Goal: Task Accomplishment & Management: Complete application form

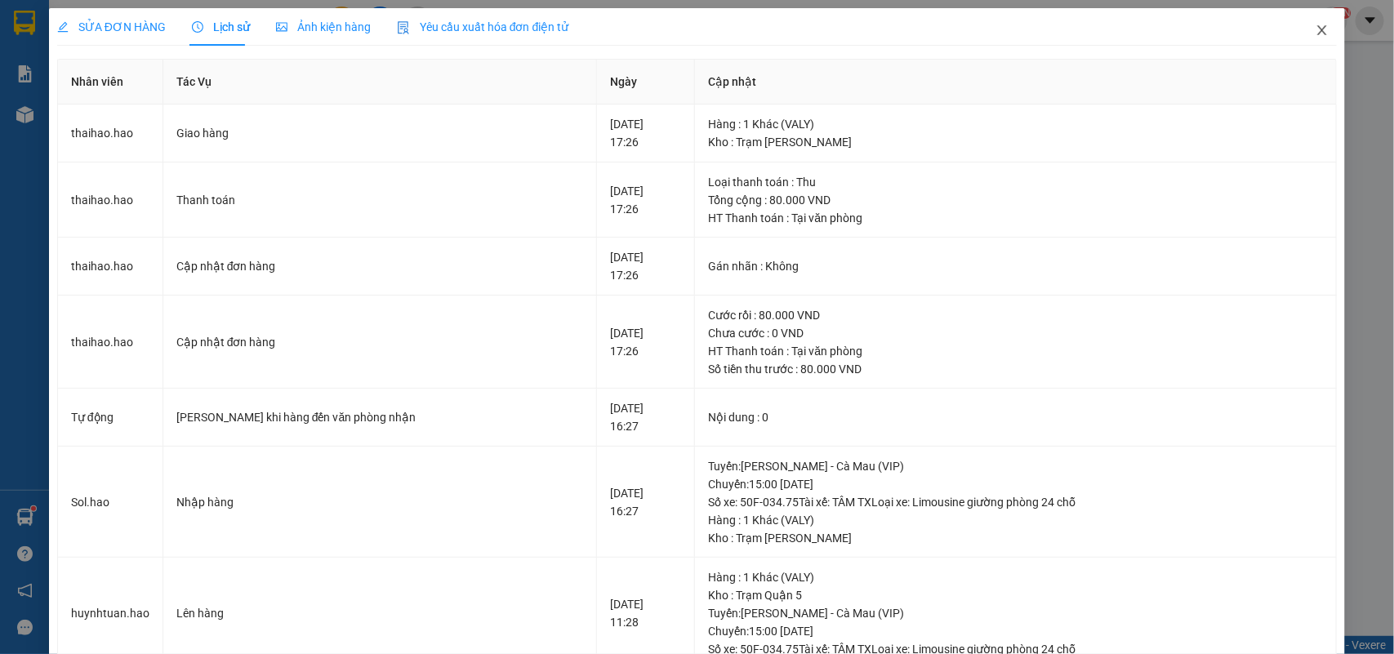
click at [1316, 29] on icon "close" at bounding box center [1322, 30] width 13 height 13
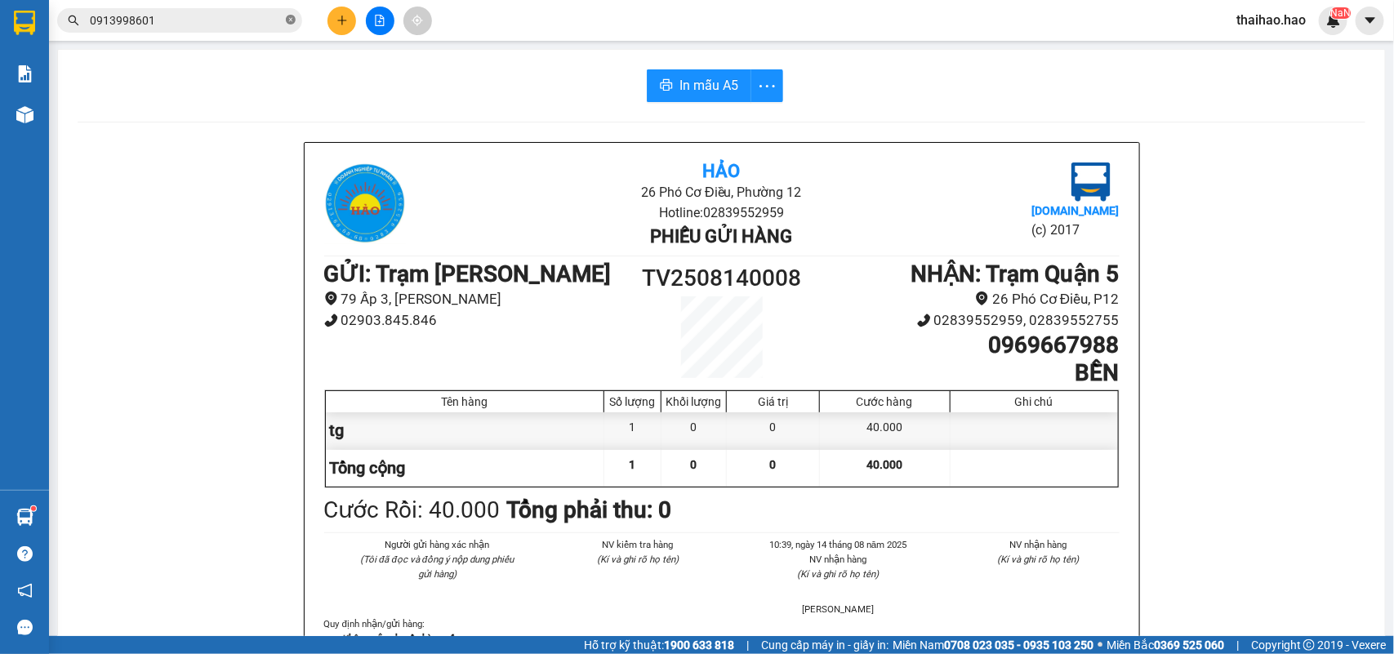
click at [287, 20] on icon "close-circle" at bounding box center [291, 20] width 10 height 10
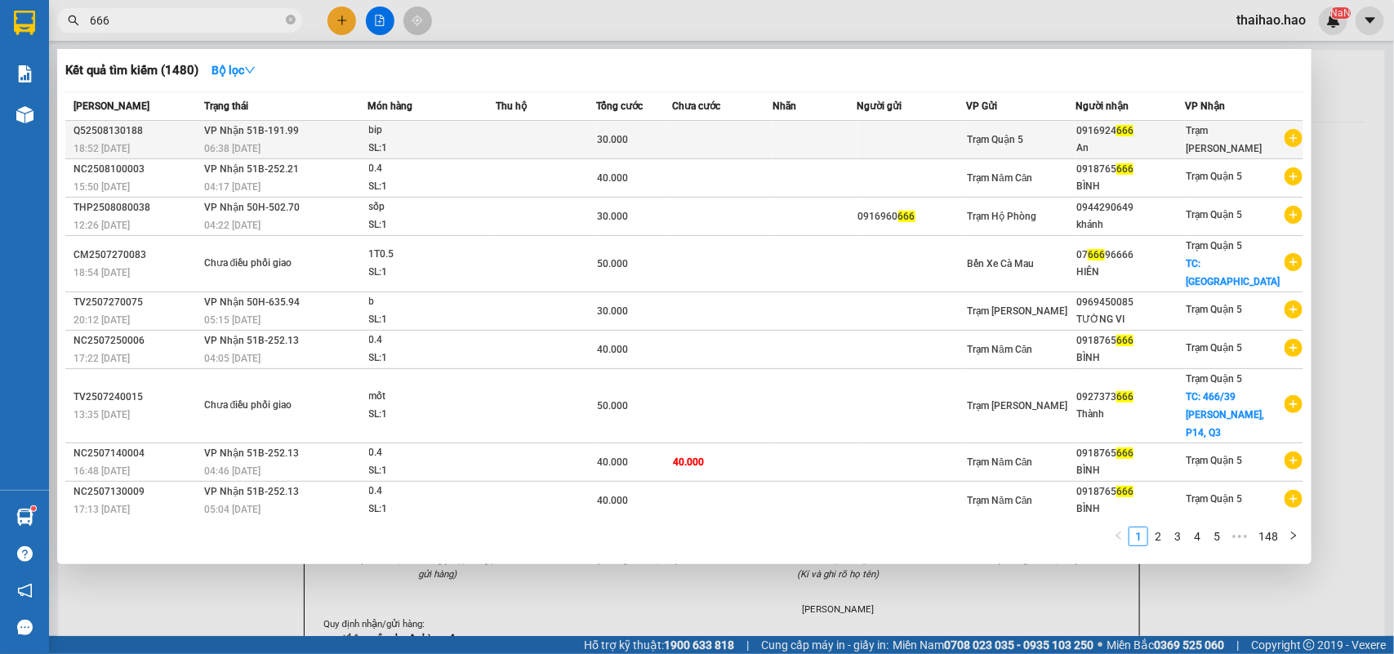
type input "666"
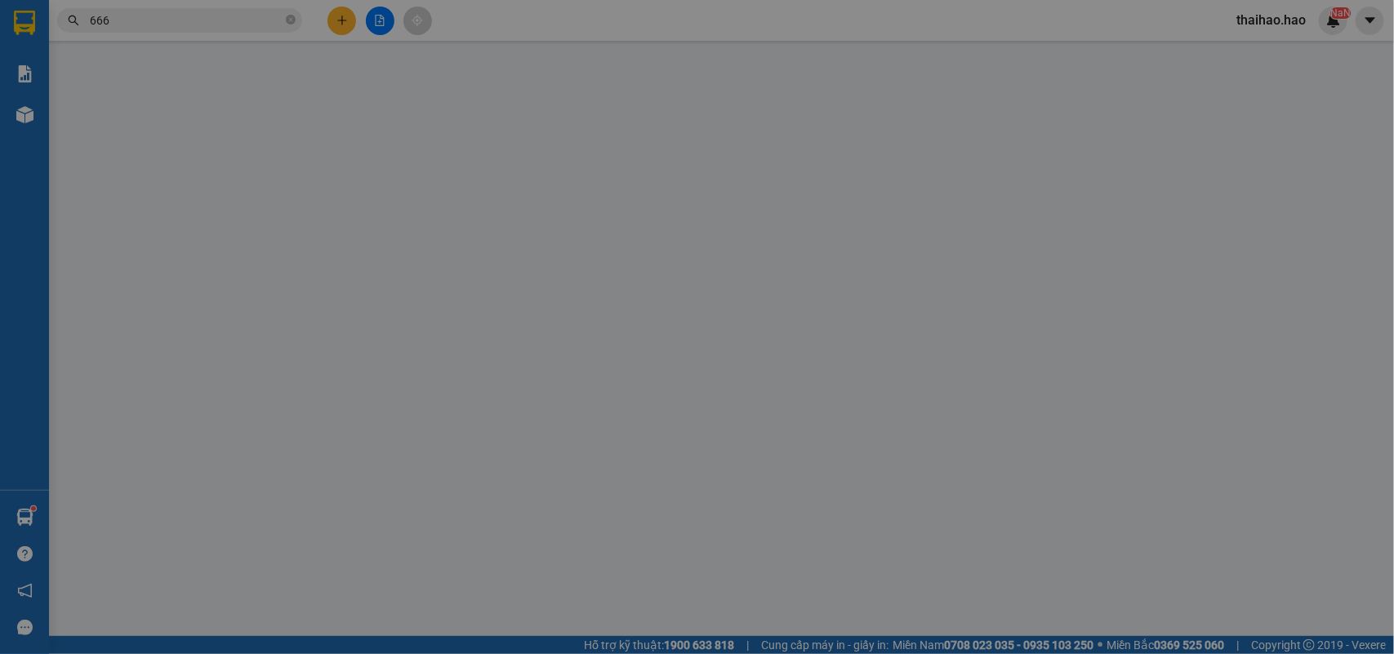
type input "0916924666"
type input "An"
type input "30.000"
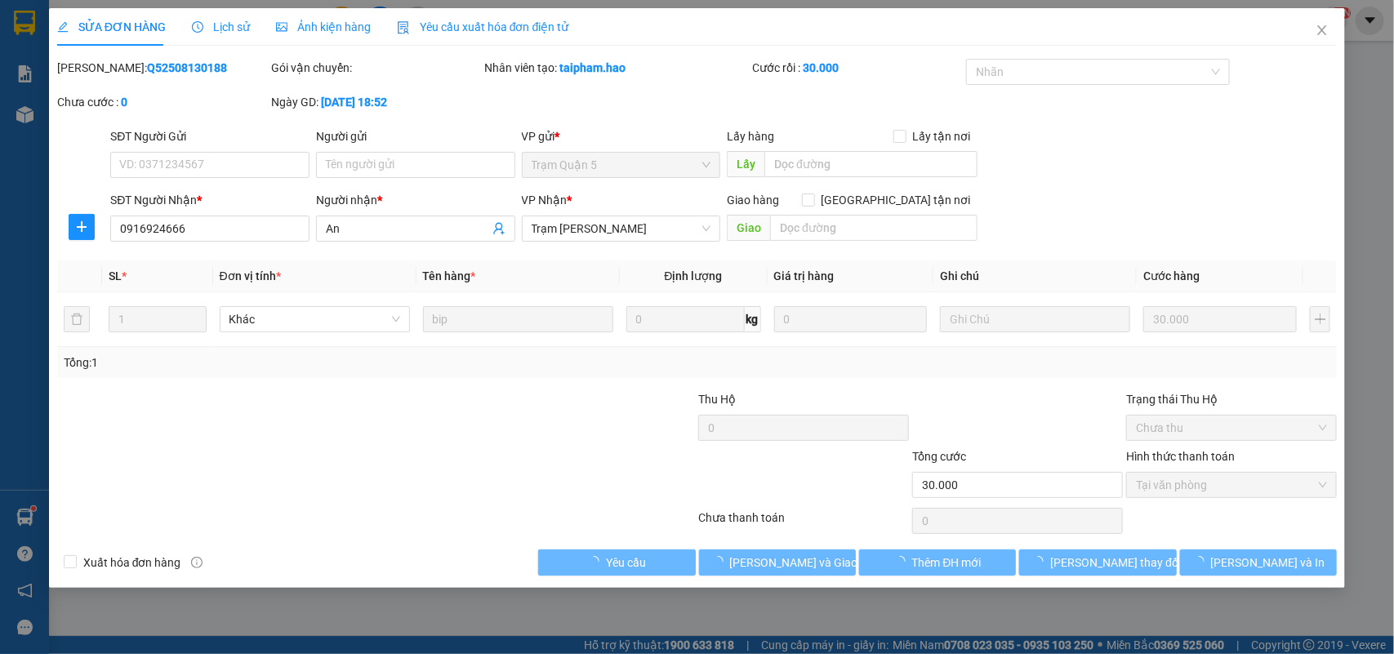
click at [239, 31] on span "Lịch sử" at bounding box center [221, 26] width 58 height 13
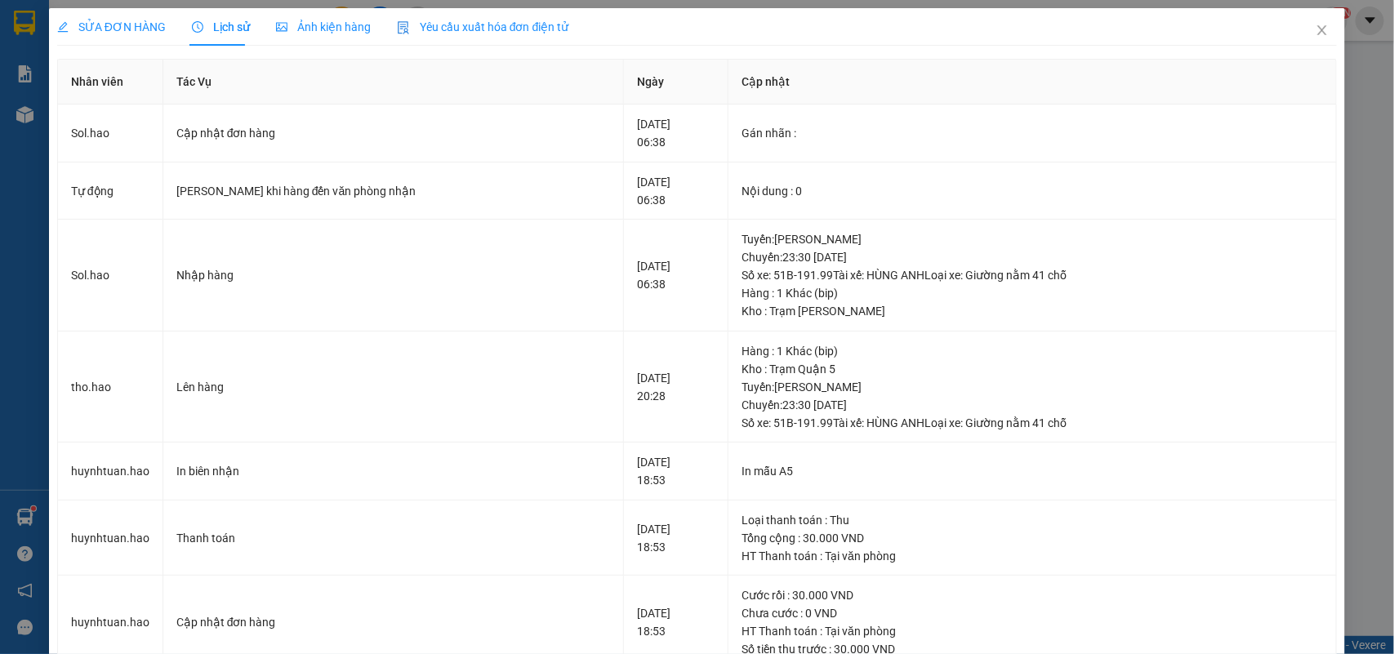
click at [316, 29] on span "Ảnh kiện hàng" at bounding box center [323, 26] width 95 height 13
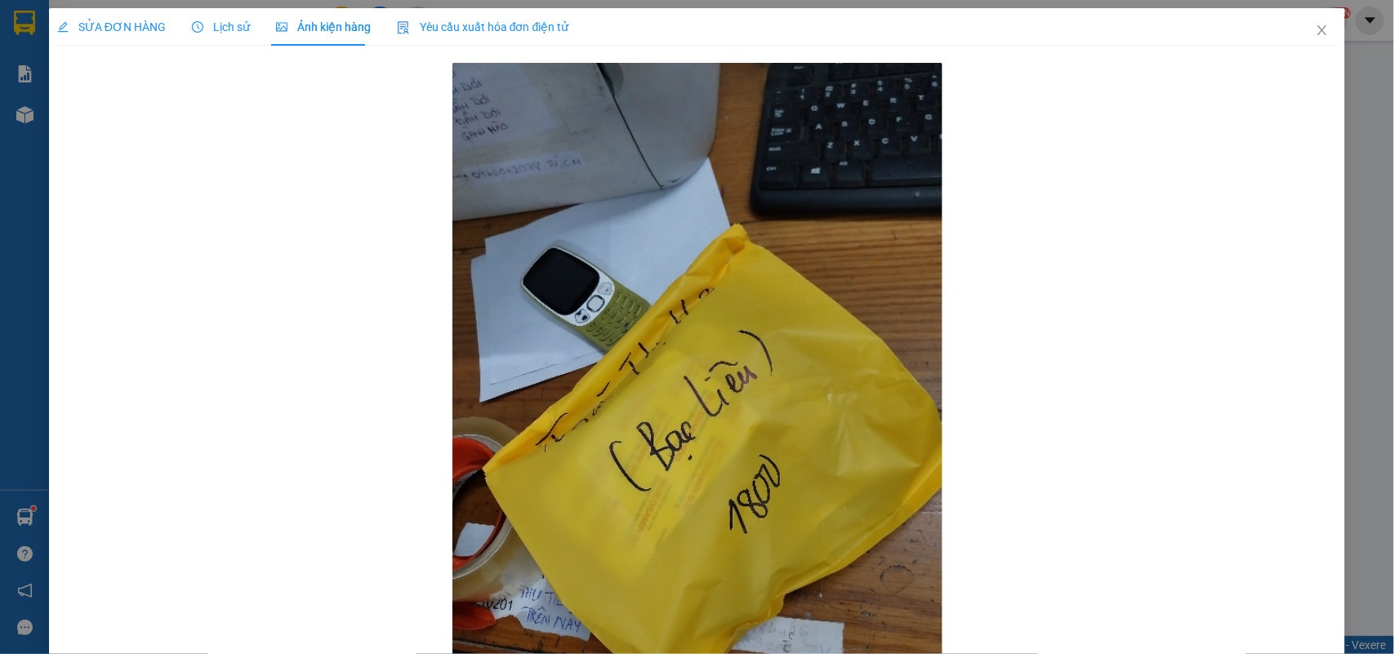
click at [192, 29] on icon "clock-circle" at bounding box center [197, 26] width 11 height 11
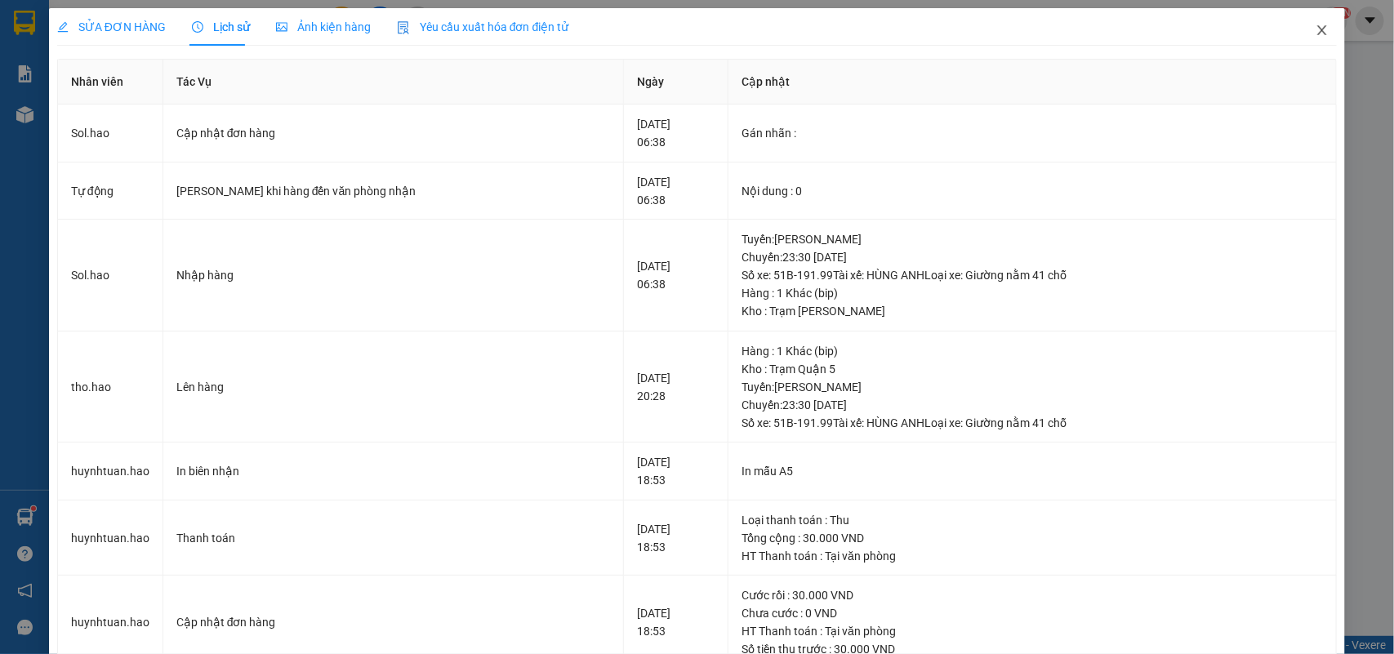
click at [1316, 26] on icon "close" at bounding box center [1322, 30] width 13 height 13
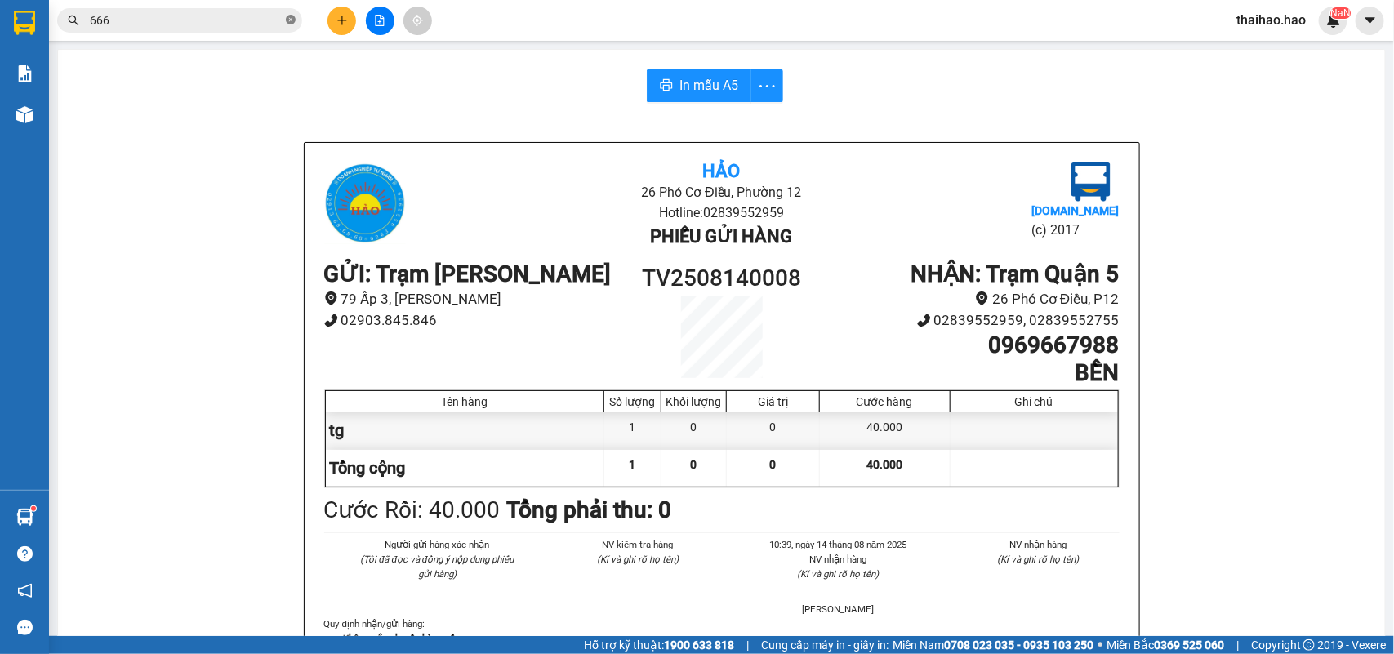
click at [294, 22] on icon "close-circle" at bounding box center [291, 20] width 10 height 10
click at [276, 24] on input "text" at bounding box center [186, 20] width 193 height 18
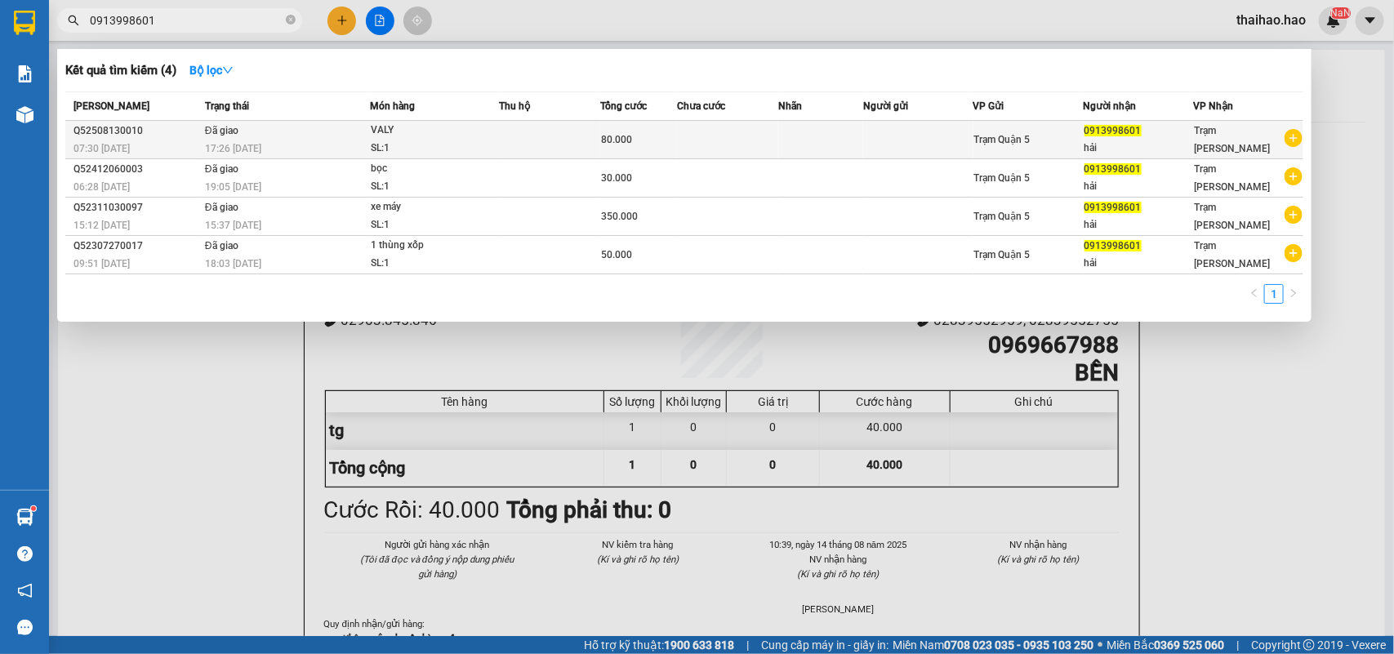
type input "0913998601"
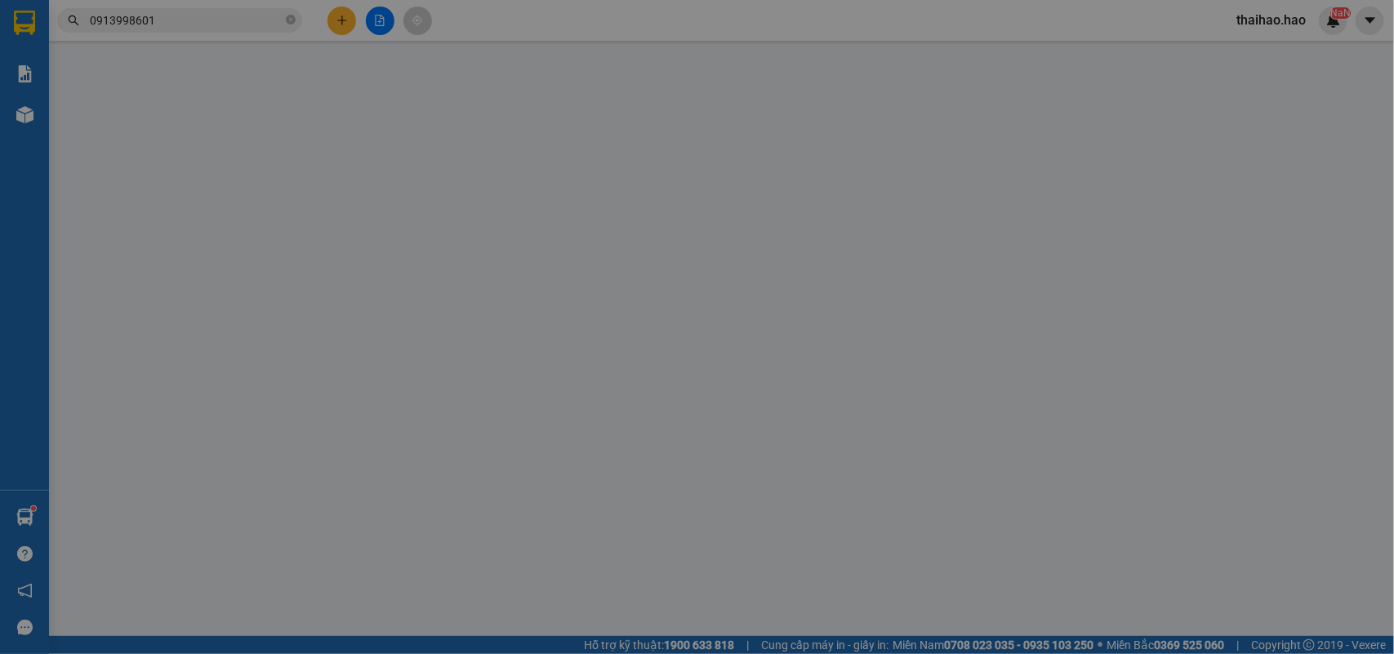
type input "0913998601"
type input "hải"
type input "80.000"
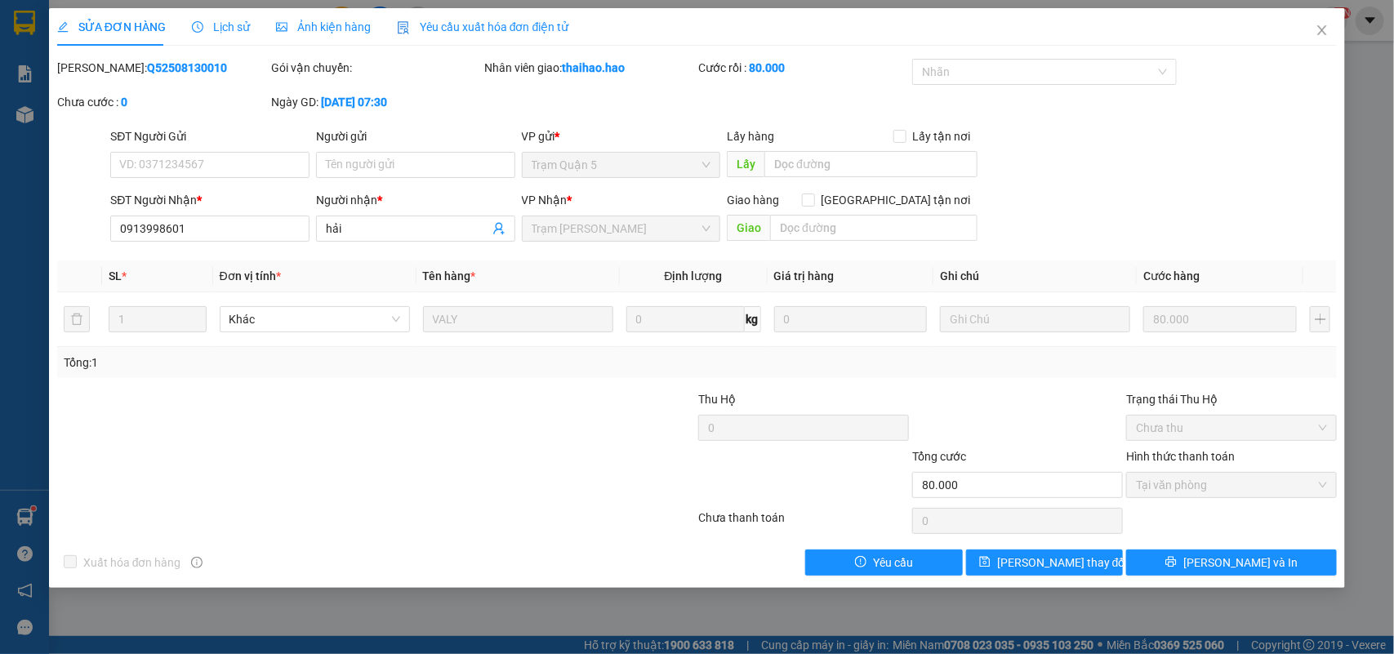
click at [315, 39] on div "Ảnh kiện hàng" at bounding box center [323, 27] width 95 height 38
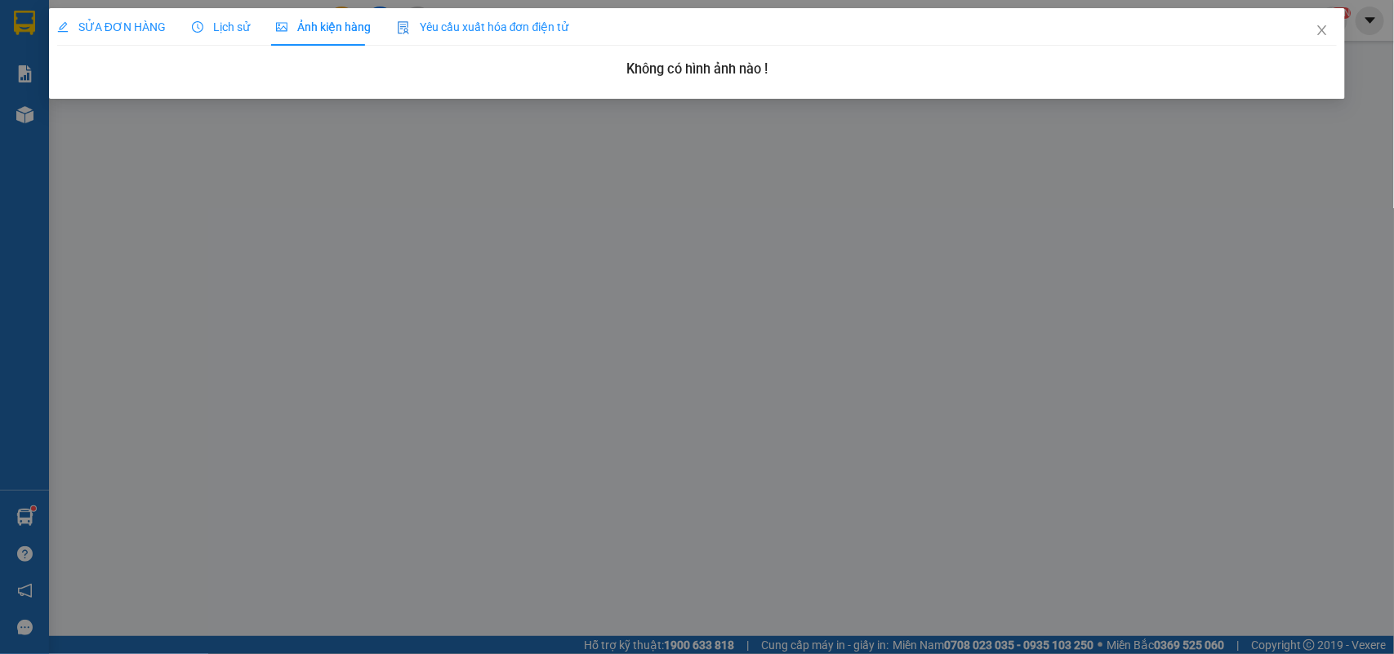
click at [226, 38] on div "Lịch sử" at bounding box center [221, 27] width 58 height 38
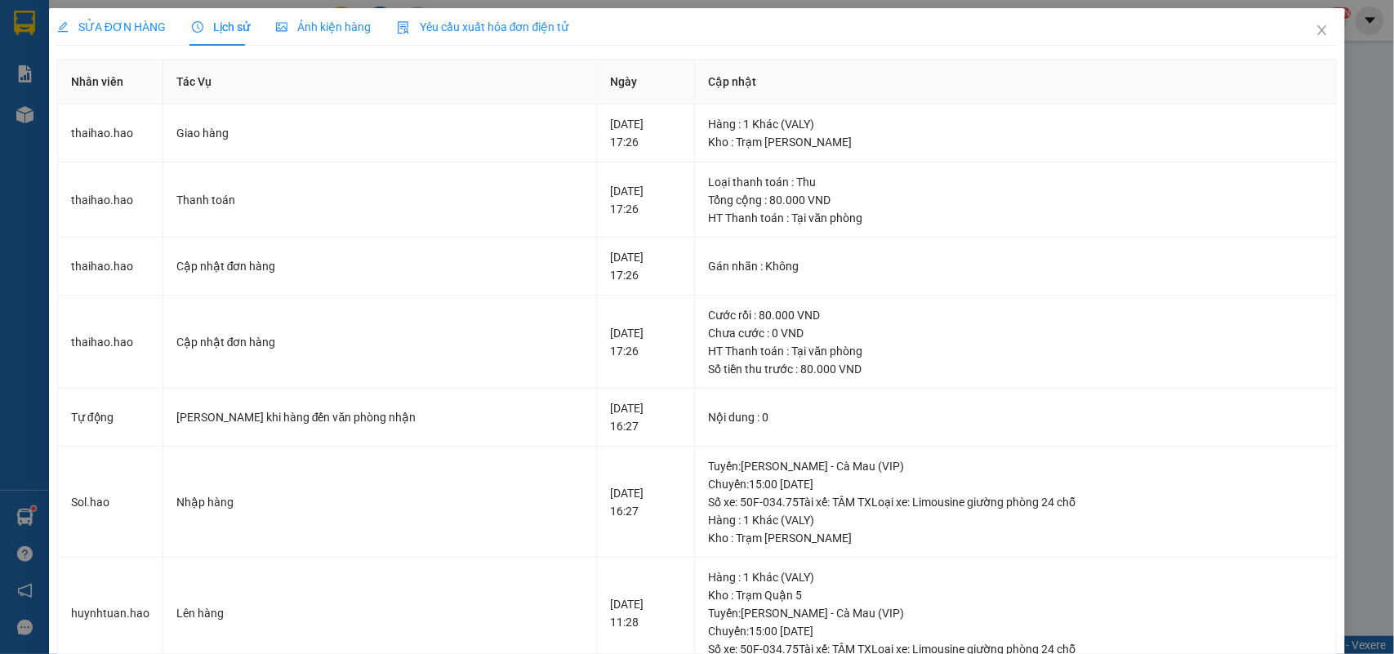
click at [107, 41] on div "SỬA ĐƠN HÀNG" at bounding box center [111, 27] width 109 height 38
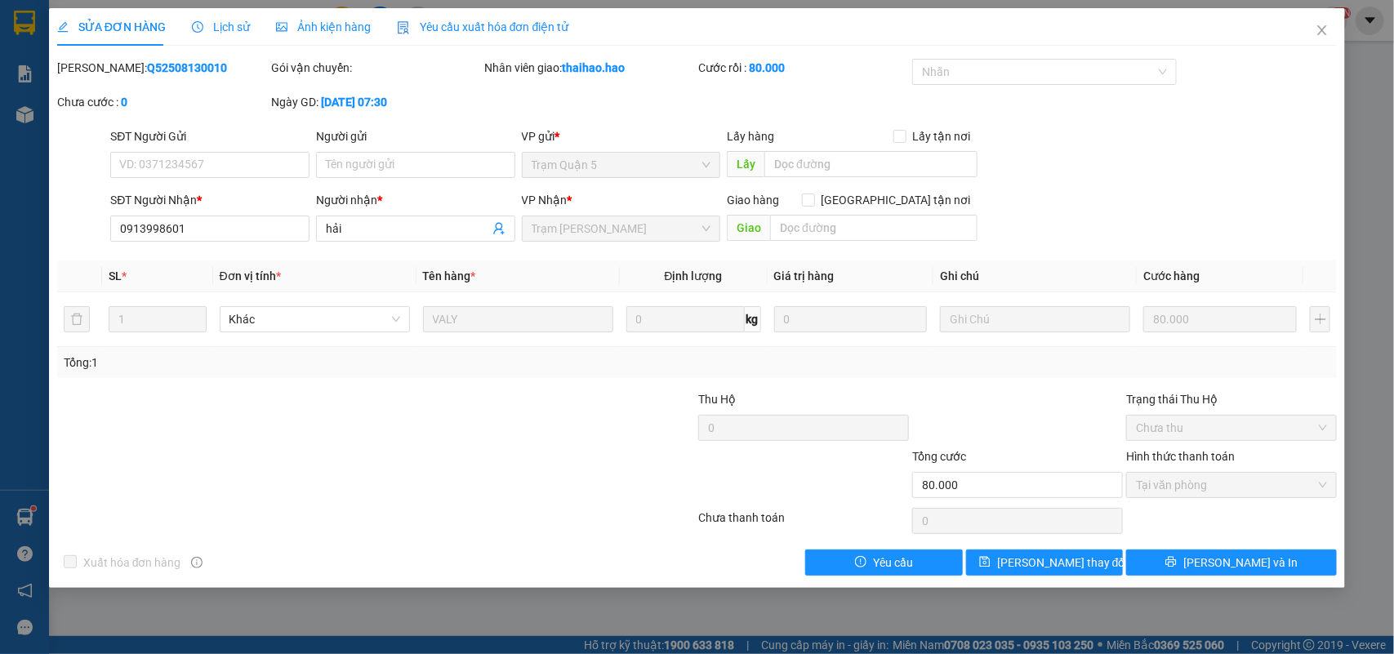
click at [238, 16] on div "Lịch sử" at bounding box center [221, 27] width 58 height 38
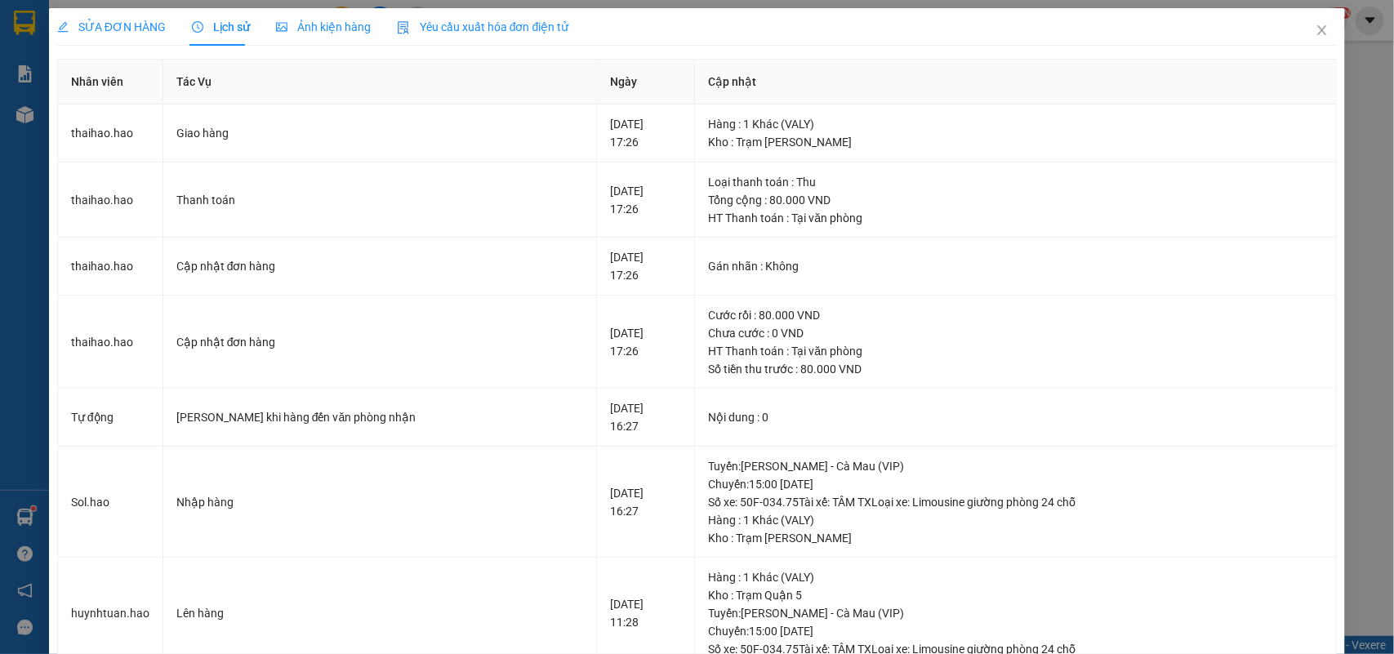
click at [117, 29] on span "SỬA ĐƠN HÀNG" at bounding box center [111, 26] width 109 height 13
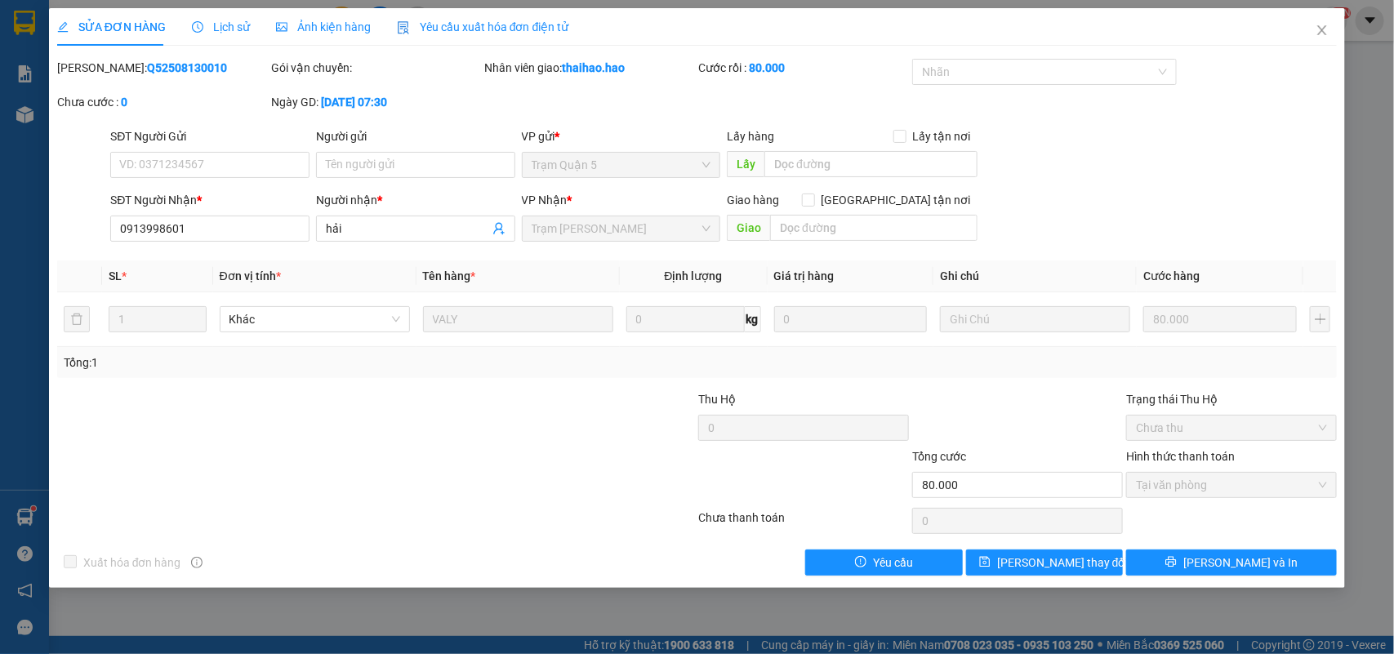
click at [278, 30] on icon "picture" at bounding box center [281, 26] width 11 height 9
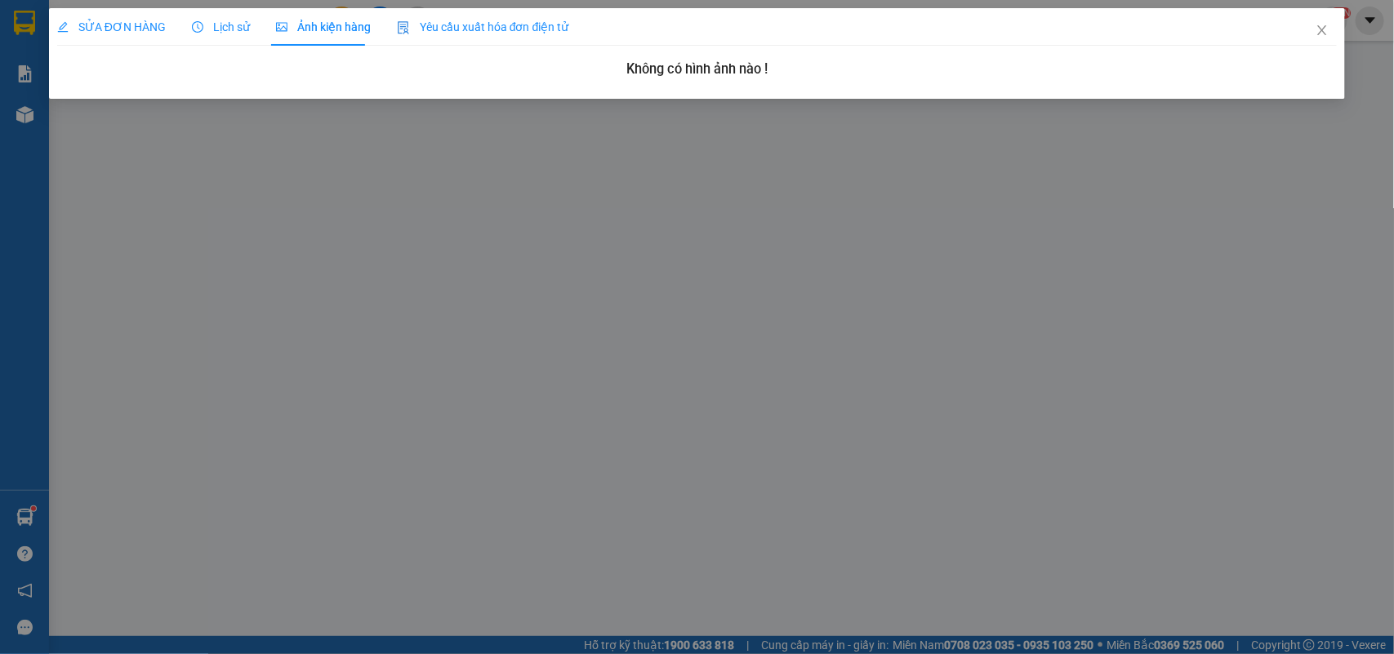
click at [202, 24] on span "Lịch sử" at bounding box center [221, 26] width 58 height 13
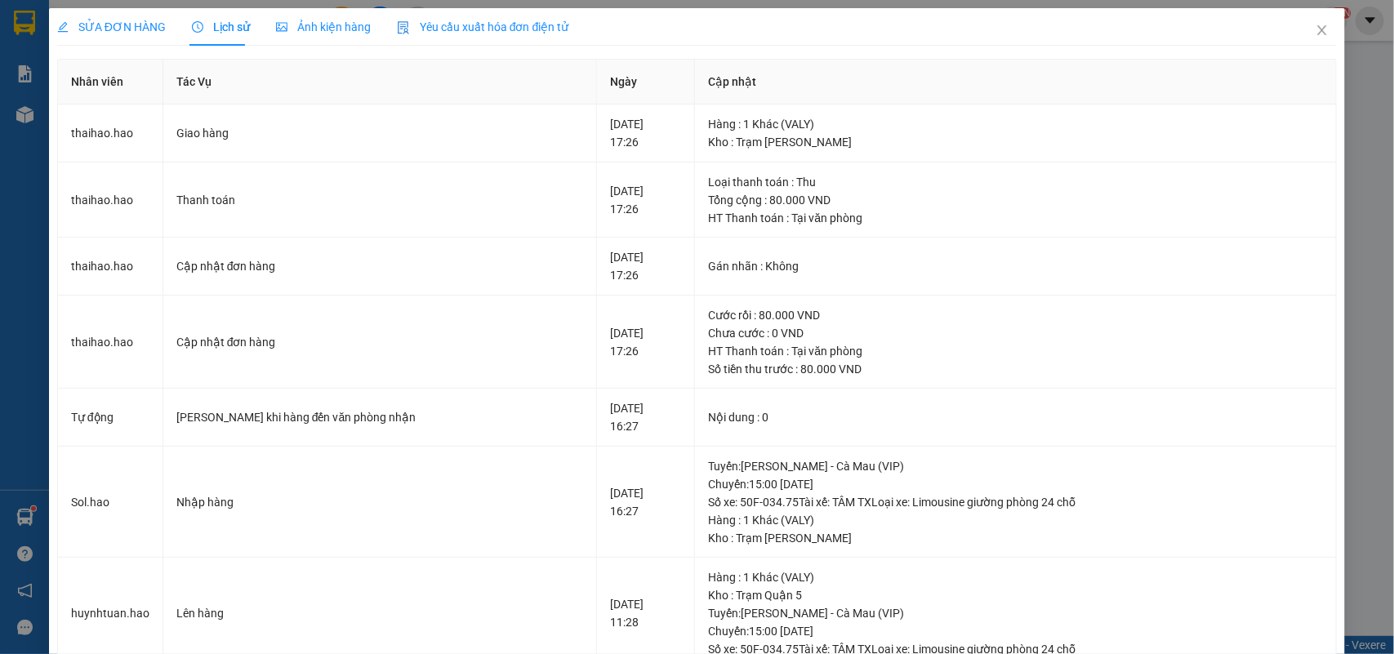
click at [278, 46] on div "SỬA ĐƠN HÀNG Lịch sử Ảnh kiện hàng Yêu cầu xuất hóa đơn điện tử Total Paid Fee …" at bounding box center [697, 495] width 1280 height 974
click at [295, 29] on span "Ảnh kiện hàng" at bounding box center [323, 26] width 95 height 13
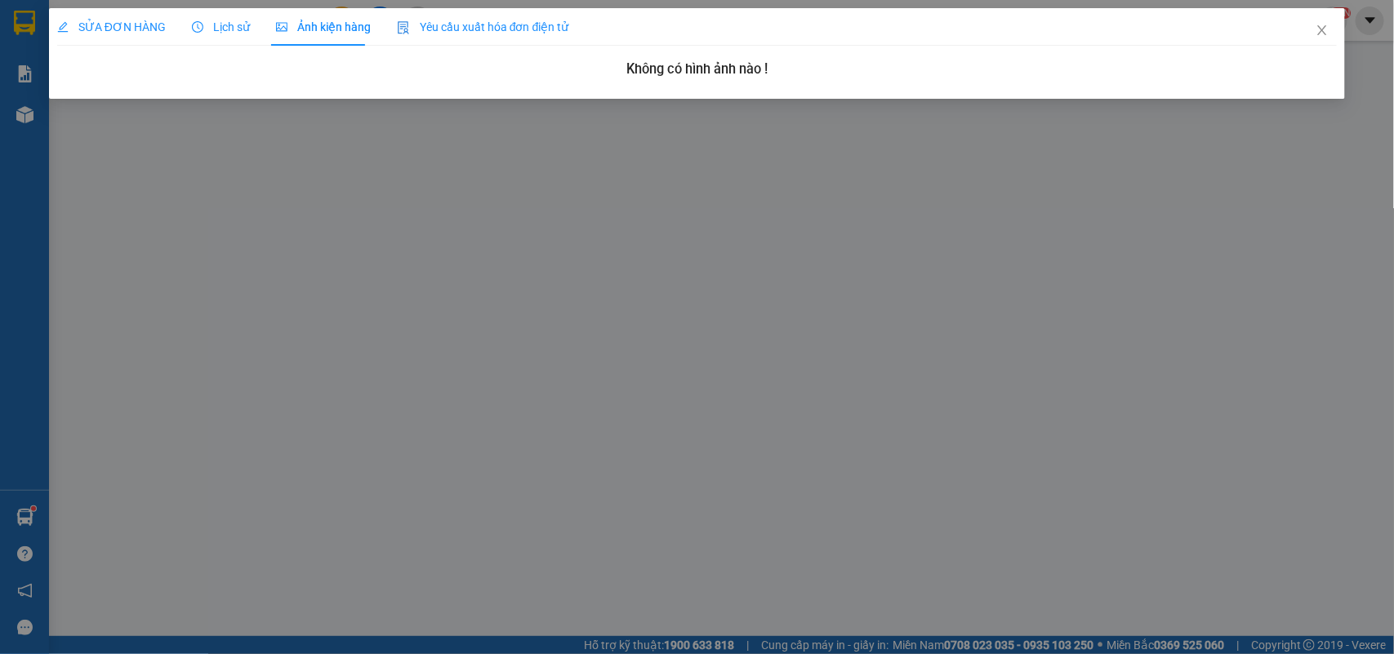
click at [193, 29] on icon "clock-circle" at bounding box center [197, 26] width 11 height 11
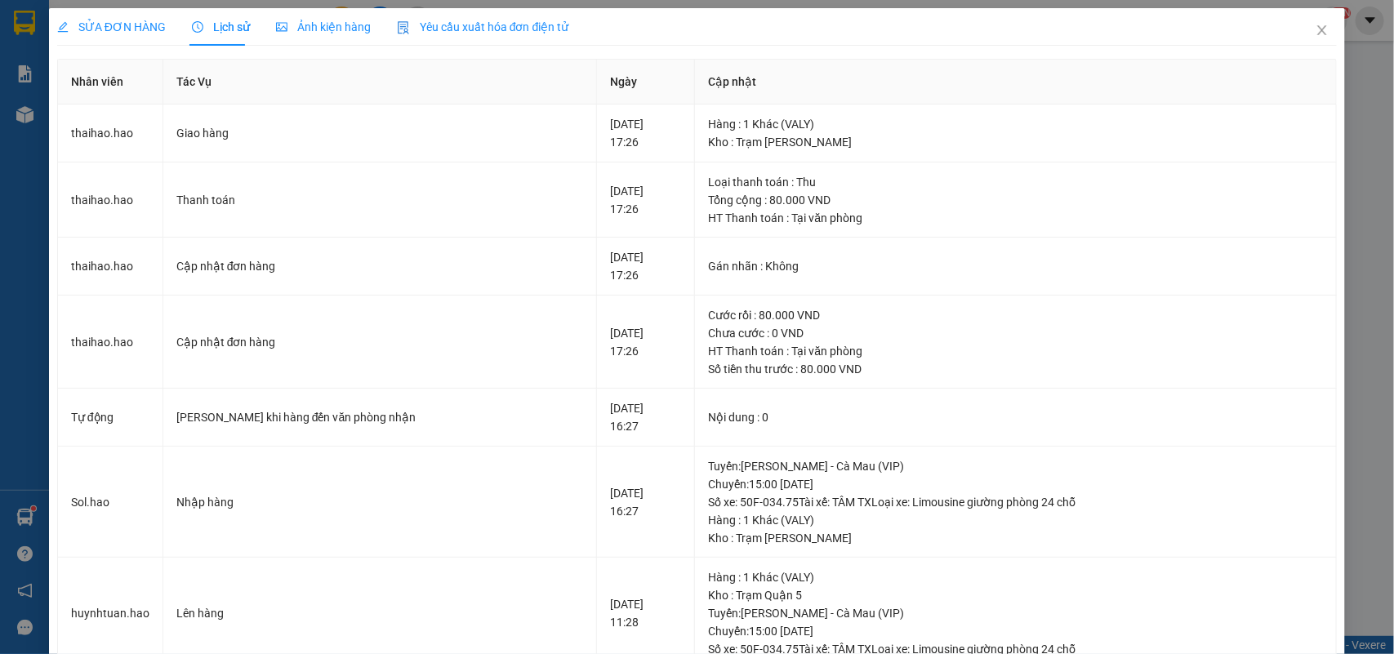
click at [140, 24] on span "SỬA ĐƠN HÀNG" at bounding box center [111, 26] width 109 height 13
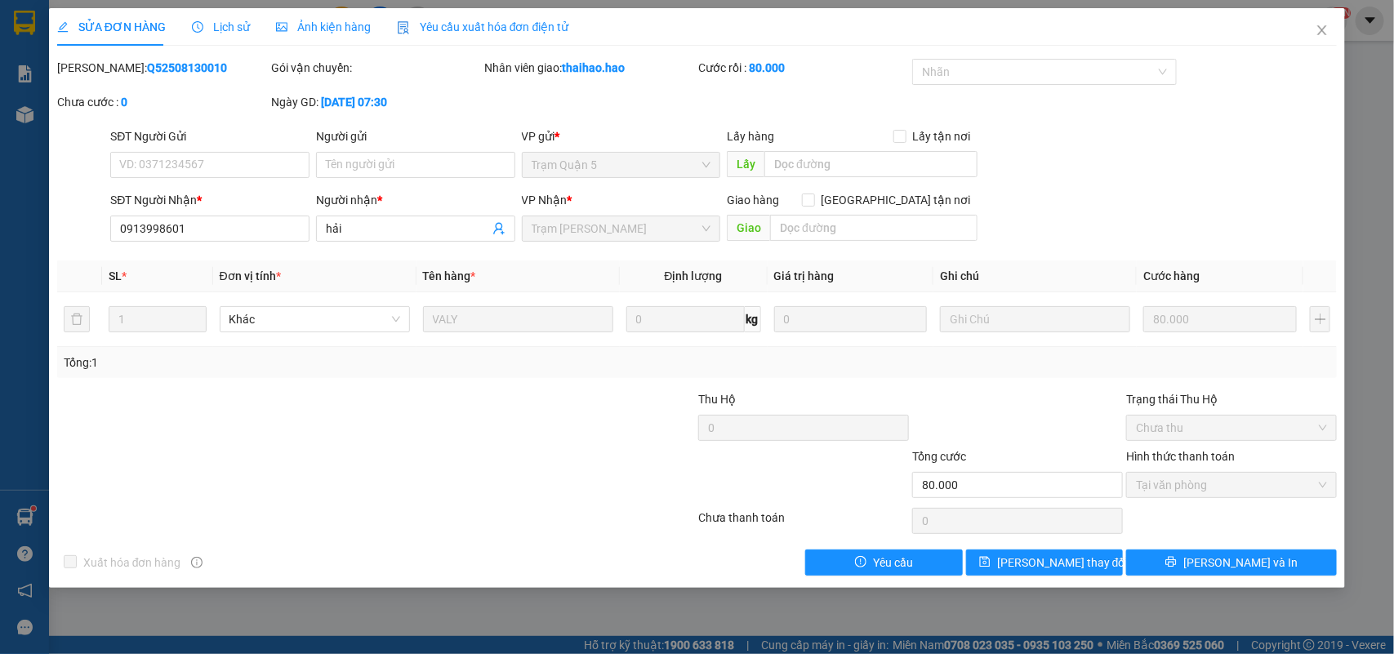
click at [278, 18] on div "Ảnh kiện hàng" at bounding box center [323, 27] width 95 height 18
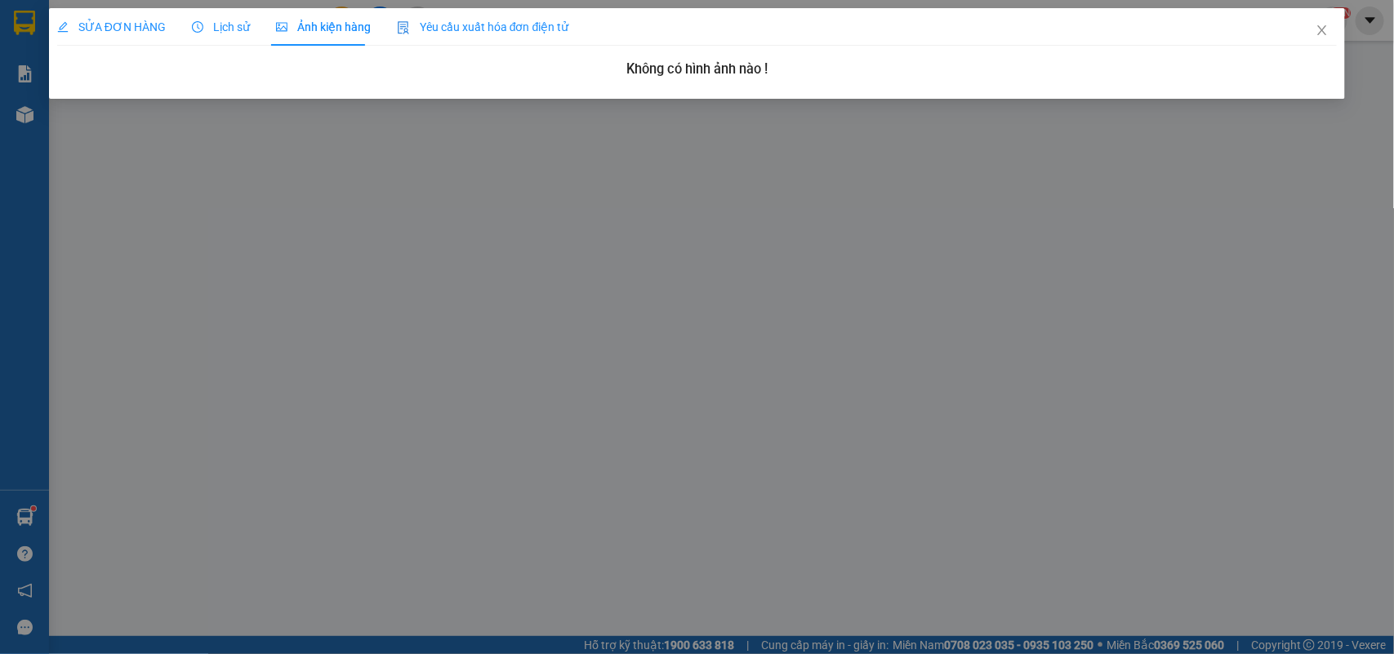
click at [235, 29] on span "Lịch sử" at bounding box center [221, 26] width 58 height 13
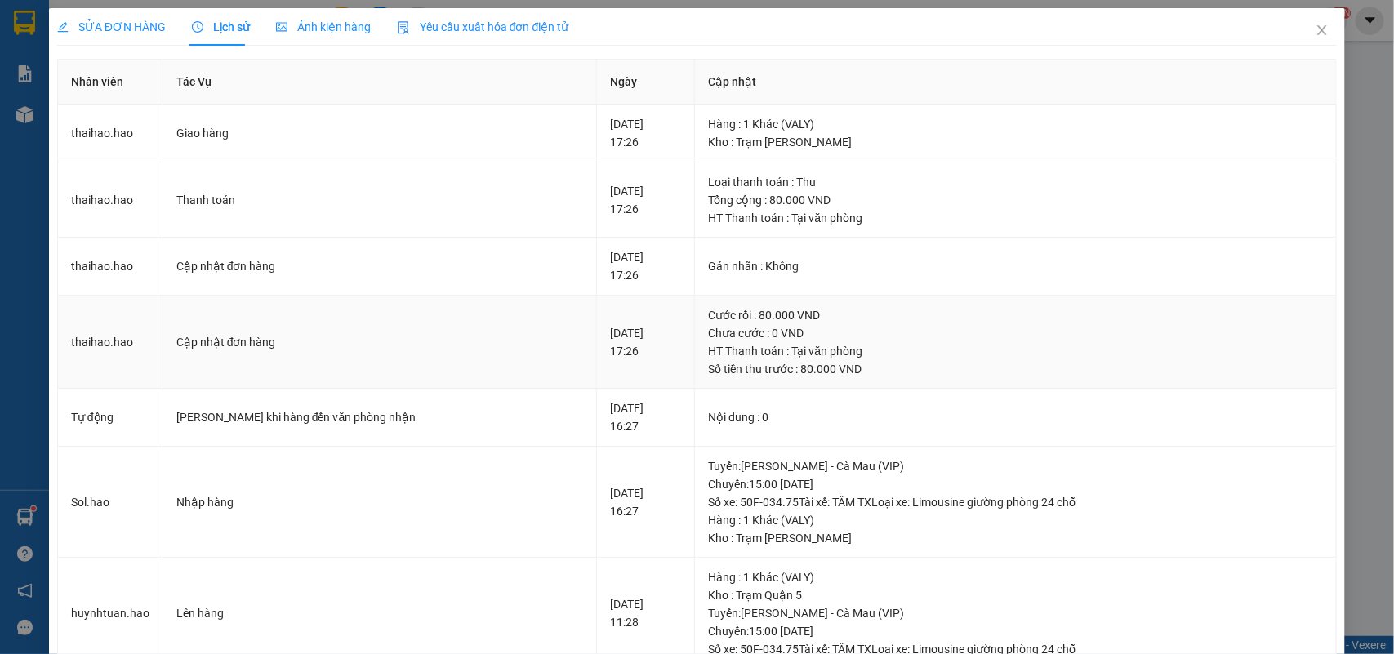
click at [1288, 357] on div "HT Thanh toán : Tại văn phòng" at bounding box center [1015, 351] width 615 height 18
click at [137, 14] on div "SỬA ĐƠN HÀNG" at bounding box center [111, 27] width 109 height 38
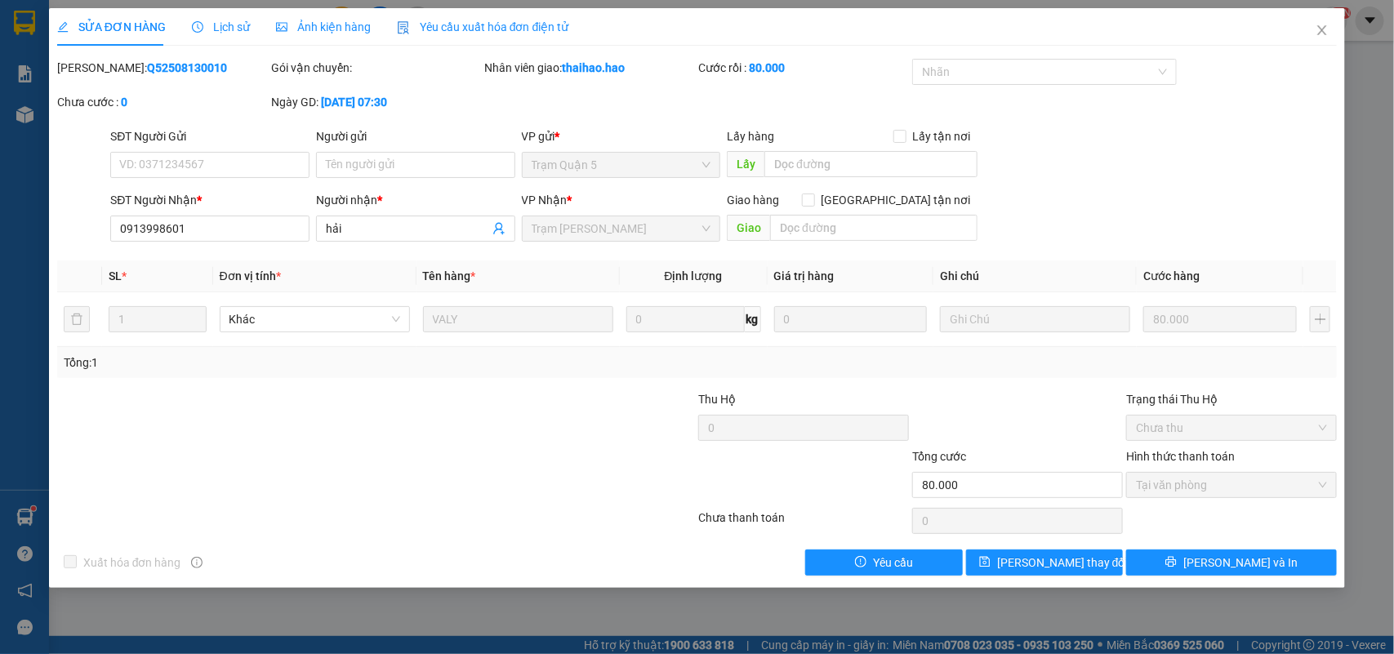
click at [332, 22] on span "Ảnh kiện hàng" at bounding box center [323, 26] width 95 height 13
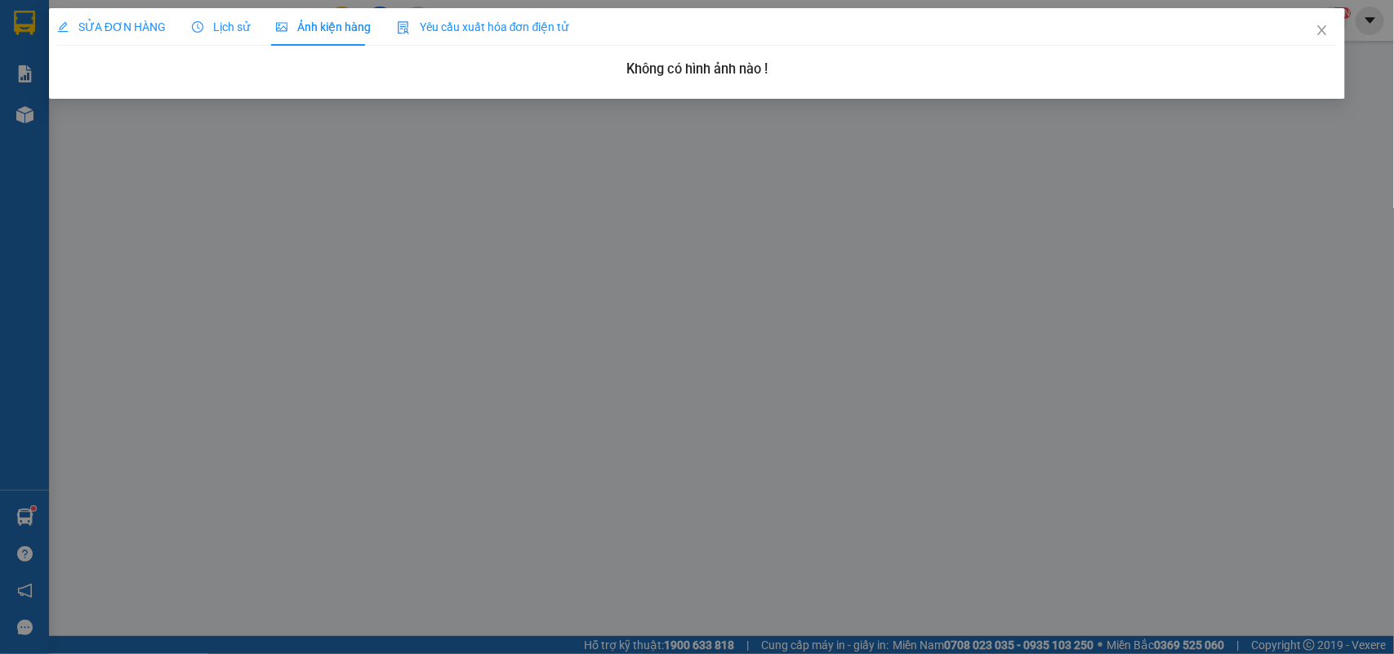
click at [246, 29] on div "SỬA ĐƠN HÀNG Lịch sử Ảnh kiện hàng Yêu cầu xuất hóa đơn điện tử" at bounding box center [313, 27] width 512 height 38
click at [242, 33] on span "Lịch sử" at bounding box center [221, 26] width 58 height 13
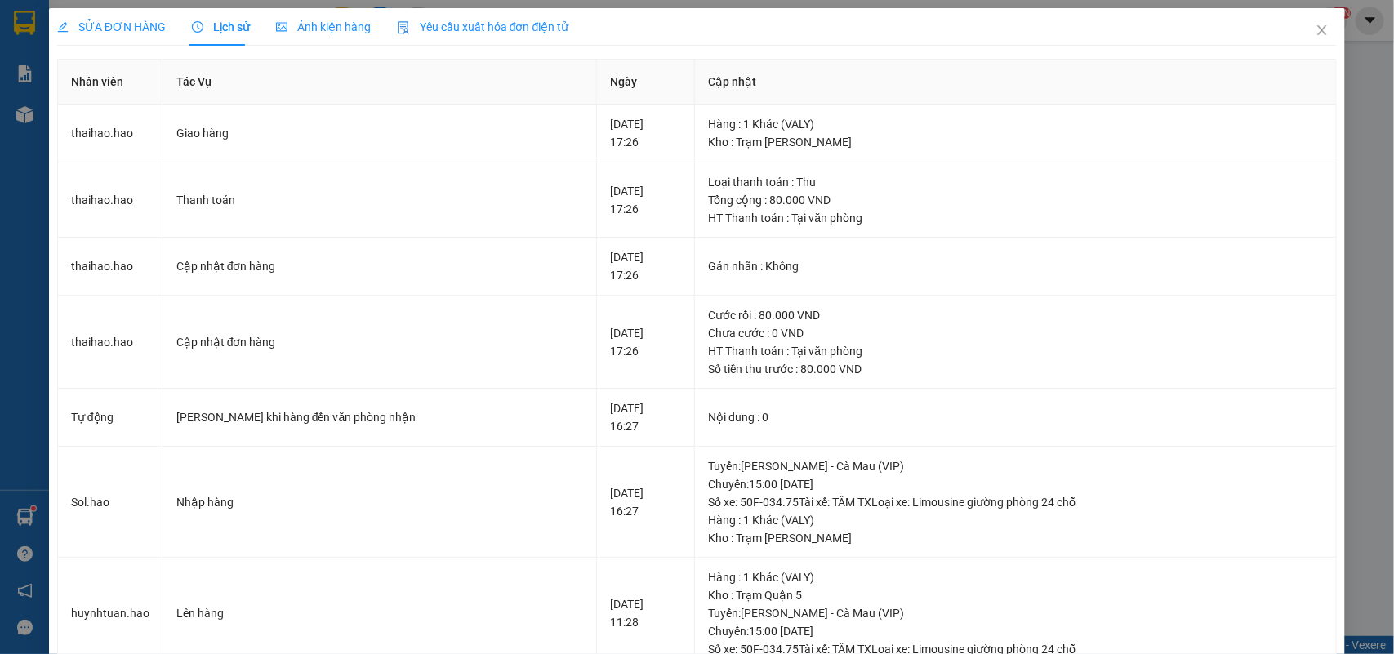
click at [127, 34] on div "SỬA ĐƠN HÀNG" at bounding box center [111, 27] width 109 height 18
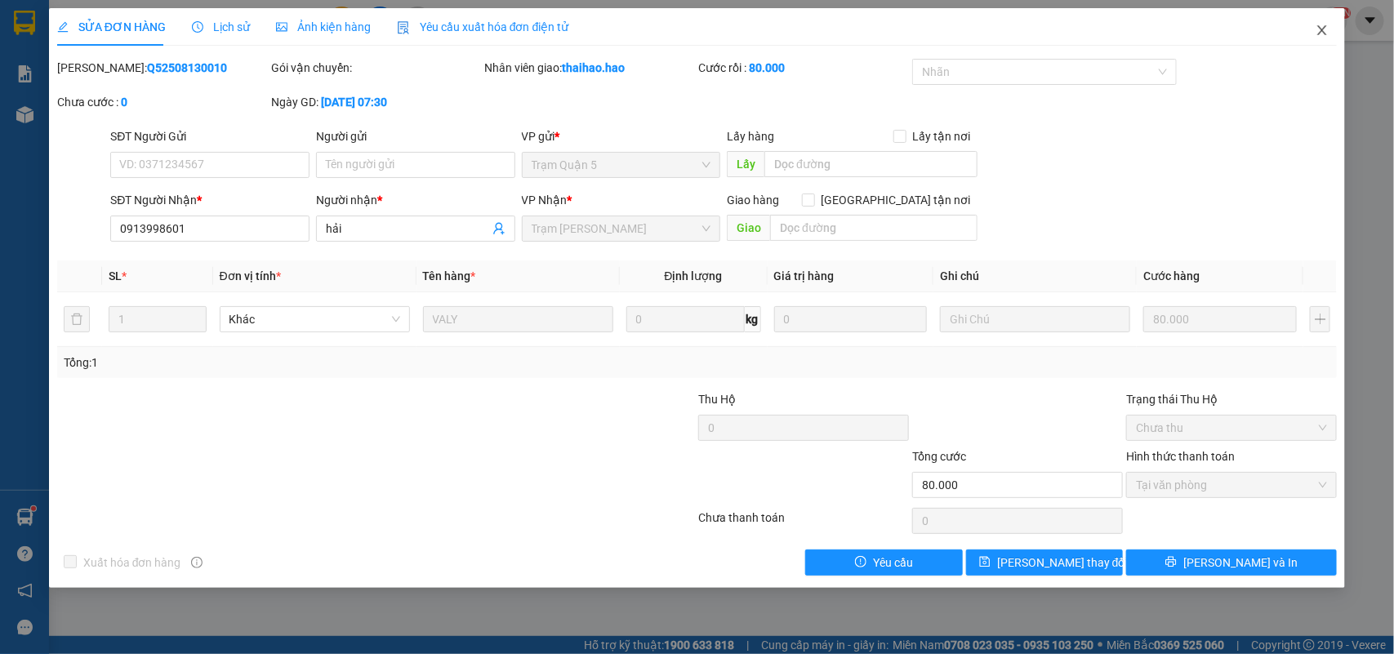
click at [1332, 31] on span "Close" at bounding box center [1322, 31] width 46 height 46
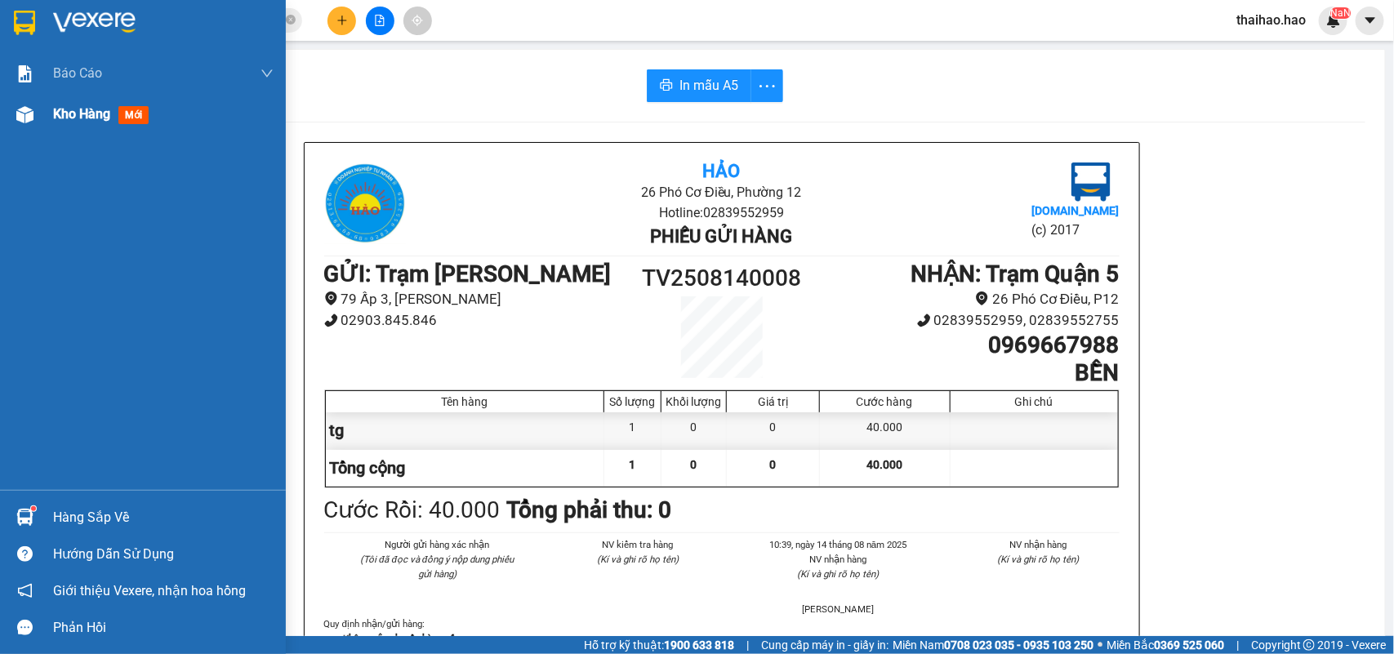
click at [66, 112] on span "Kho hàng" at bounding box center [81, 114] width 57 height 16
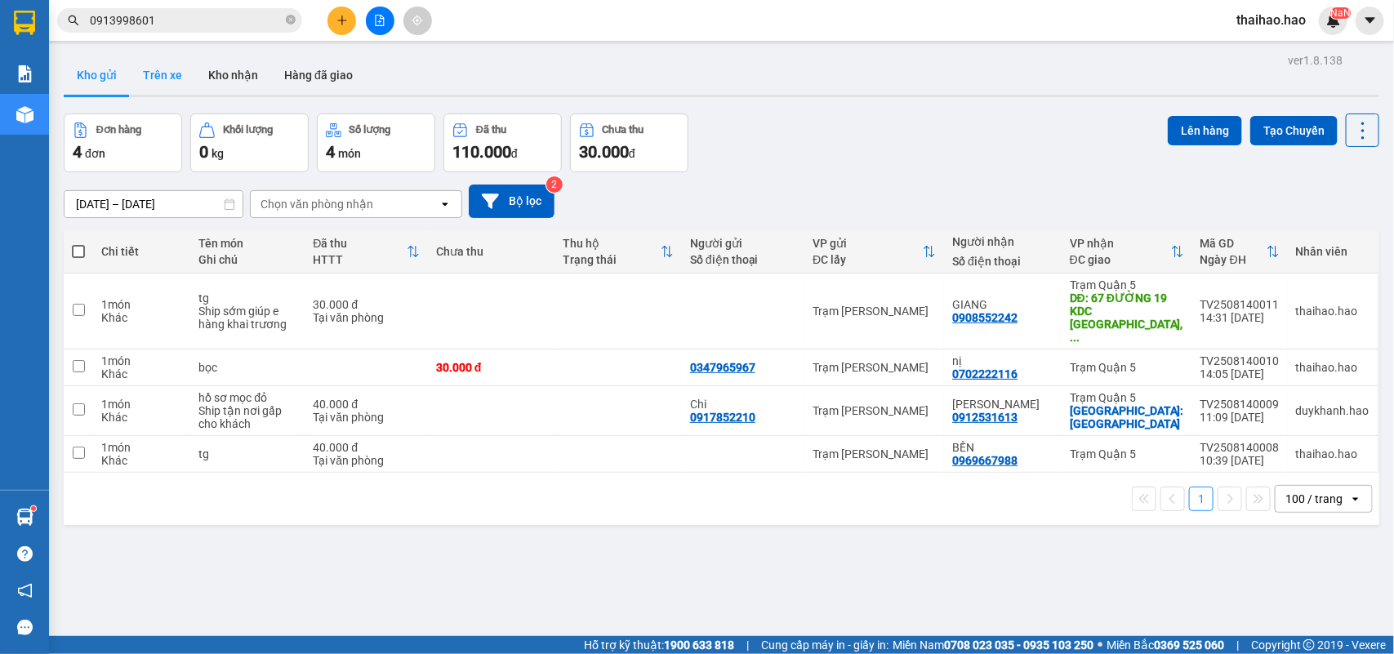
click at [168, 74] on button "Trên xe" at bounding box center [162, 75] width 65 height 39
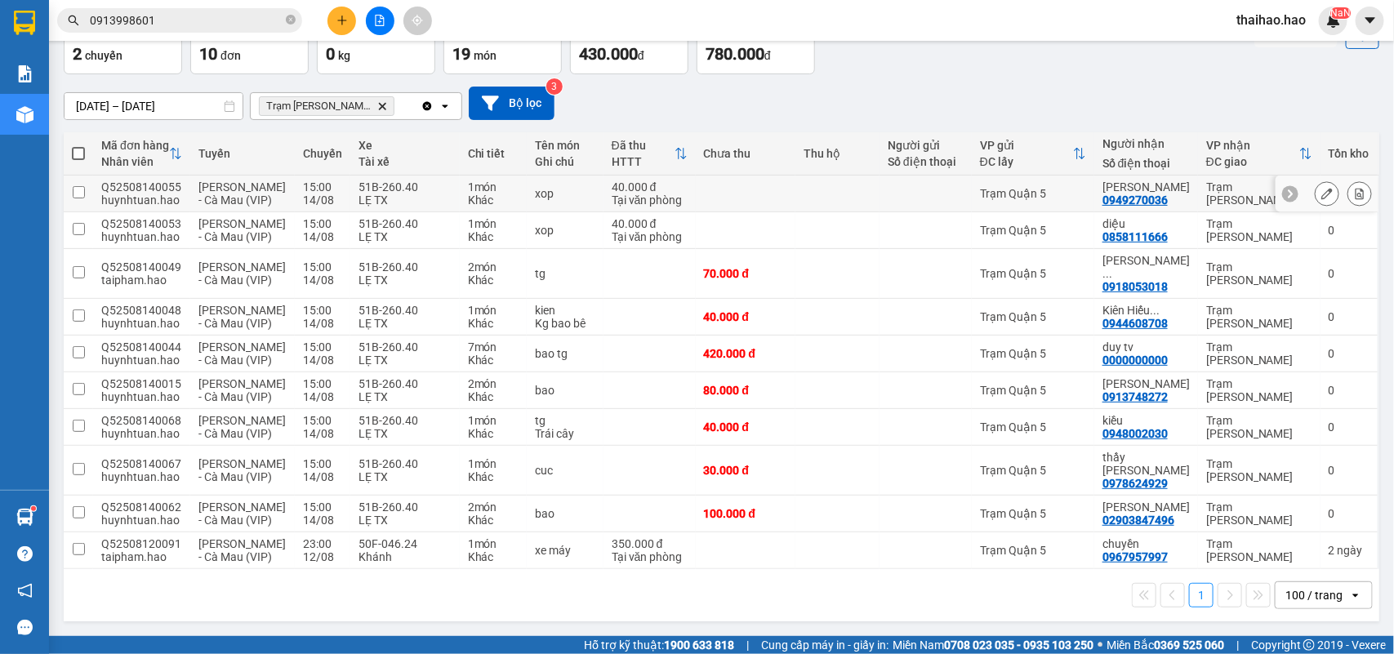
scroll to position [205, 0]
click at [1285, 592] on div "100 / trang" at bounding box center [1313, 595] width 57 height 16
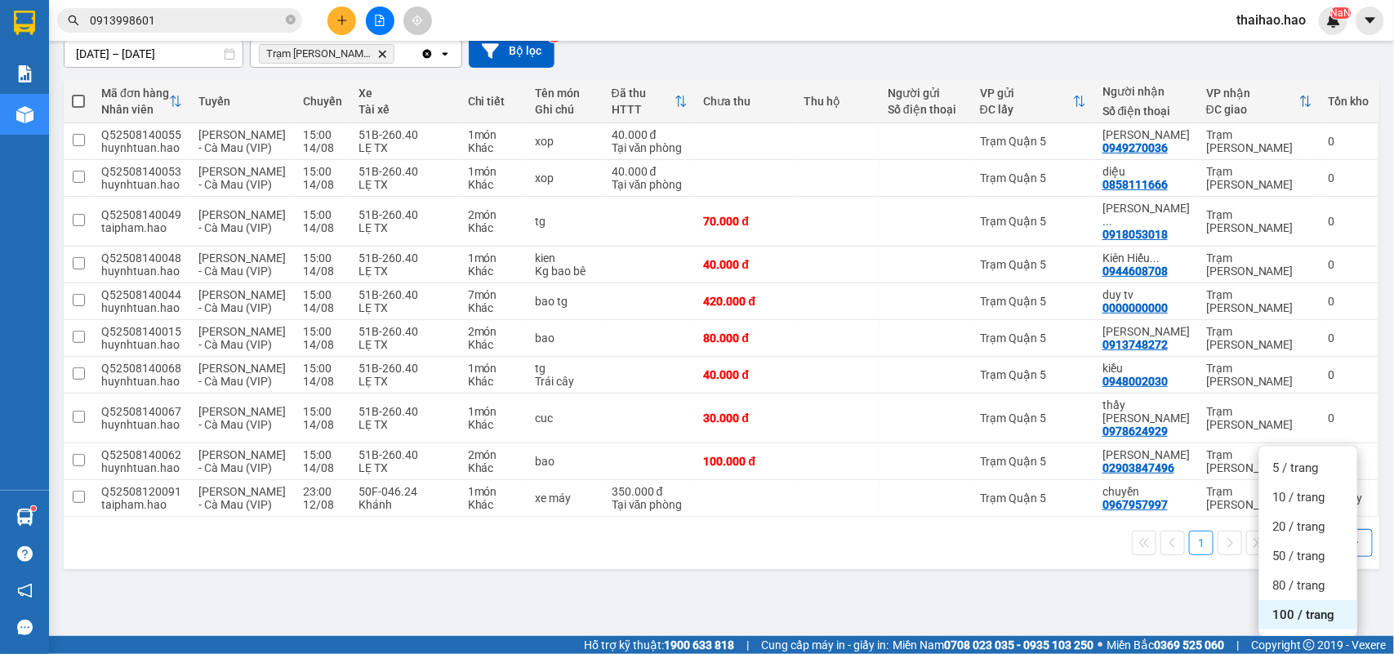
click at [1285, 551] on div "100 / trang" at bounding box center [1313, 543] width 57 height 16
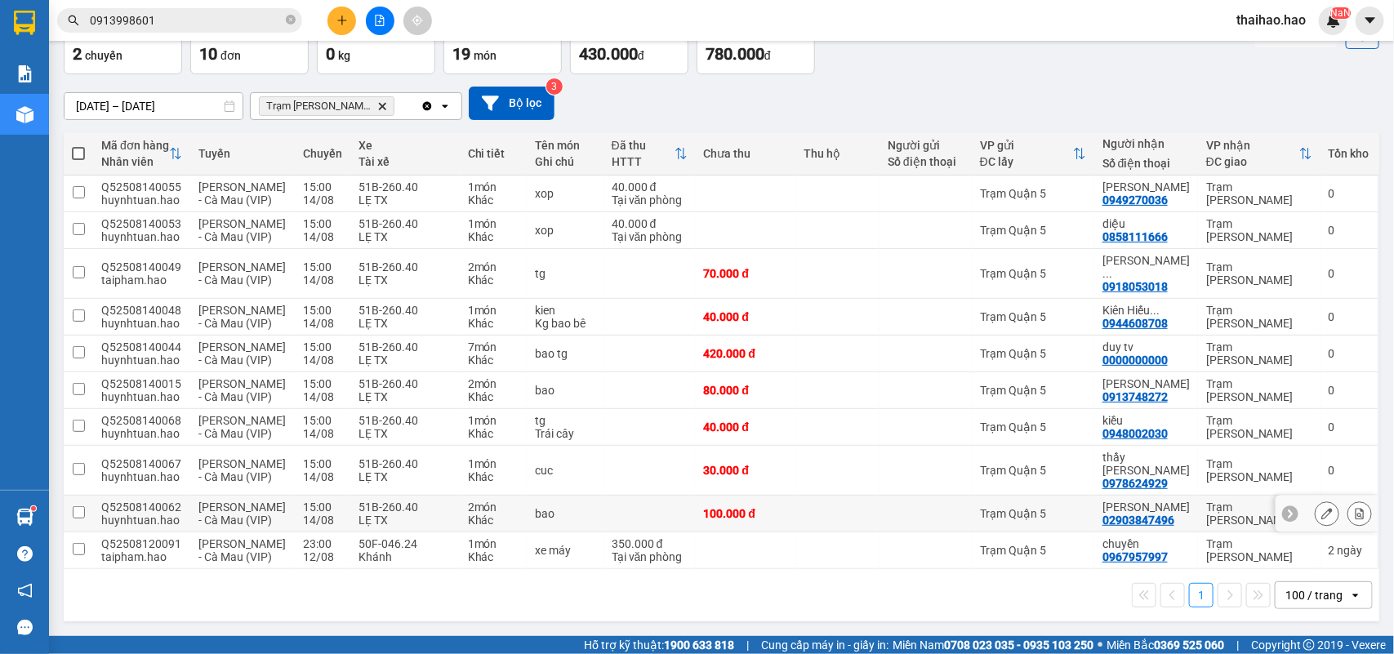
click at [1298, 497] on div at bounding box center [1327, 514] width 103 height 37
click at [1321, 508] on icon at bounding box center [1326, 513] width 11 height 11
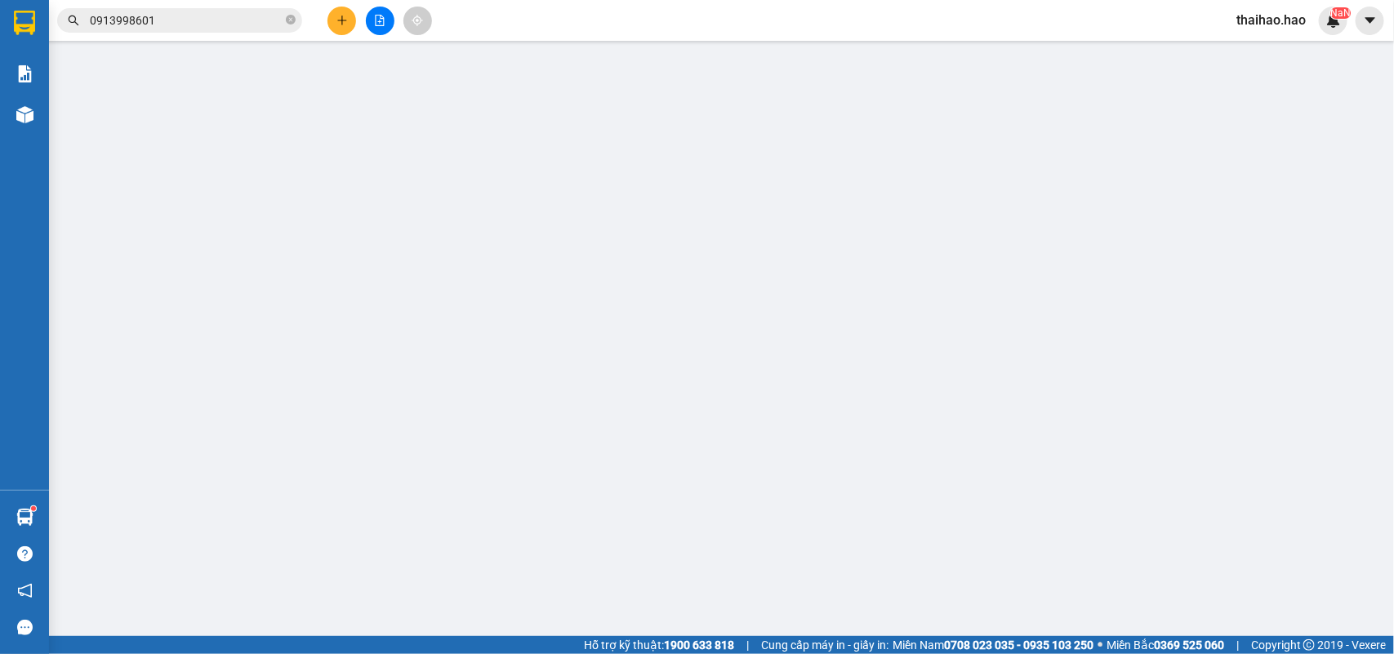
type input "02903847496"
type input "[PERSON_NAME]"
type input "100.000"
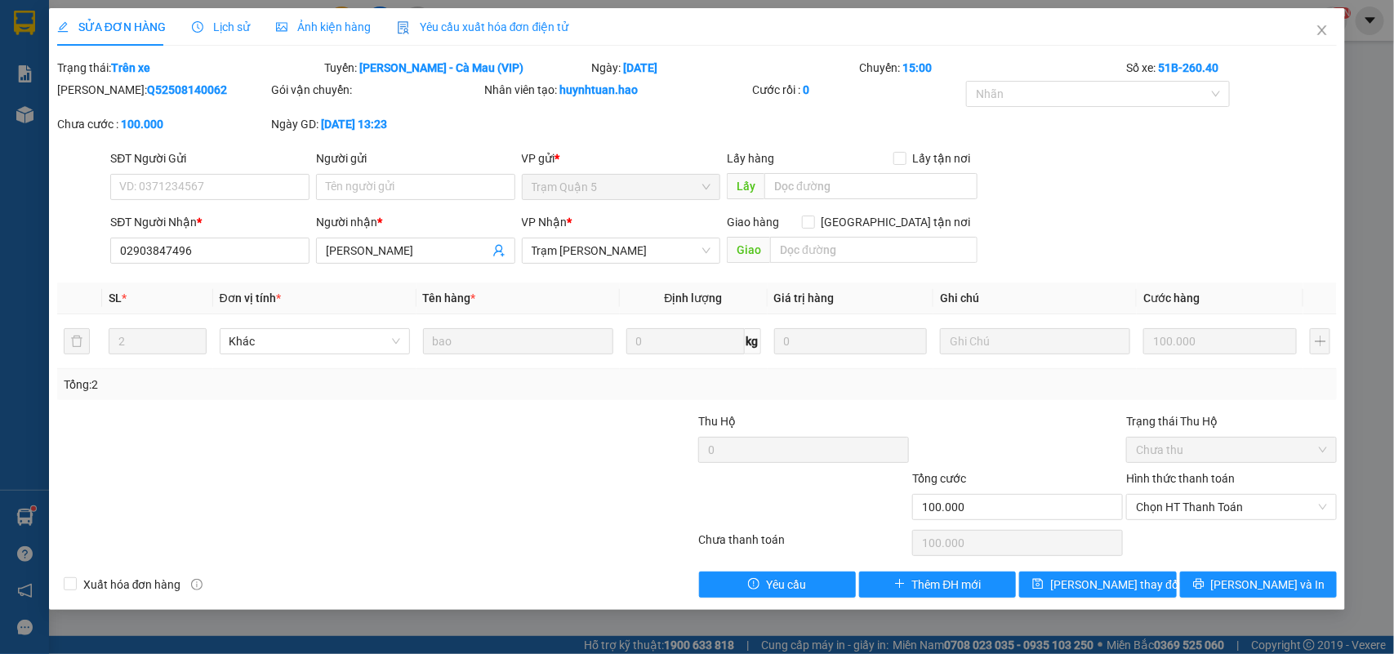
click at [220, 29] on span "Lịch sử" at bounding box center [221, 26] width 58 height 13
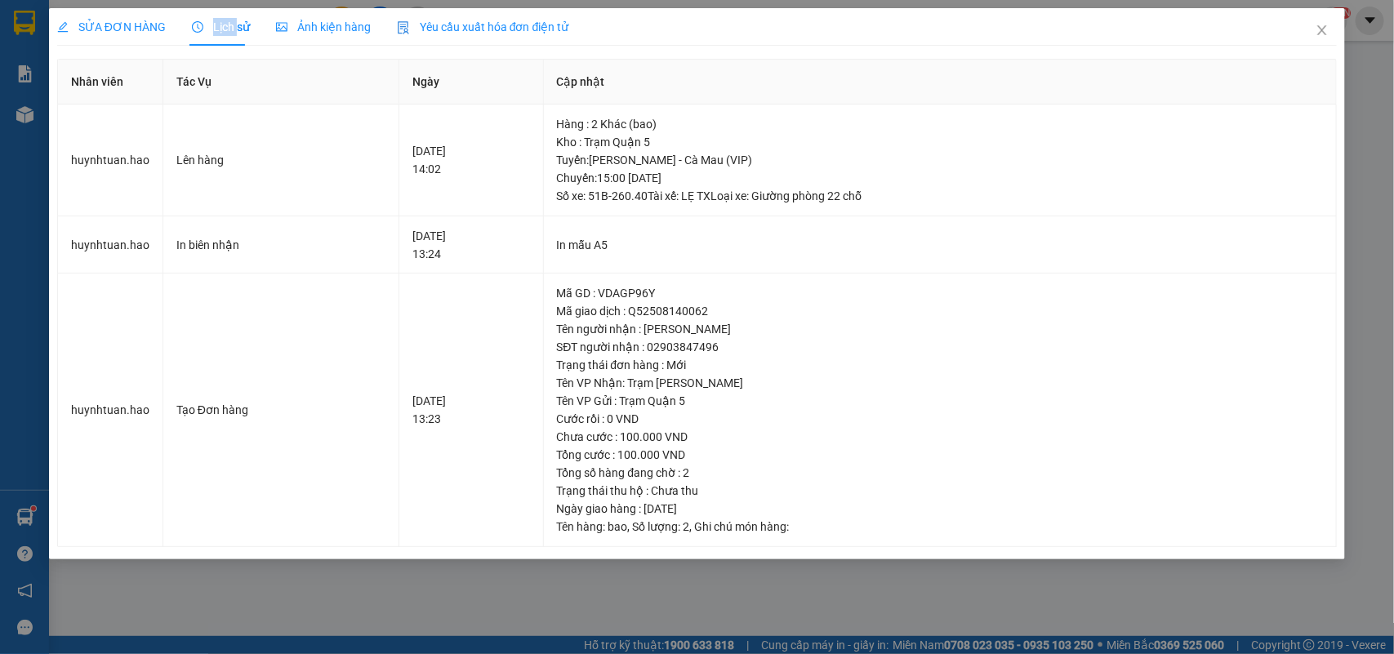
click at [220, 29] on span "Lịch sử" at bounding box center [221, 26] width 58 height 13
click at [309, 27] on span "Ảnh kiện hàng" at bounding box center [323, 26] width 95 height 13
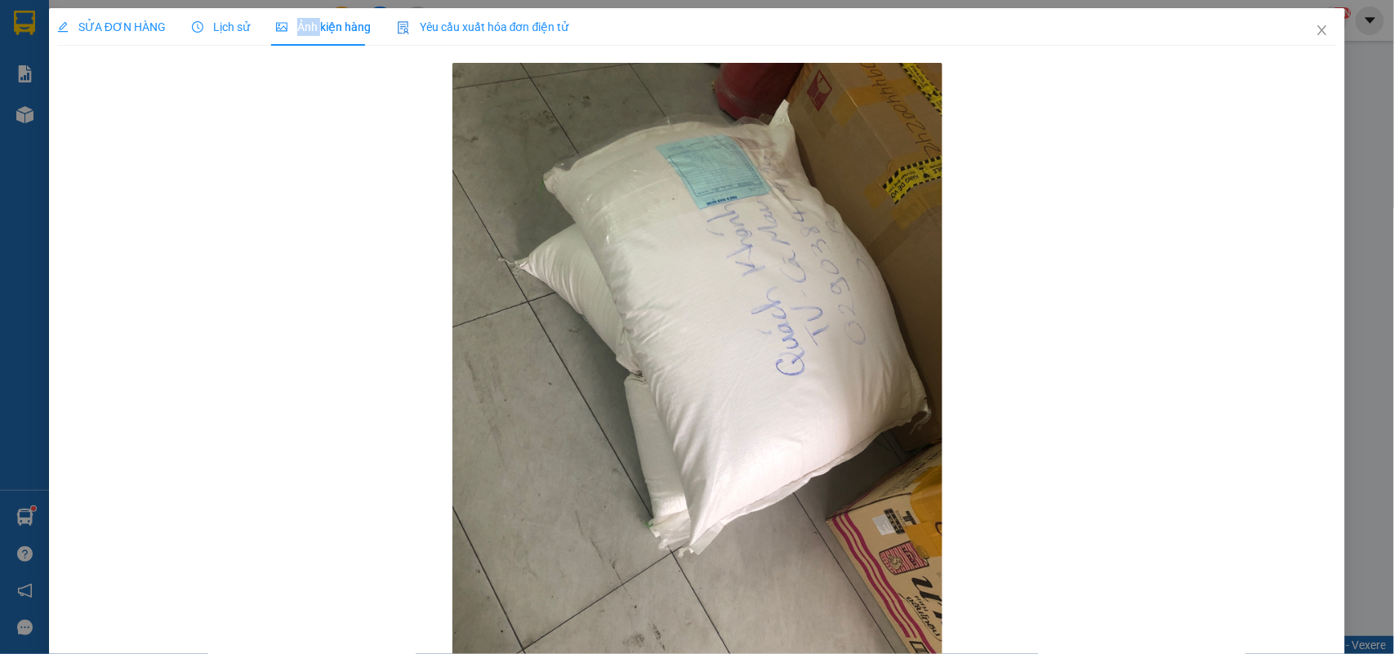
click at [309, 27] on span "Ảnh kiện hàng" at bounding box center [323, 26] width 95 height 13
click at [1316, 25] on icon "close" at bounding box center [1322, 30] width 13 height 13
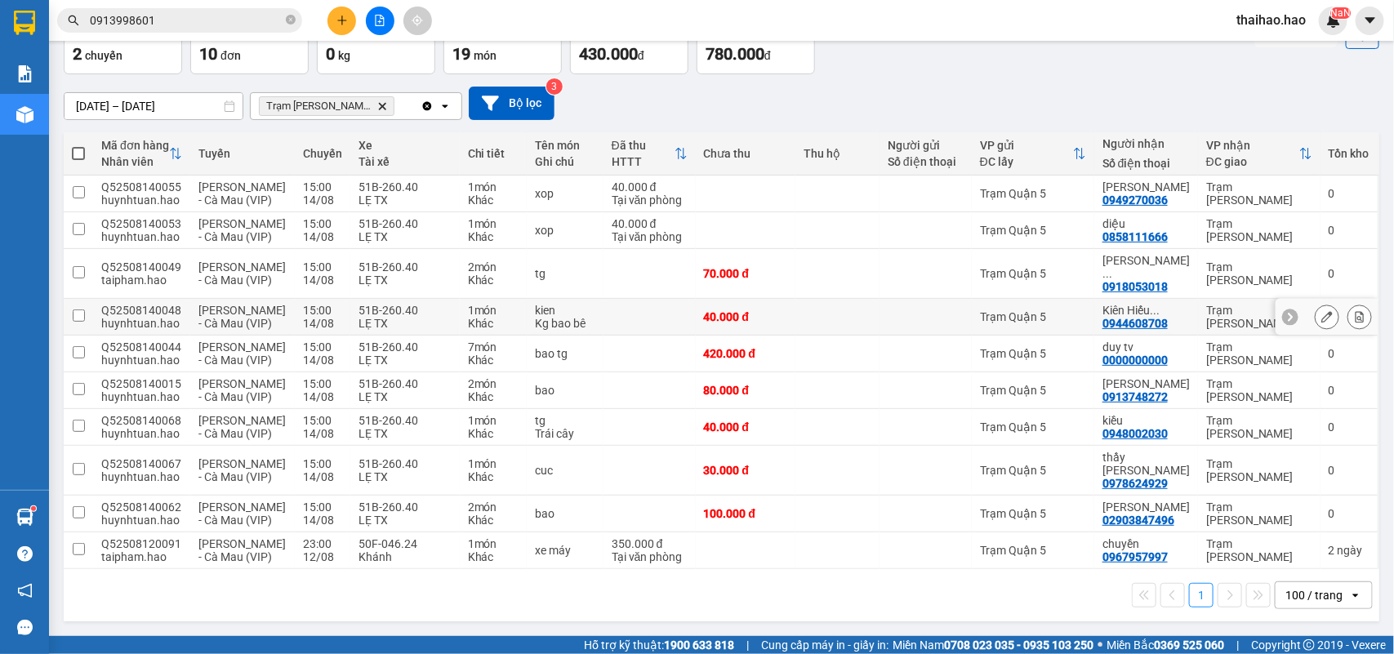
scroll to position [1, 0]
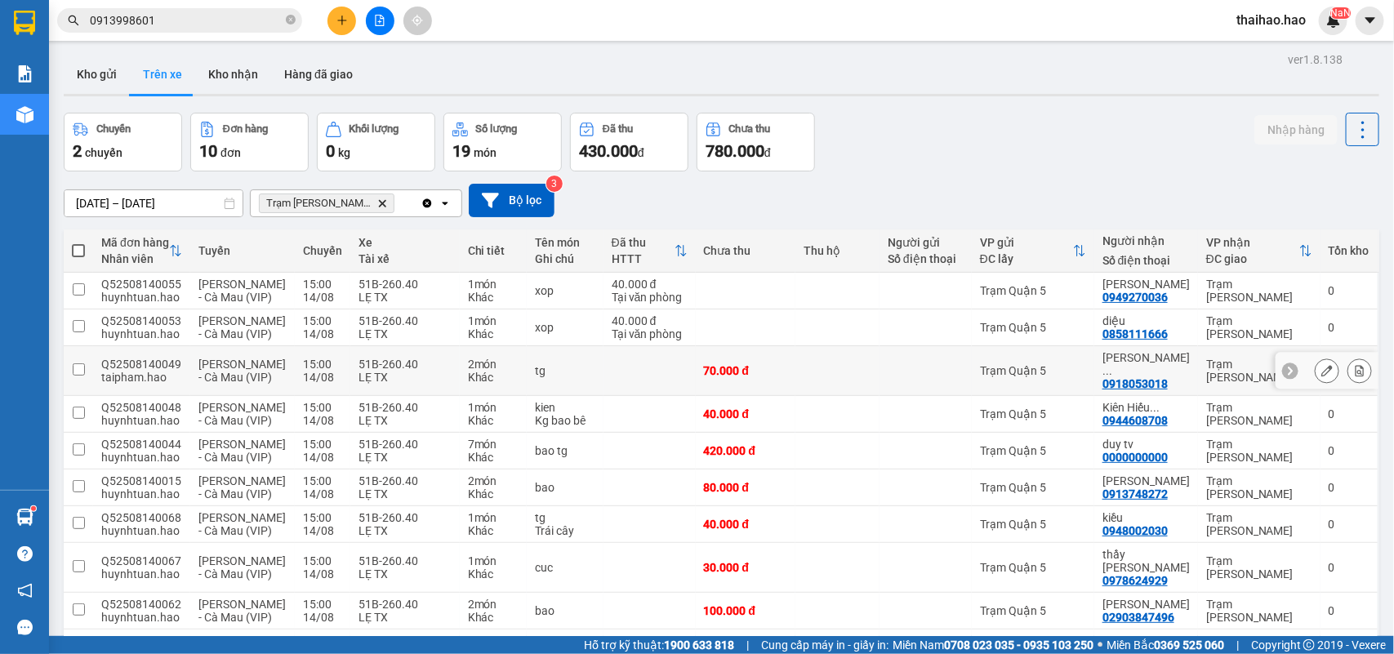
click at [1321, 376] on icon at bounding box center [1326, 370] width 11 height 11
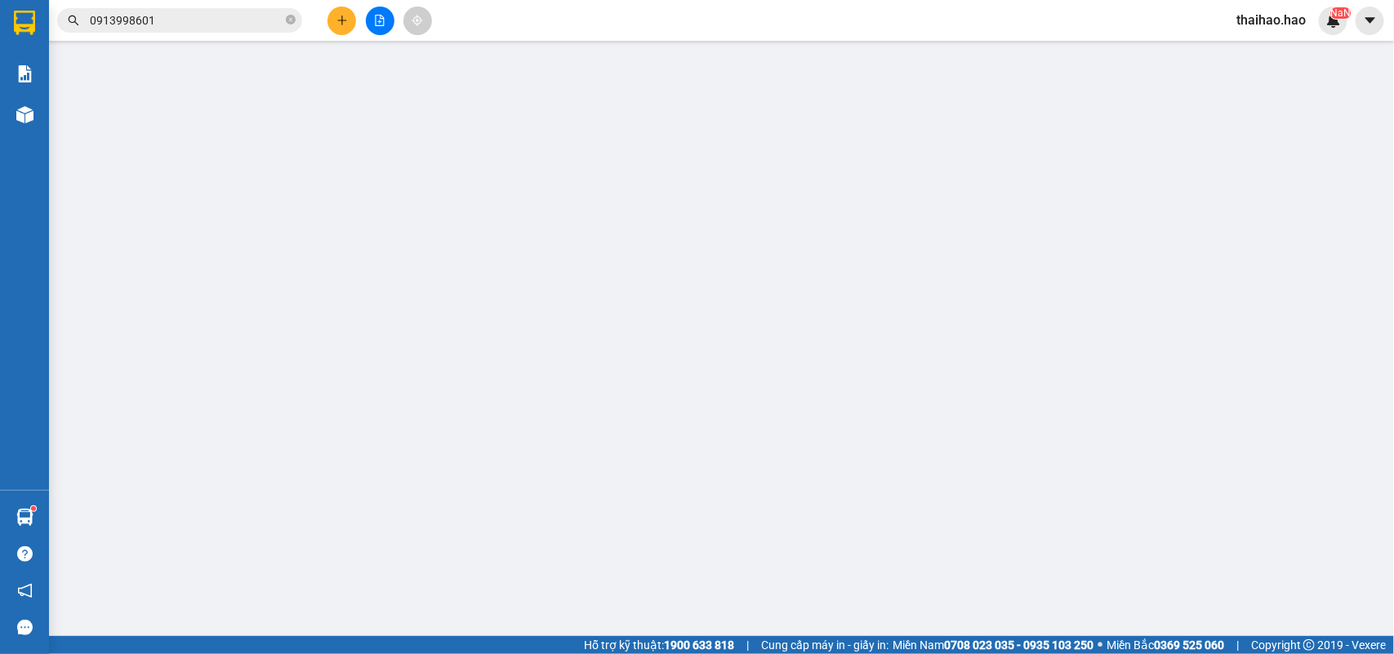
type input "0918053018"
type input "[PERSON_NAME] tv"
type input "70.000"
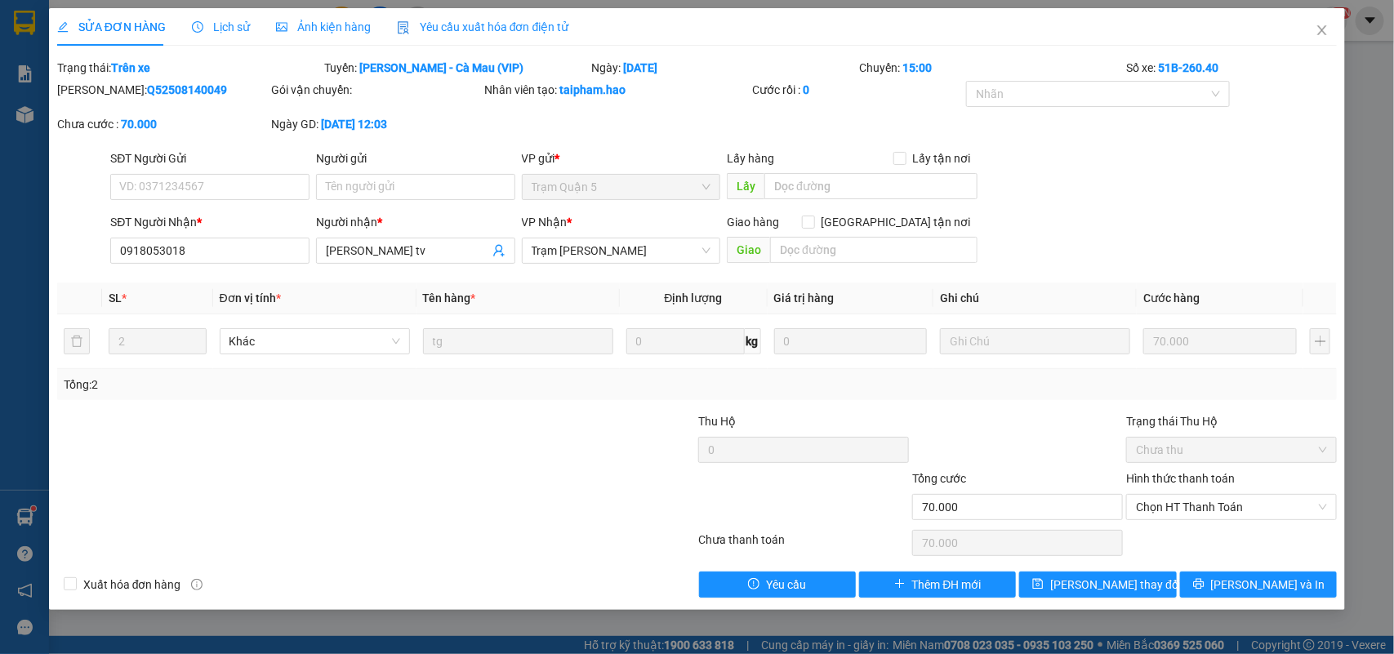
click at [210, 15] on div "Lịch sử" at bounding box center [221, 27] width 58 height 38
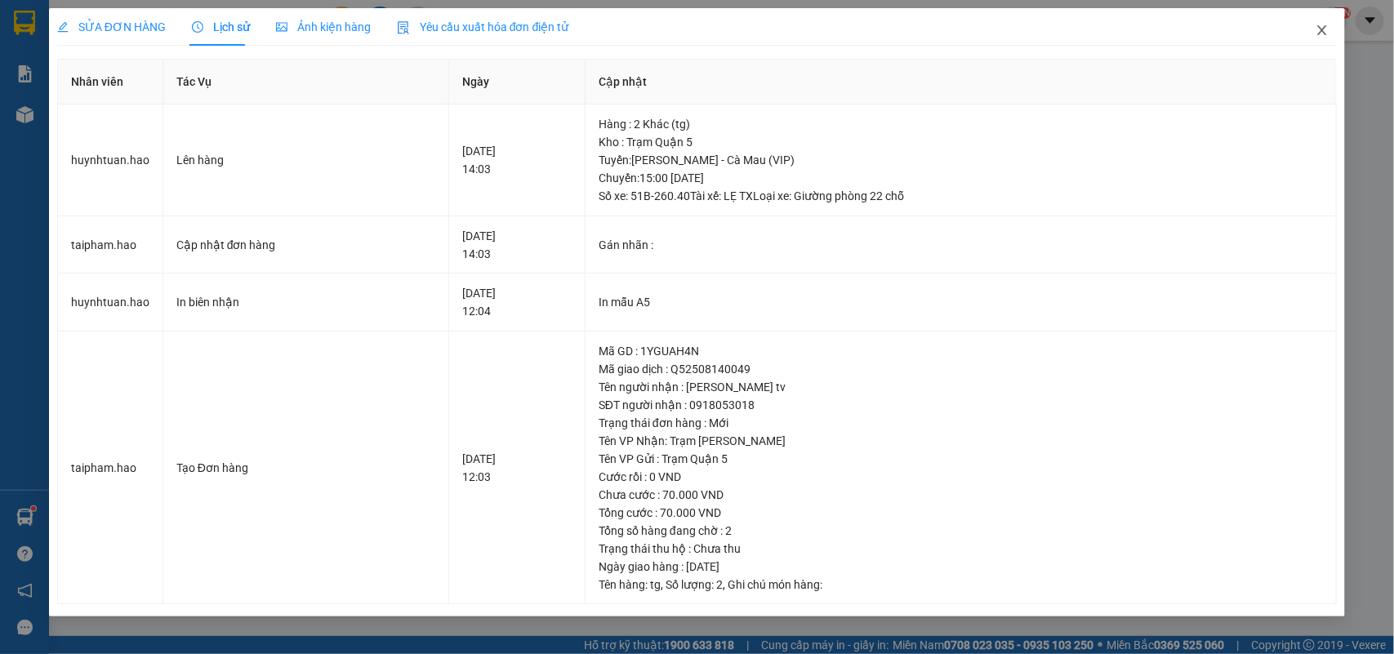
click at [1313, 23] on span "Close" at bounding box center [1322, 31] width 46 height 46
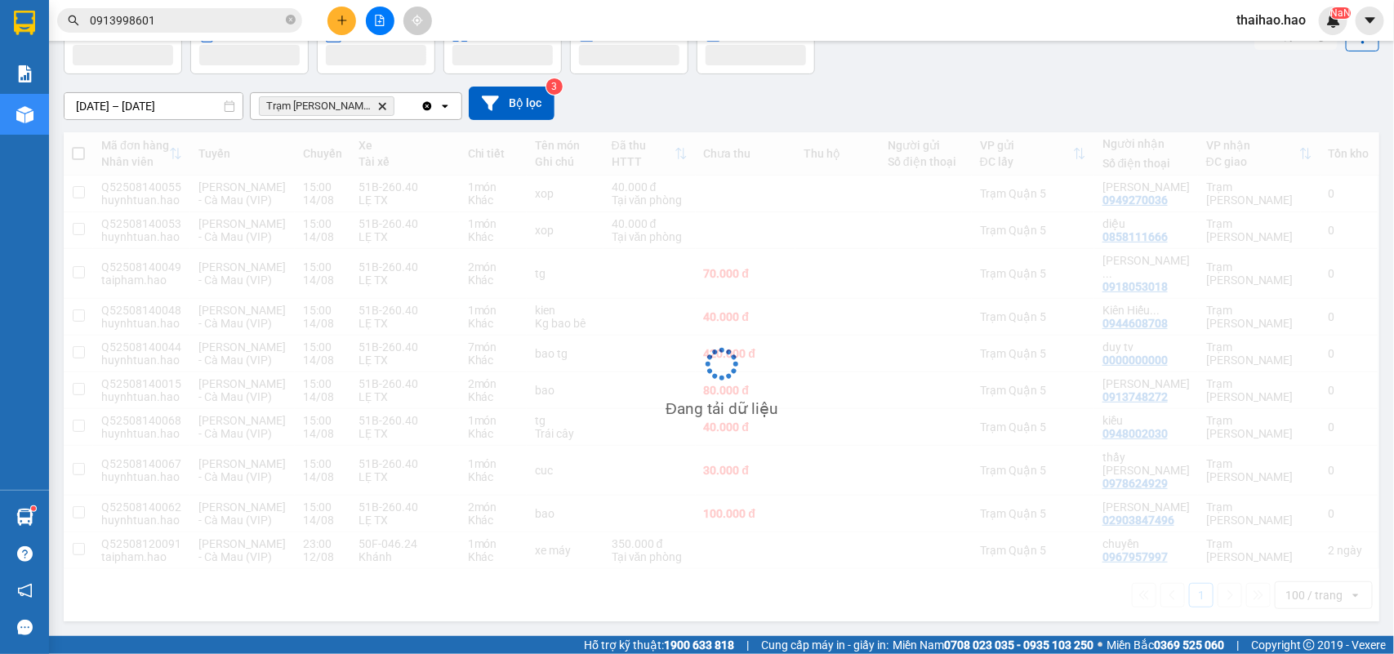
scroll to position [205, 0]
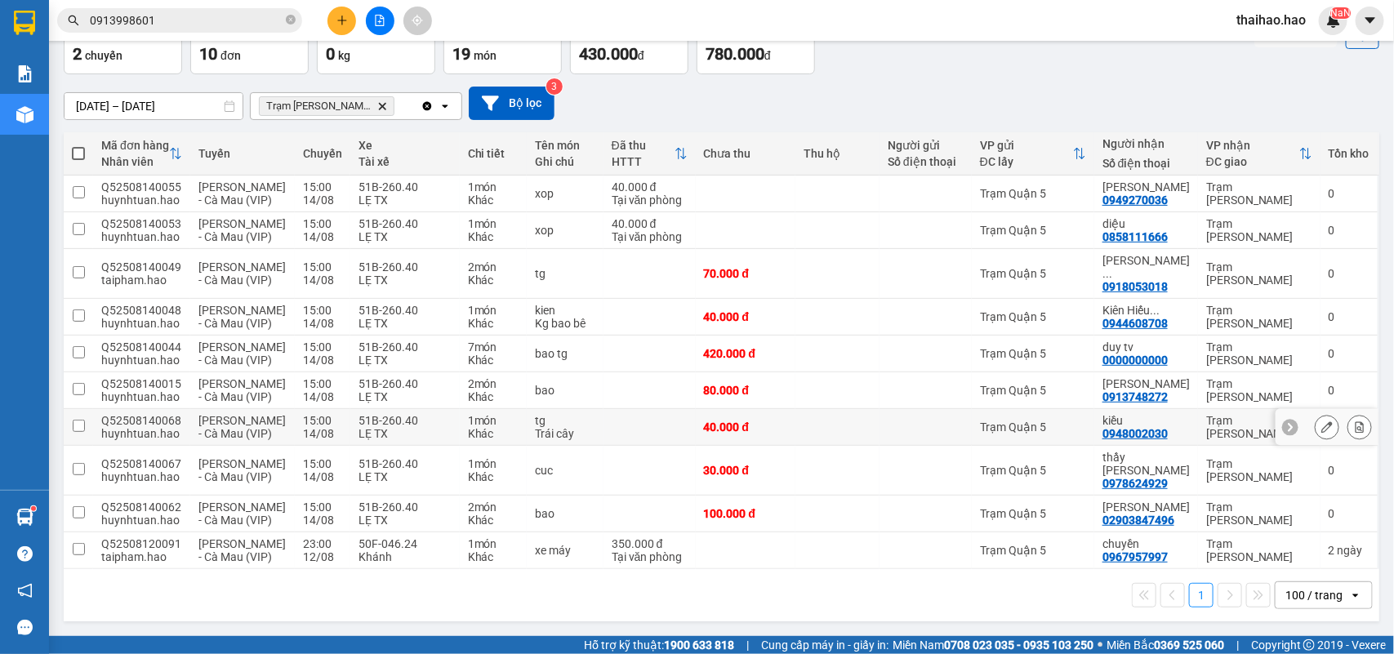
click at [1321, 421] on icon at bounding box center [1326, 426] width 11 height 11
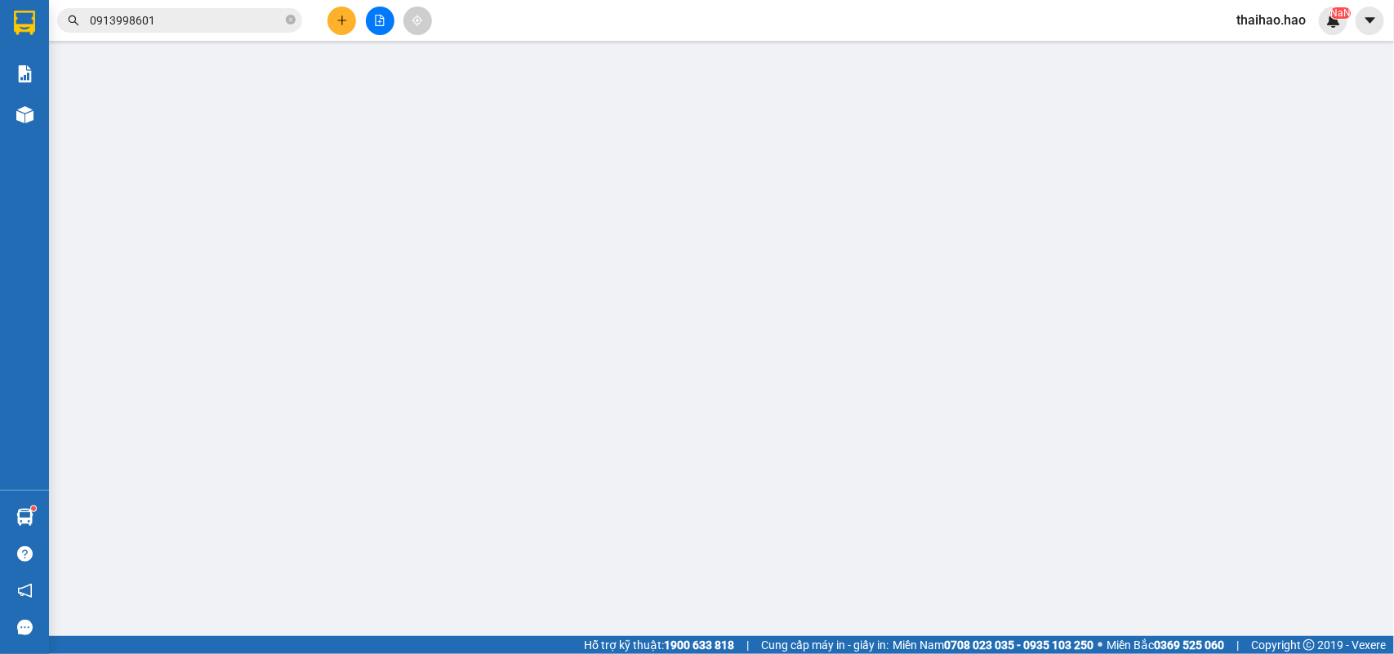
type input "0948002030"
type input "kiều"
type input "40.000"
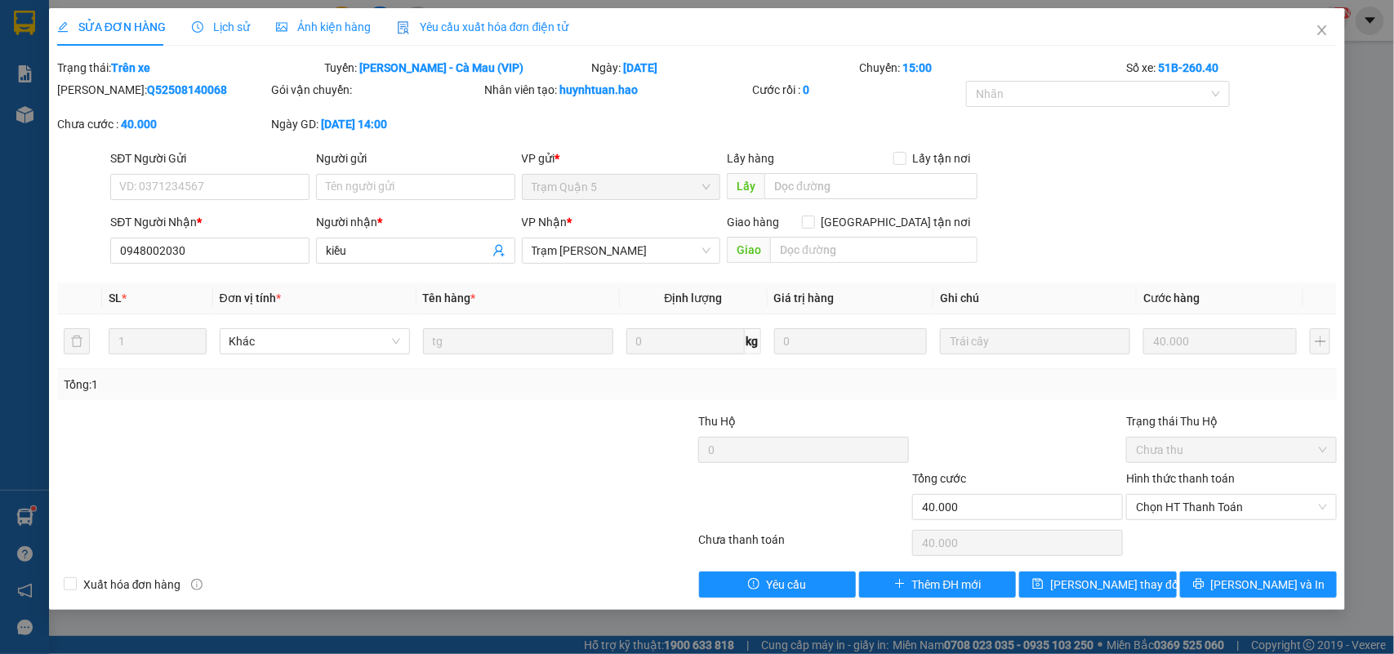
click at [237, 47] on div "SỬA ĐƠN HÀNG Lịch sử Ảnh kiện hàng Yêu cầu xuất hóa đơn điện tử Total Paid Fee …" at bounding box center [697, 303] width 1280 height 590
click at [234, 38] on div "Lịch sử" at bounding box center [221, 27] width 58 height 38
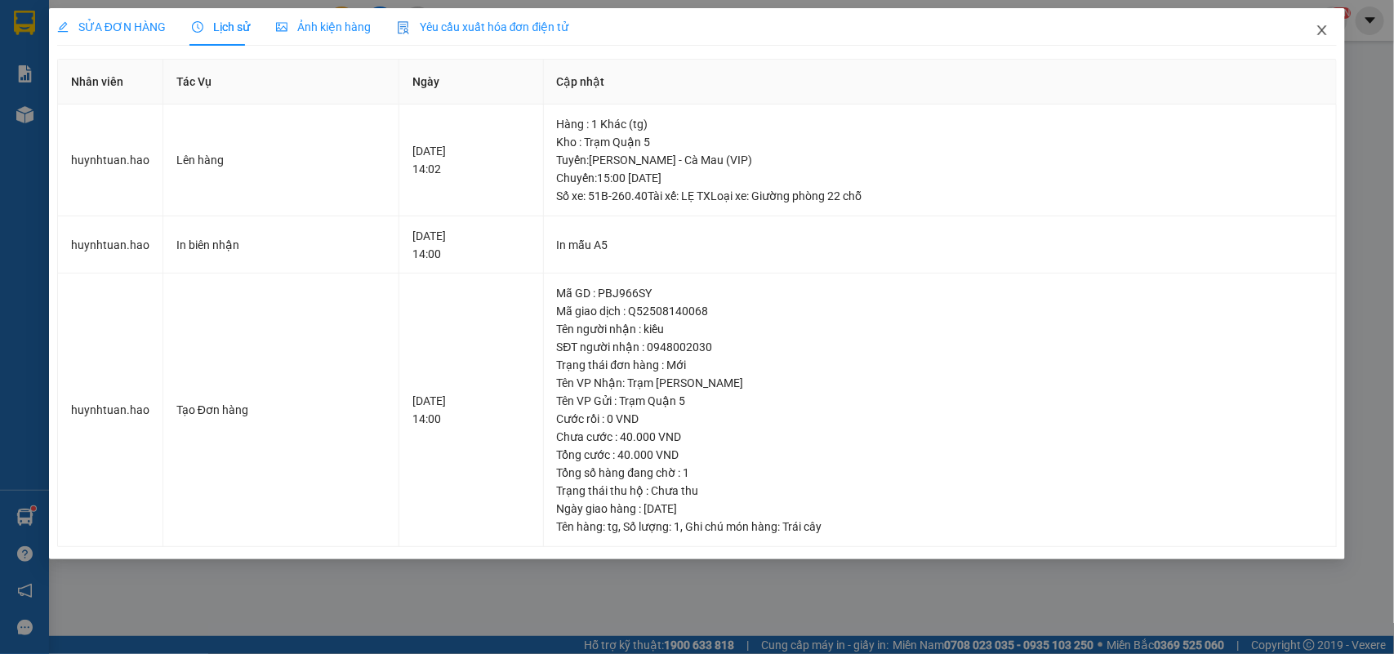
click at [1316, 31] on icon "close" at bounding box center [1322, 30] width 13 height 13
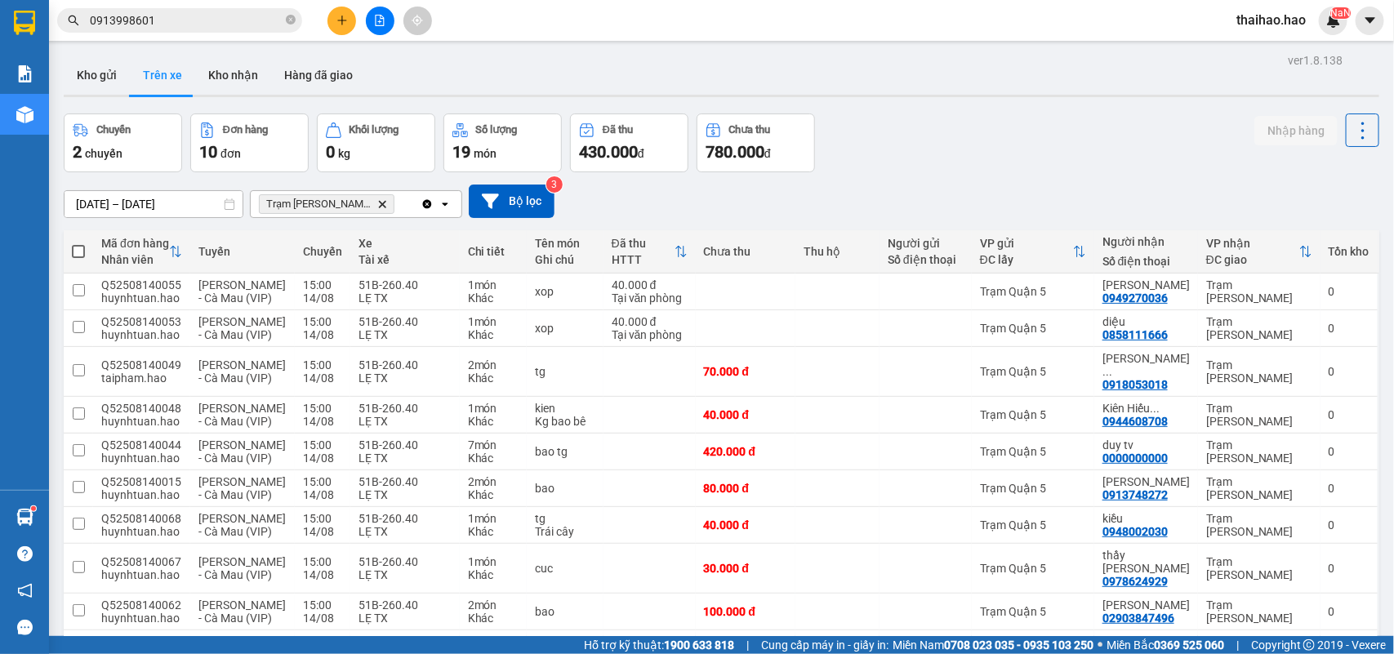
click at [173, 219] on div "[DATE] – [DATE] Press the down arrow key to interact with the calendar and sele…" at bounding box center [722, 201] width 1316 height 58
click at [173, 210] on input "[DATE] – [DATE]" at bounding box center [154, 204] width 178 height 26
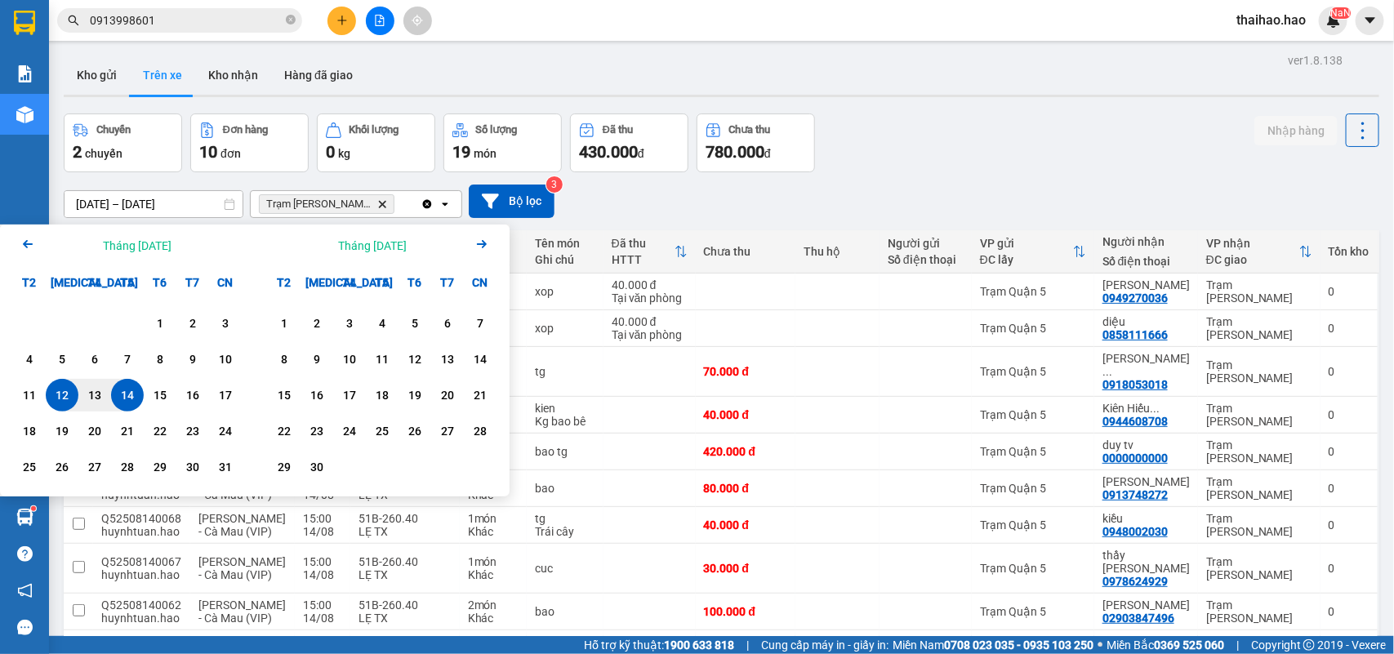
click at [122, 394] on div "14" at bounding box center [127, 395] width 23 height 20
type input "[DATE] – [DATE]"
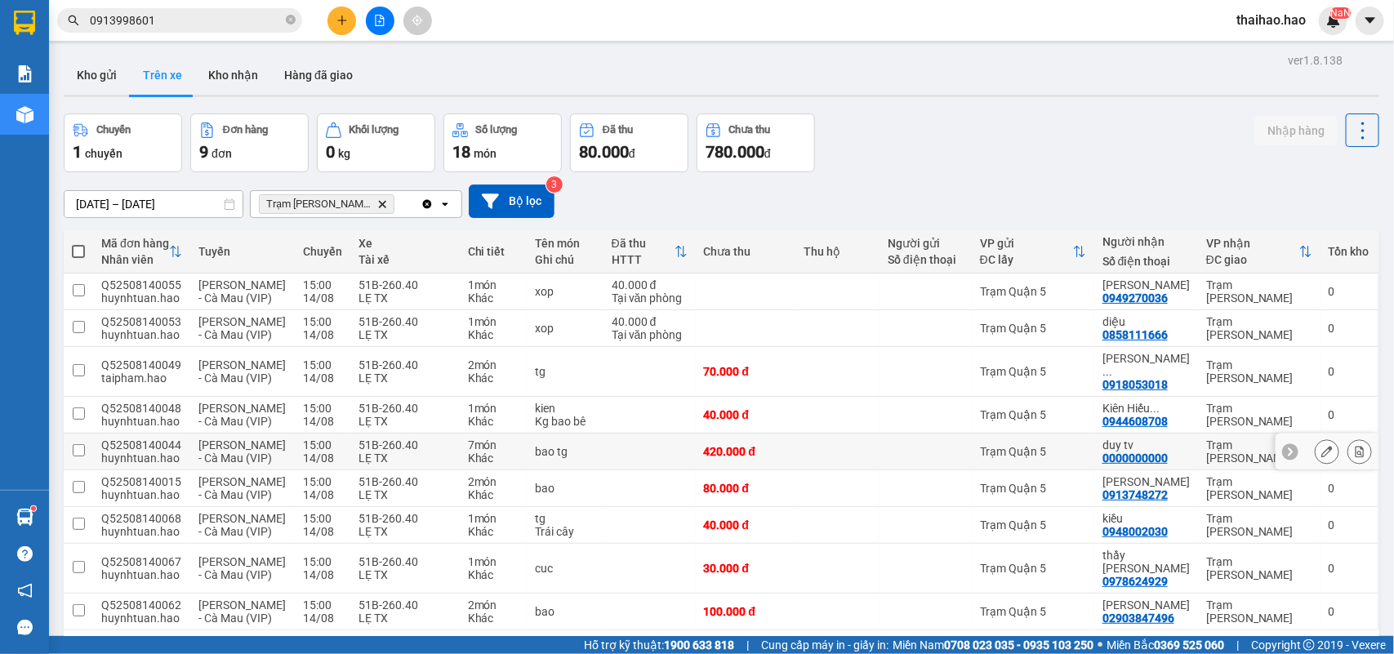
click at [1316, 466] on button at bounding box center [1327, 452] width 23 height 29
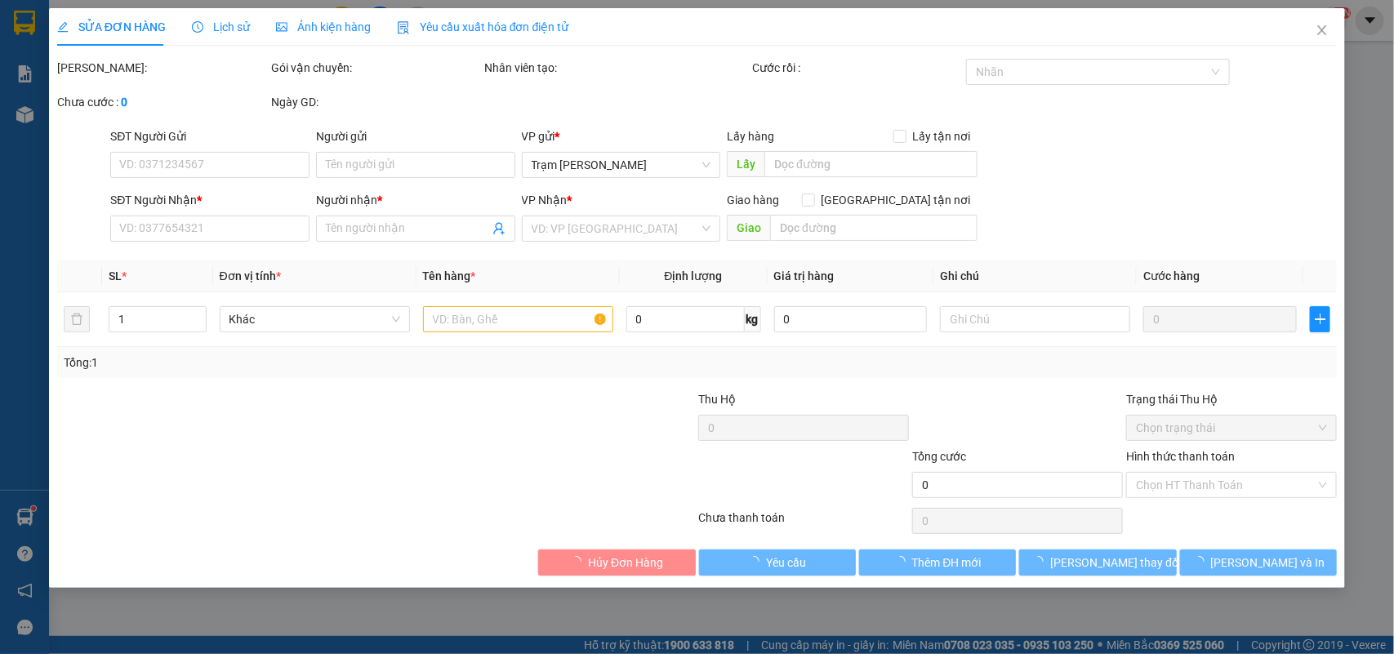
click at [316, 37] on div "Ảnh kiện hàng" at bounding box center [323, 27] width 95 height 38
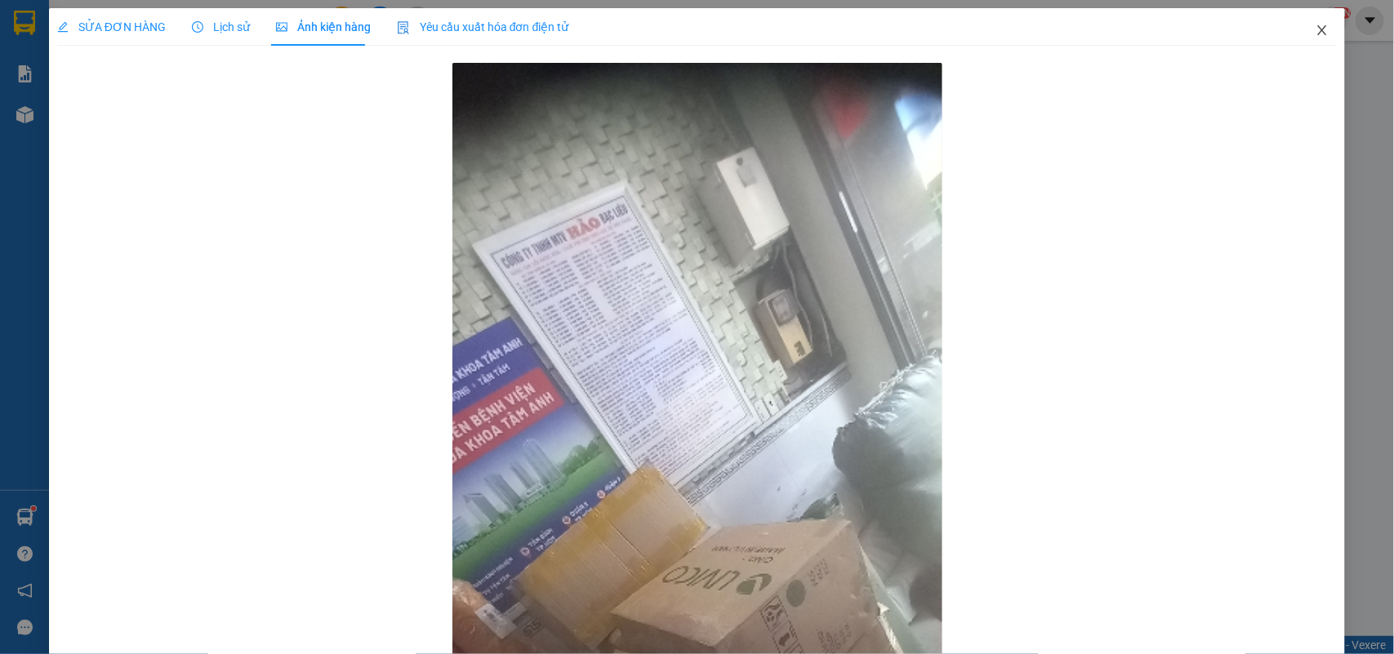
click at [1316, 33] on icon "close" at bounding box center [1322, 30] width 13 height 13
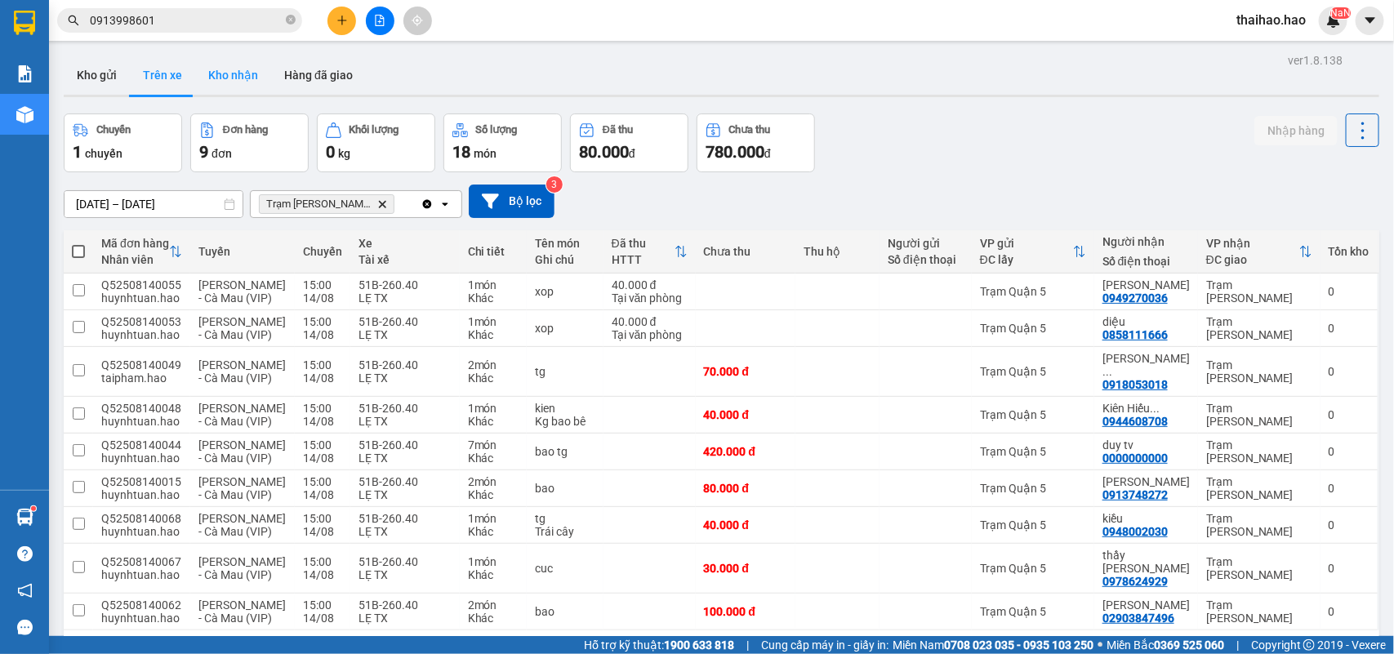
click at [246, 73] on button "Kho nhận" at bounding box center [233, 75] width 76 height 39
type input "[DATE] – [DATE]"
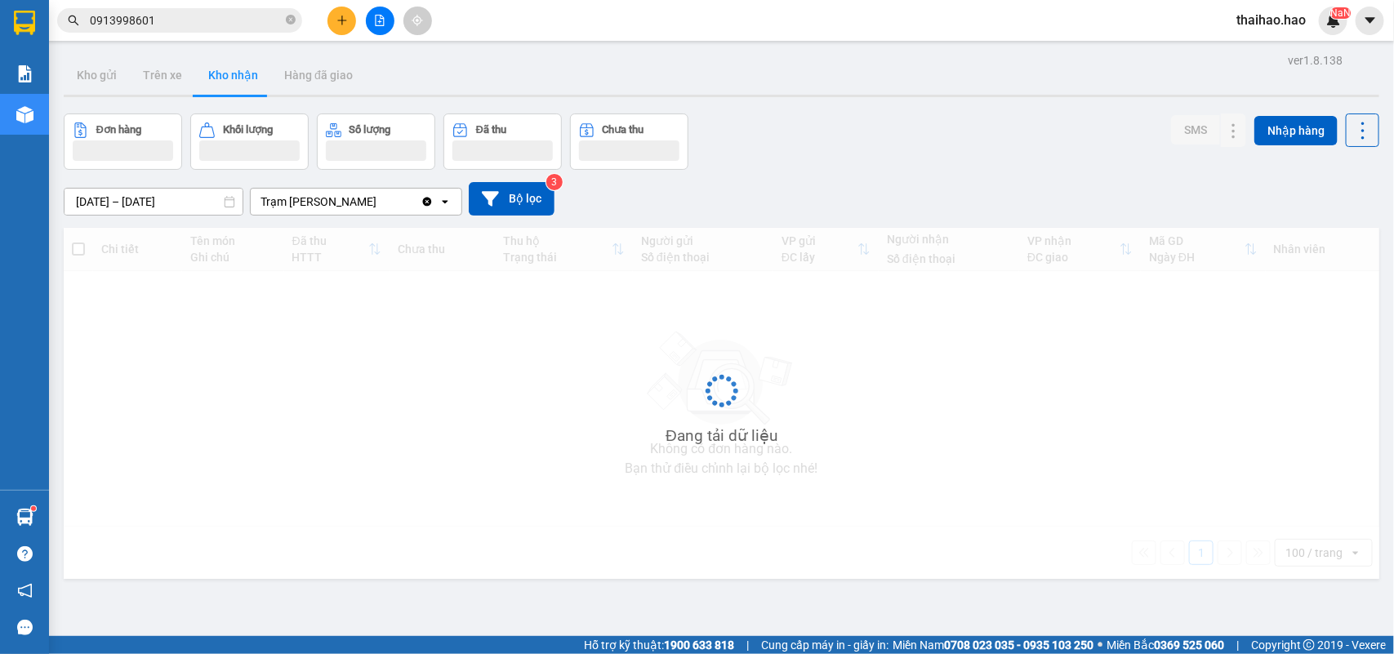
click at [246, 73] on button "Kho nhận" at bounding box center [233, 75] width 76 height 39
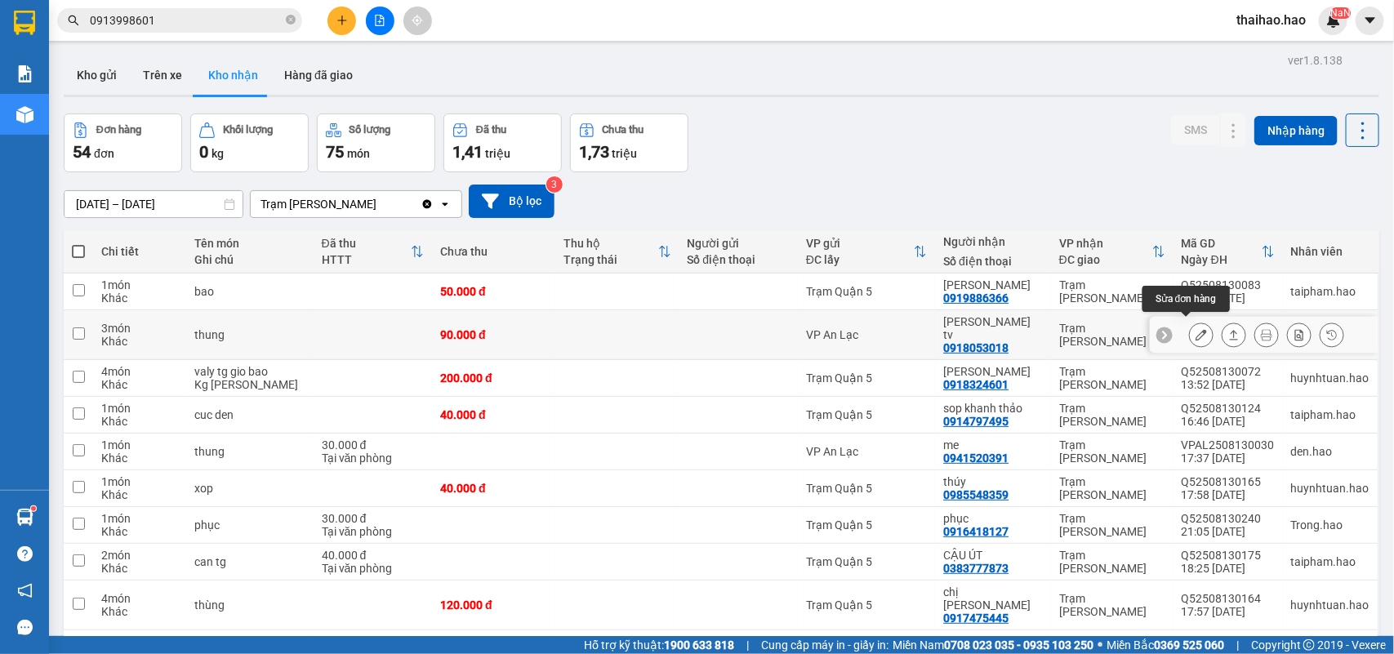
click at [1196, 329] on icon at bounding box center [1201, 334] width 11 height 11
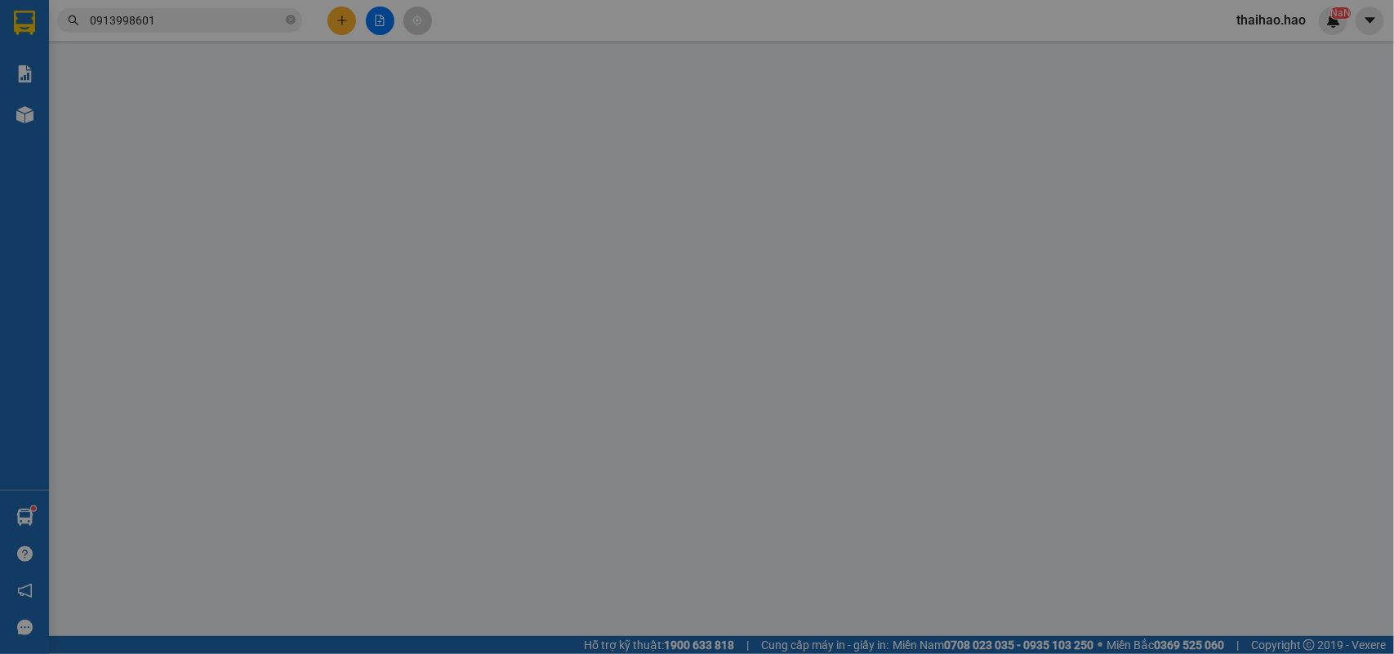
type input "0918053018"
type input "[PERSON_NAME] tv"
type input "90.000"
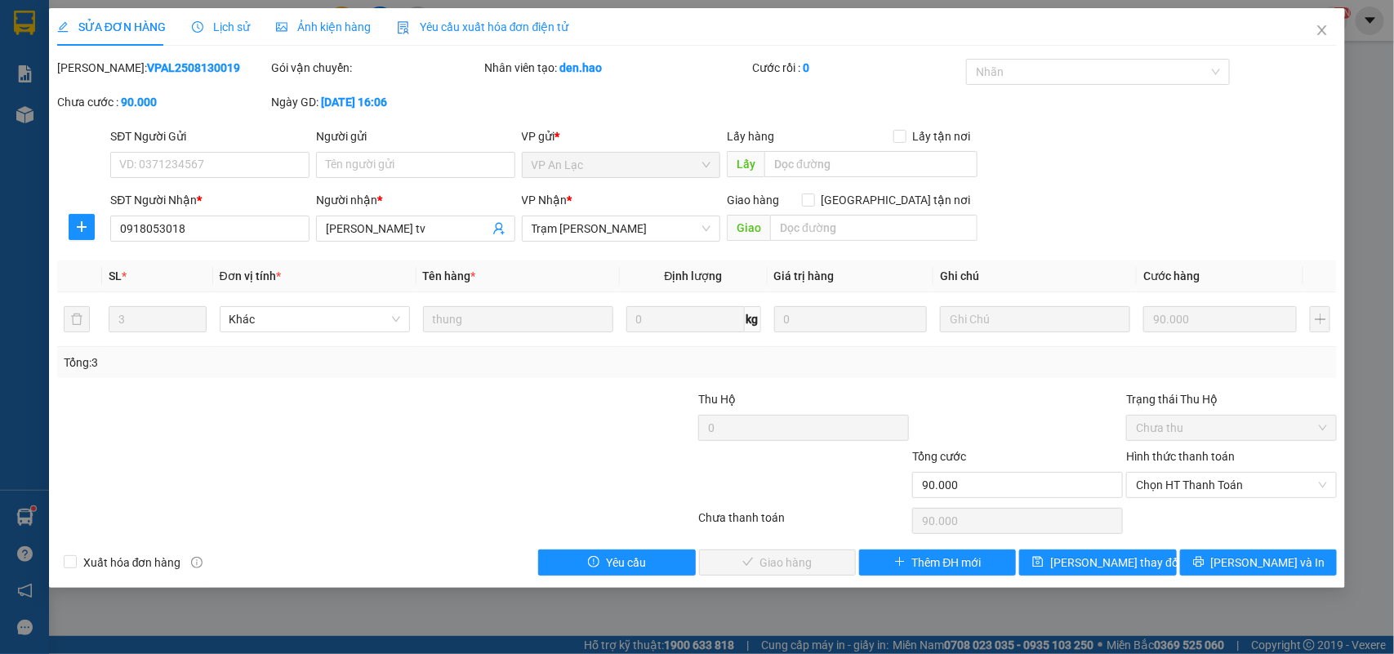
click at [252, 19] on div "SỬA ĐƠN HÀNG Lịch sử Ảnh kiện hàng Yêu cầu xuất hóa đơn điện tử" at bounding box center [313, 27] width 512 height 38
click at [246, 26] on div "SỬA ĐƠN HÀNG Lịch sử Ảnh kiện hàng Yêu cầu xuất hóa đơn điện tử" at bounding box center [313, 27] width 512 height 38
click at [221, 31] on span "Lịch sử" at bounding box center [221, 26] width 58 height 13
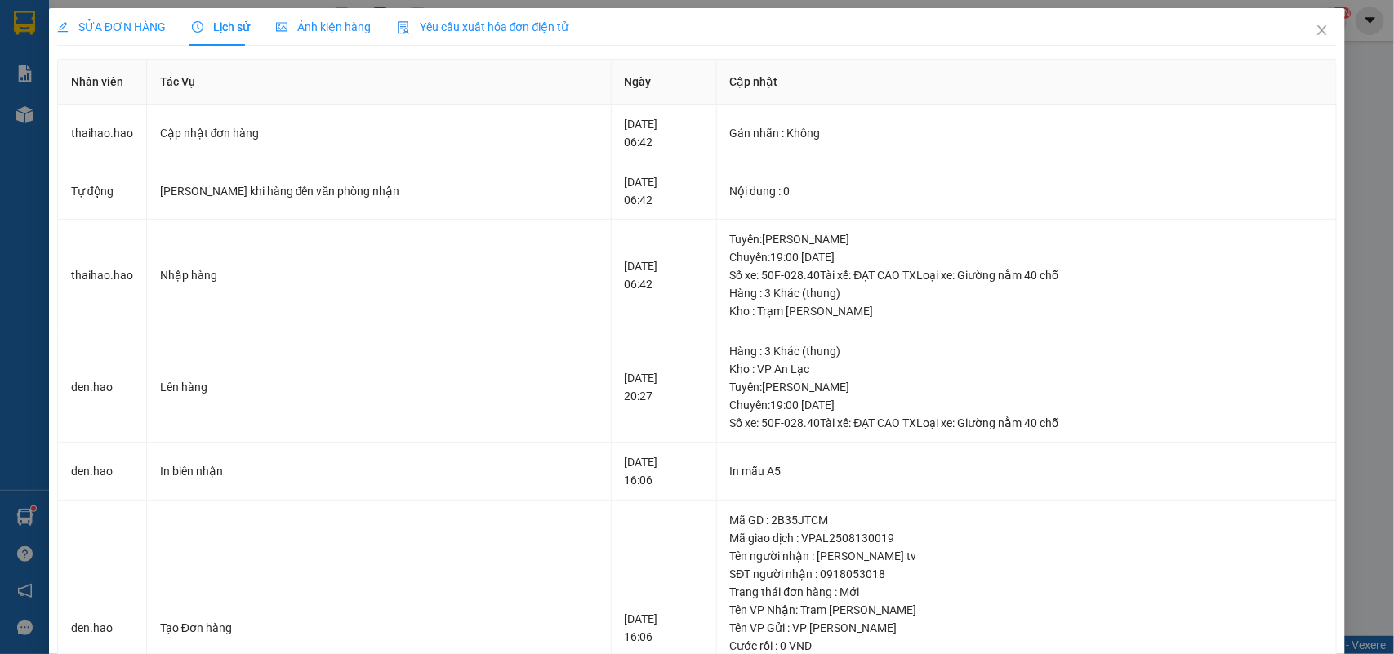
click at [87, 38] on div "SỬA ĐƠN HÀNG" at bounding box center [111, 27] width 109 height 38
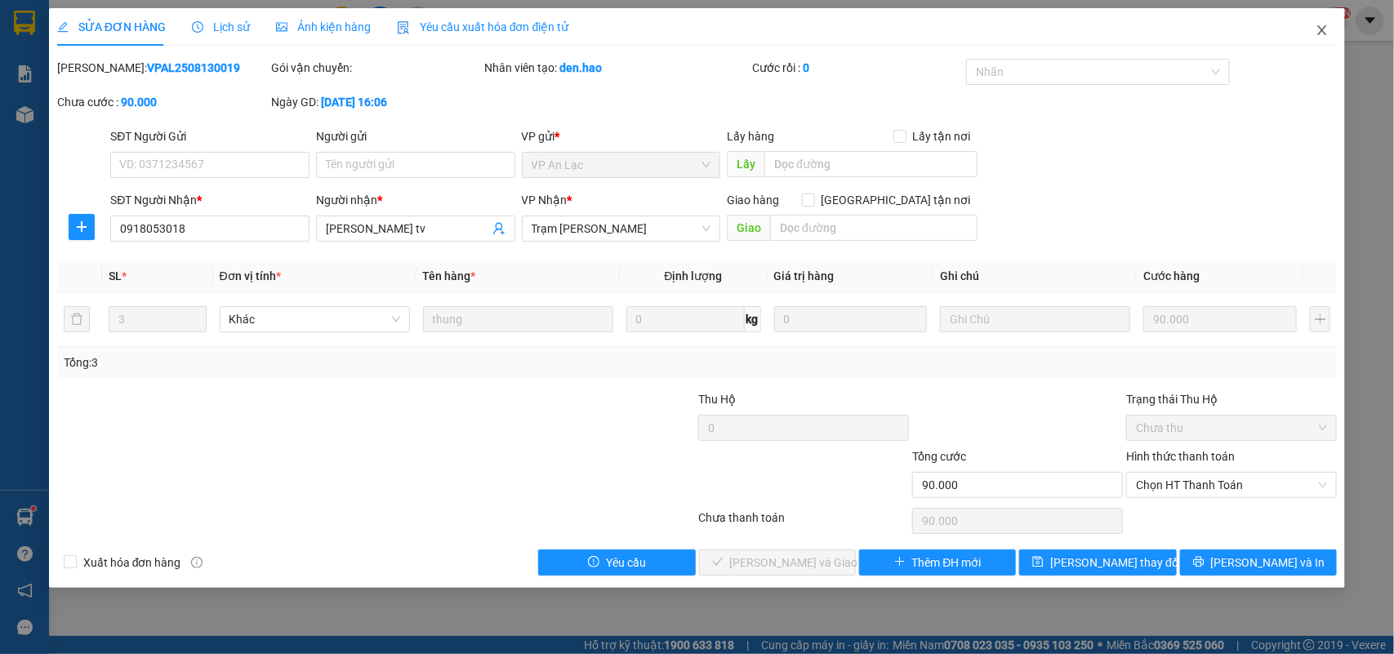
click at [1316, 24] on icon "close" at bounding box center [1322, 30] width 13 height 13
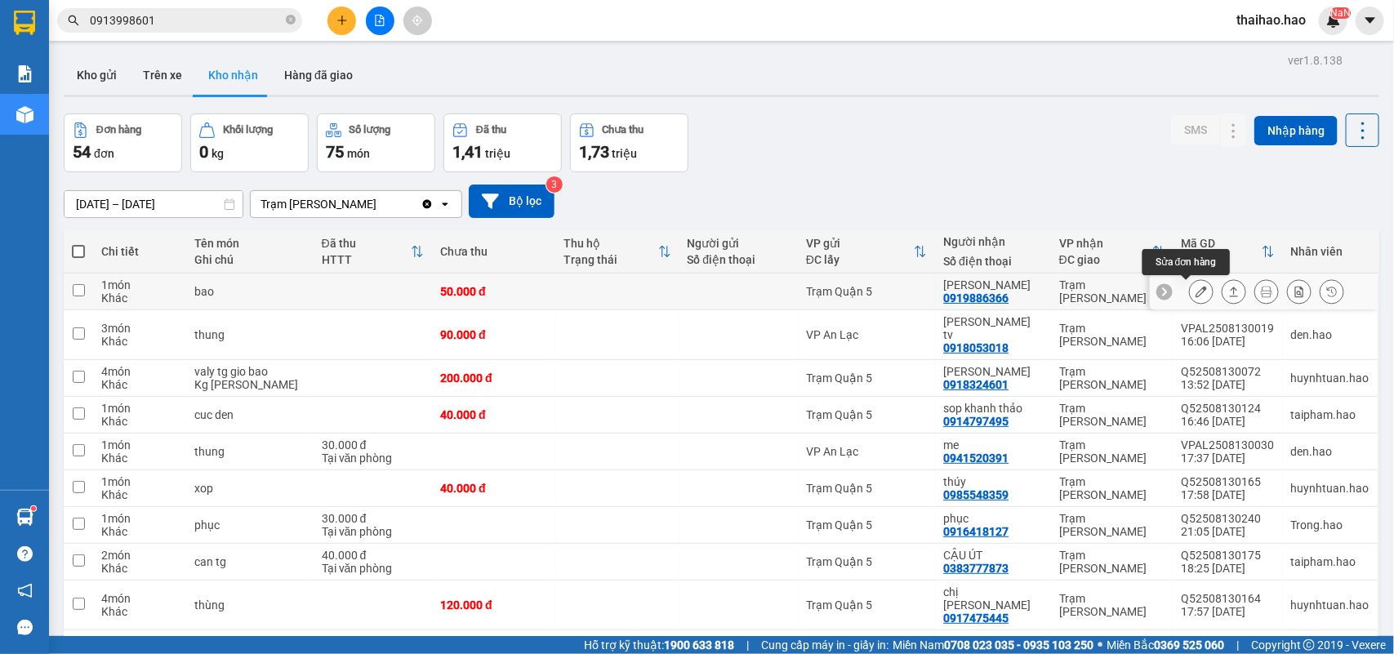
click at [1190, 301] on button at bounding box center [1201, 292] width 23 height 29
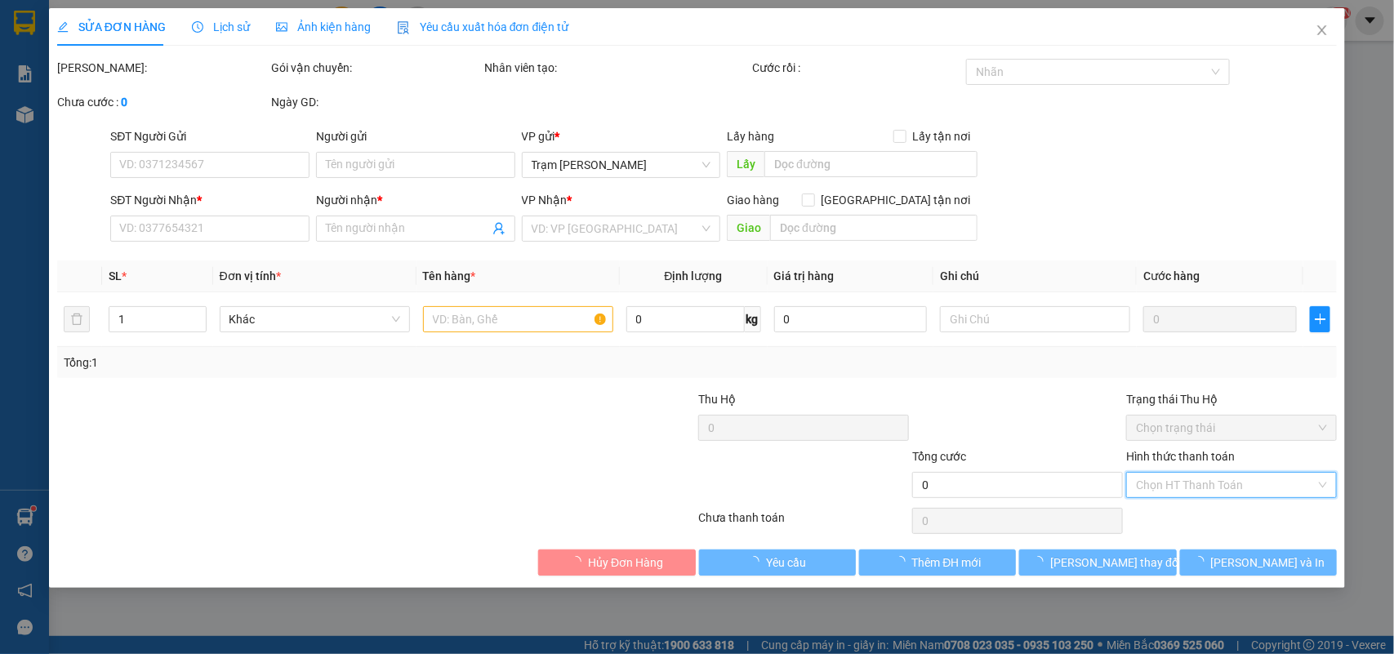
click at [1165, 476] on input "Hình thức thanh toán" at bounding box center [1226, 485] width 180 height 24
type input "0919886366"
type input "[PERSON_NAME]"
type input "50.000"
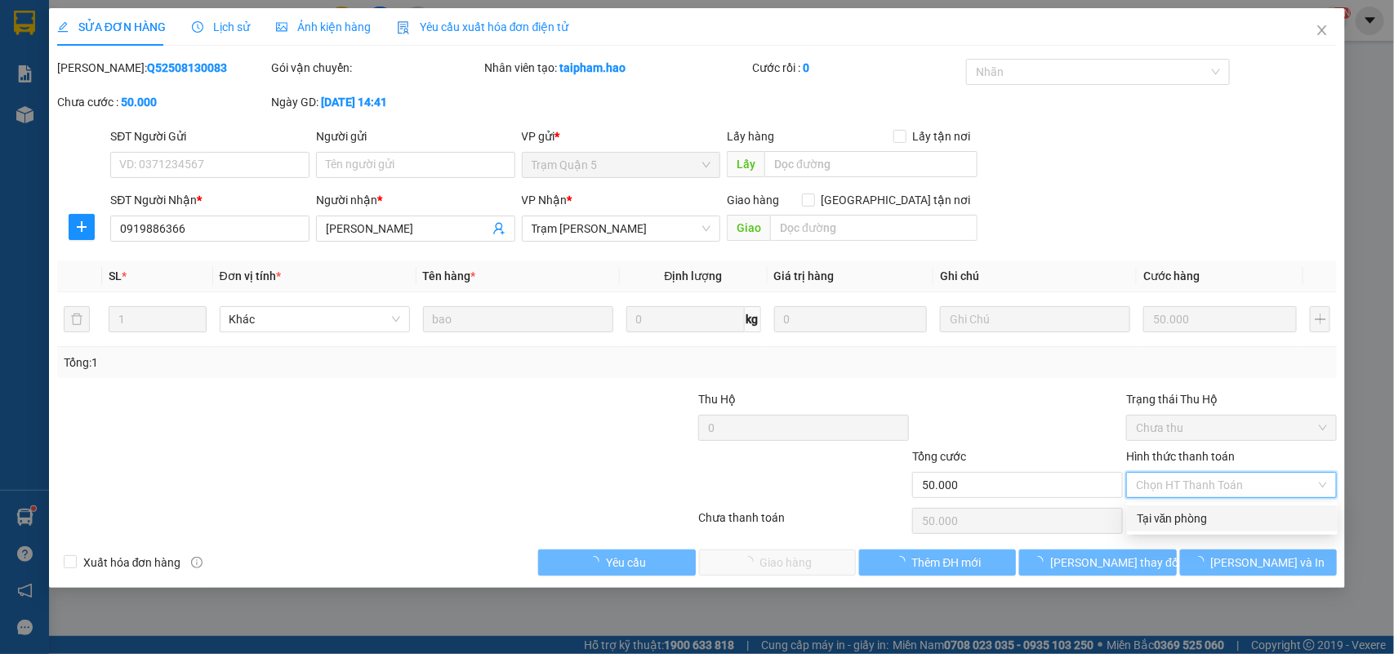
click at [1173, 508] on div "Tại văn phòng" at bounding box center [1232, 518] width 211 height 26
type input "0"
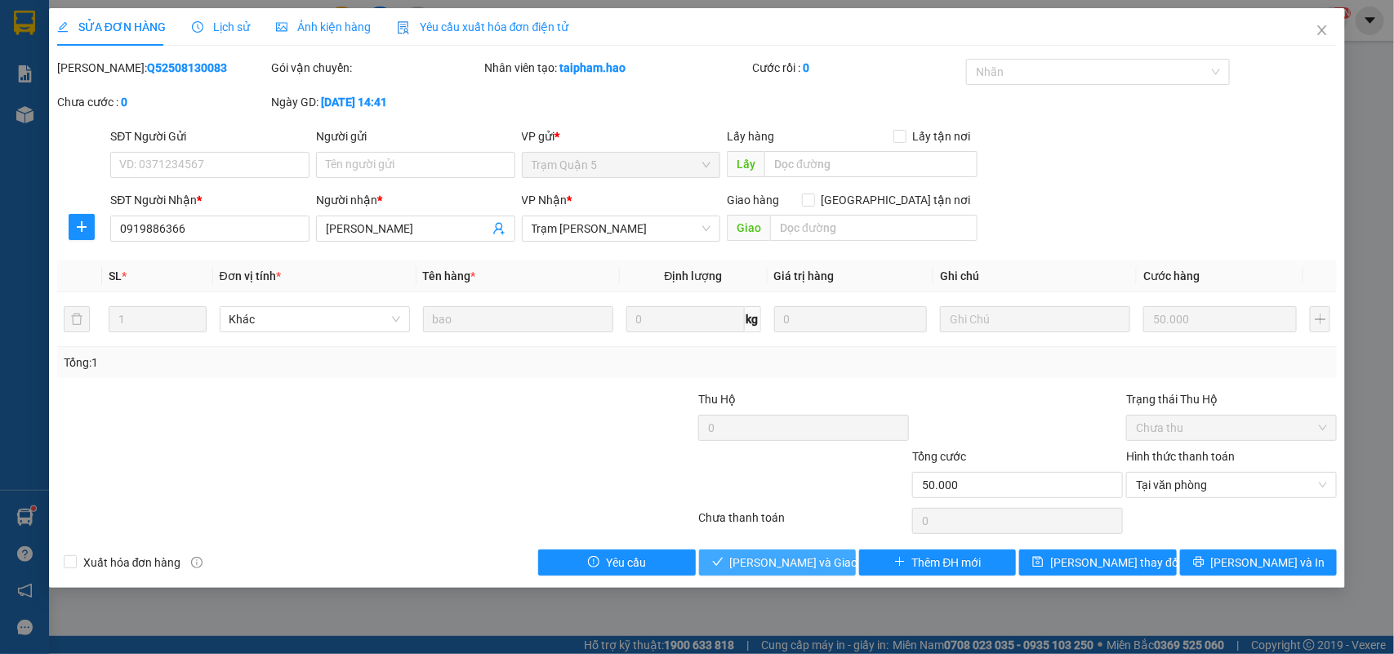
click at [821, 563] on span "[PERSON_NAME] và Giao hàng" at bounding box center [808, 563] width 157 height 18
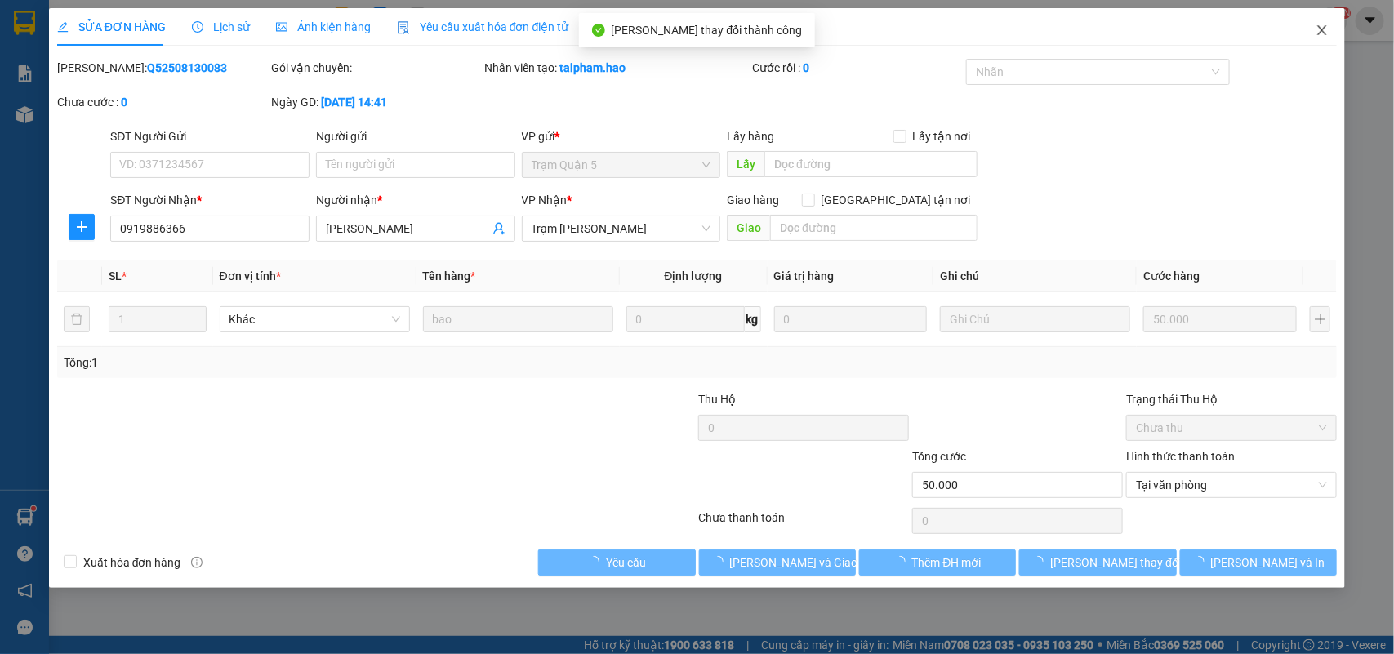
click at [1324, 45] on span "Close" at bounding box center [1322, 31] width 46 height 46
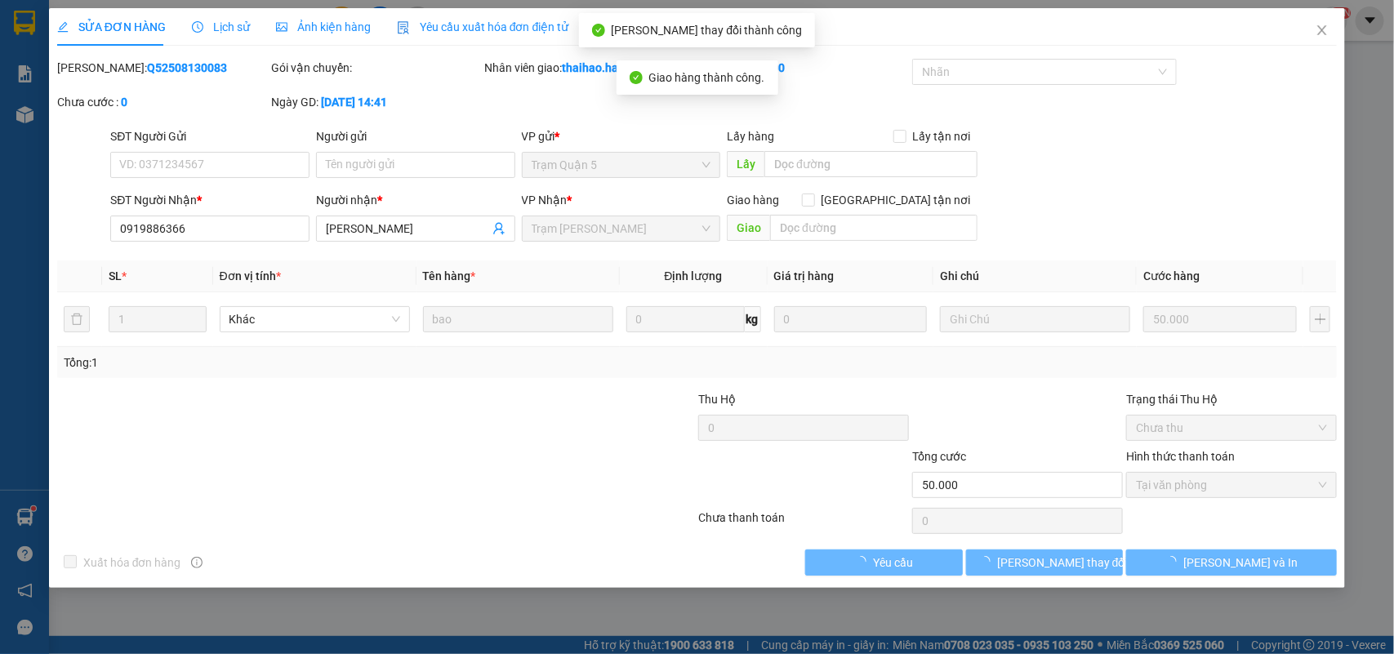
click at [1324, 34] on div "Kết quả tìm kiếm ( 4 ) Bộ lọc Mã ĐH Trạng thái Món hàng Thu hộ Tổng cước Chưa c…" at bounding box center [697, 20] width 1394 height 41
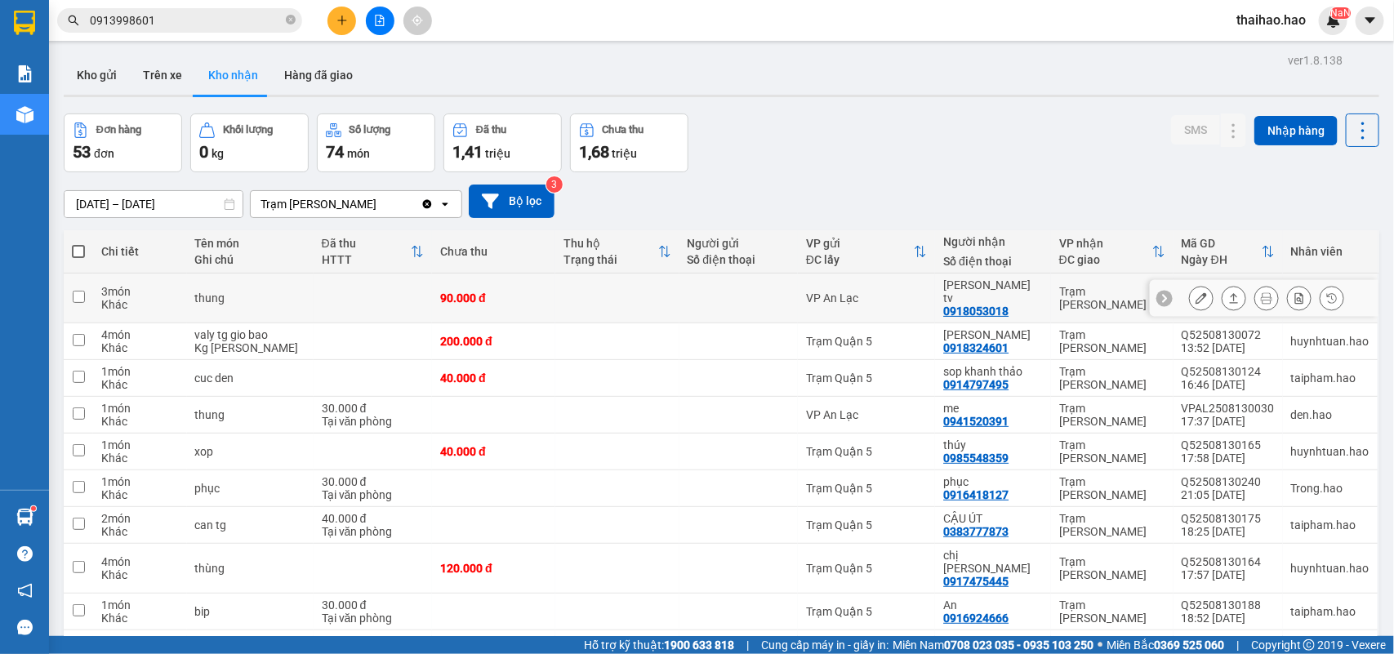
click at [1196, 292] on icon at bounding box center [1201, 297] width 11 height 11
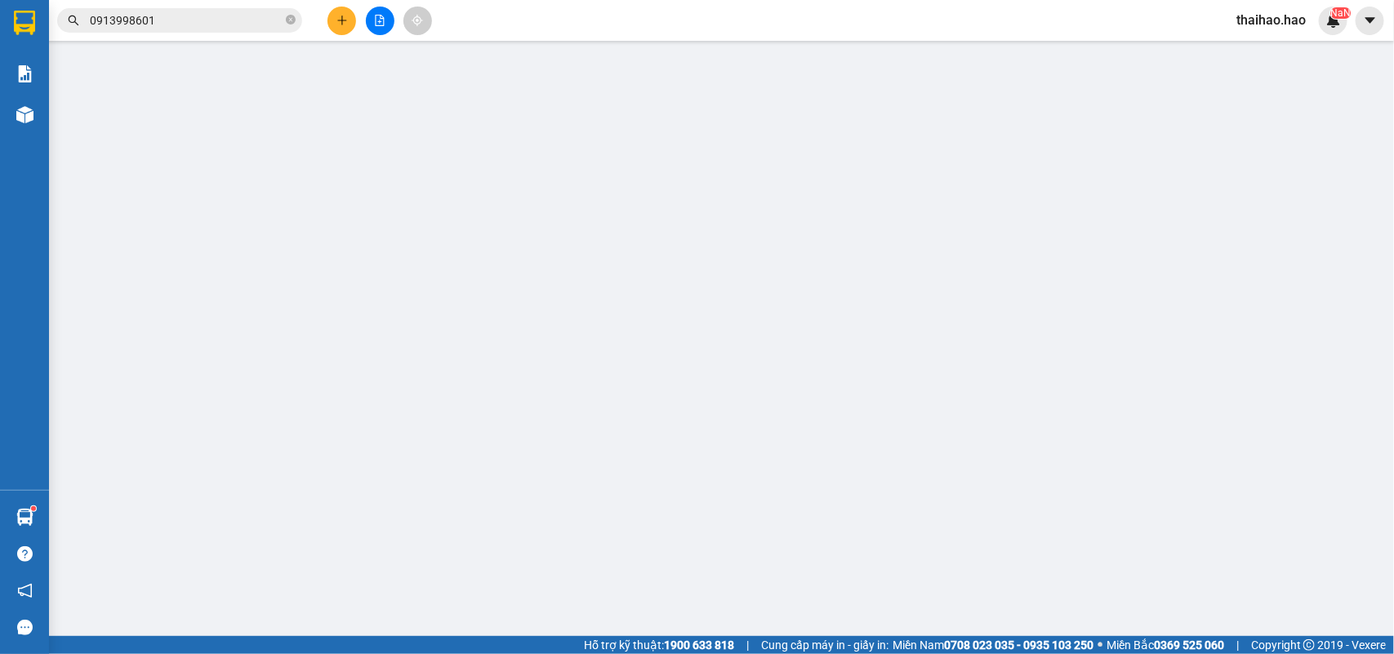
type input "0918053018"
type input "[PERSON_NAME] tv"
type input "90.000"
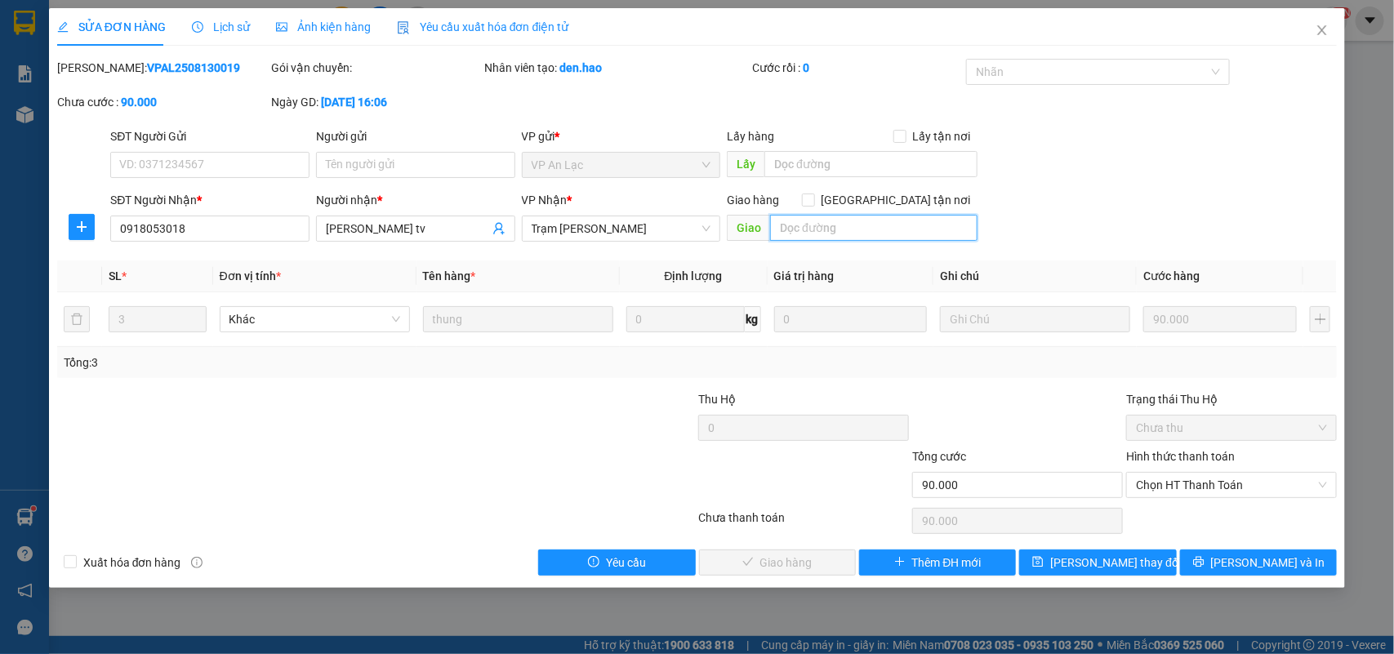
click at [827, 229] on input "text" at bounding box center [873, 228] width 207 height 26
click at [1166, 483] on span "Chọn HT Thanh Toán" at bounding box center [1231, 485] width 191 height 24
type input "BỚT 15K"
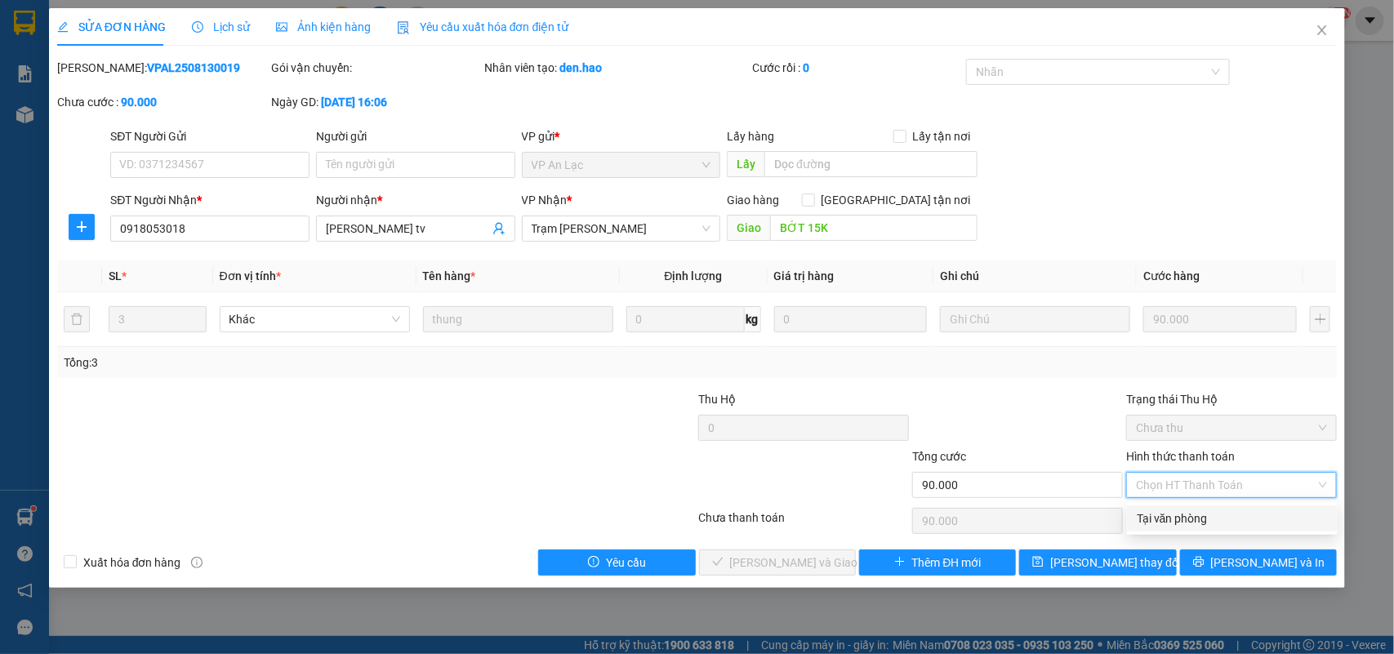
click at [1165, 524] on div "Tại văn phòng" at bounding box center [1232, 519] width 191 height 18
type input "0"
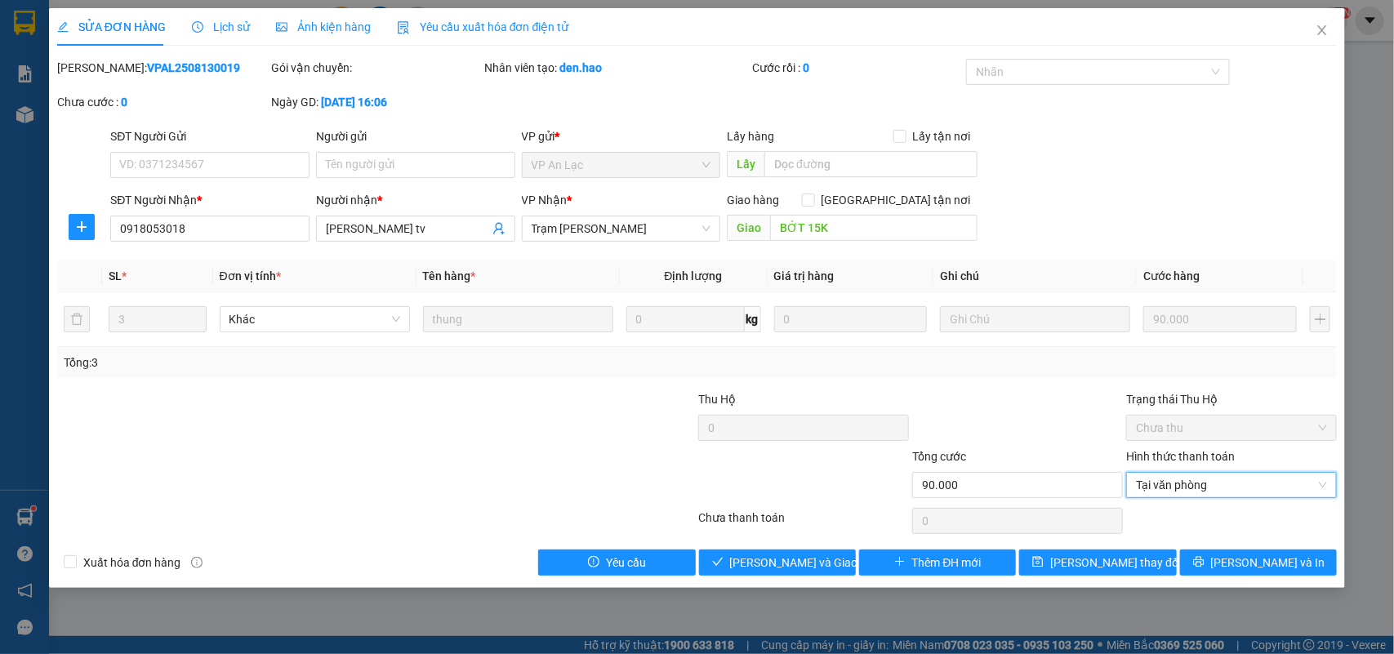
click at [764, 548] on div "Total Paid Fee 0 Total UnPaid Fee 90.000 Cash Collection Total Fee Mã ĐH: VPAL2…" at bounding box center [697, 317] width 1280 height 517
click at [764, 553] on button "[PERSON_NAME] và Giao hàng" at bounding box center [777, 563] width 157 height 26
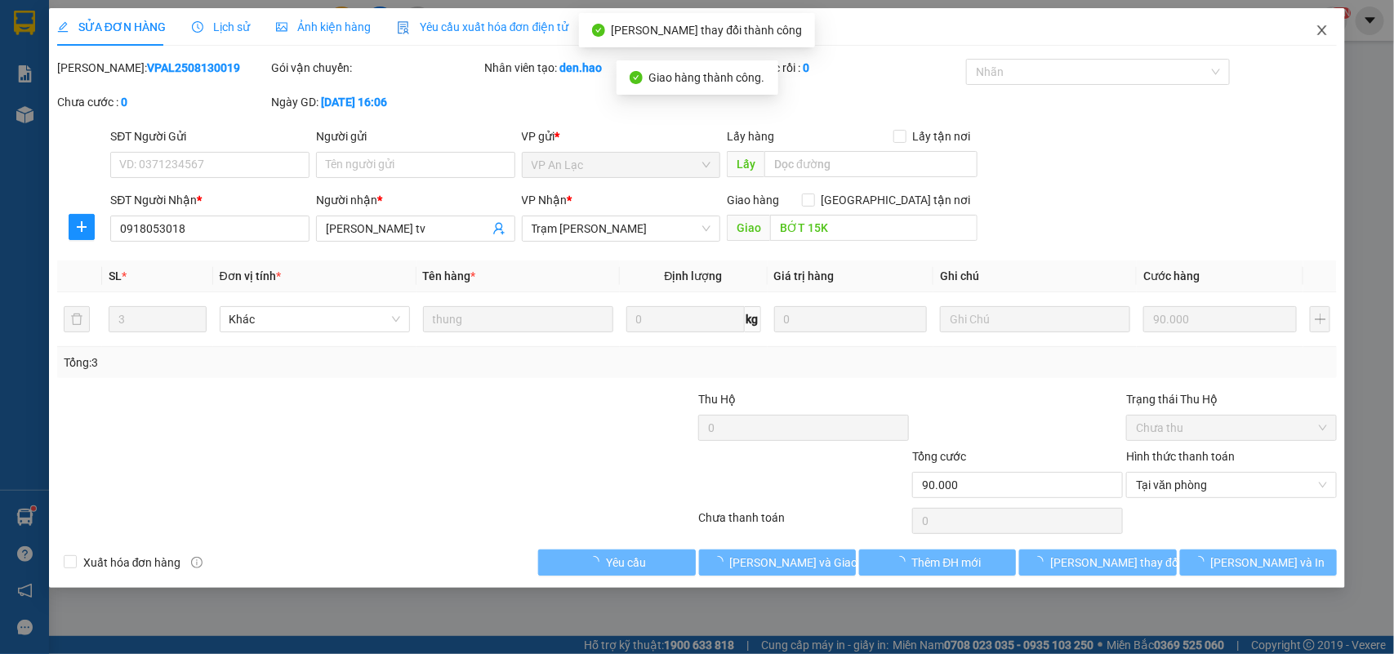
click at [1311, 34] on span "Close" at bounding box center [1322, 31] width 46 height 46
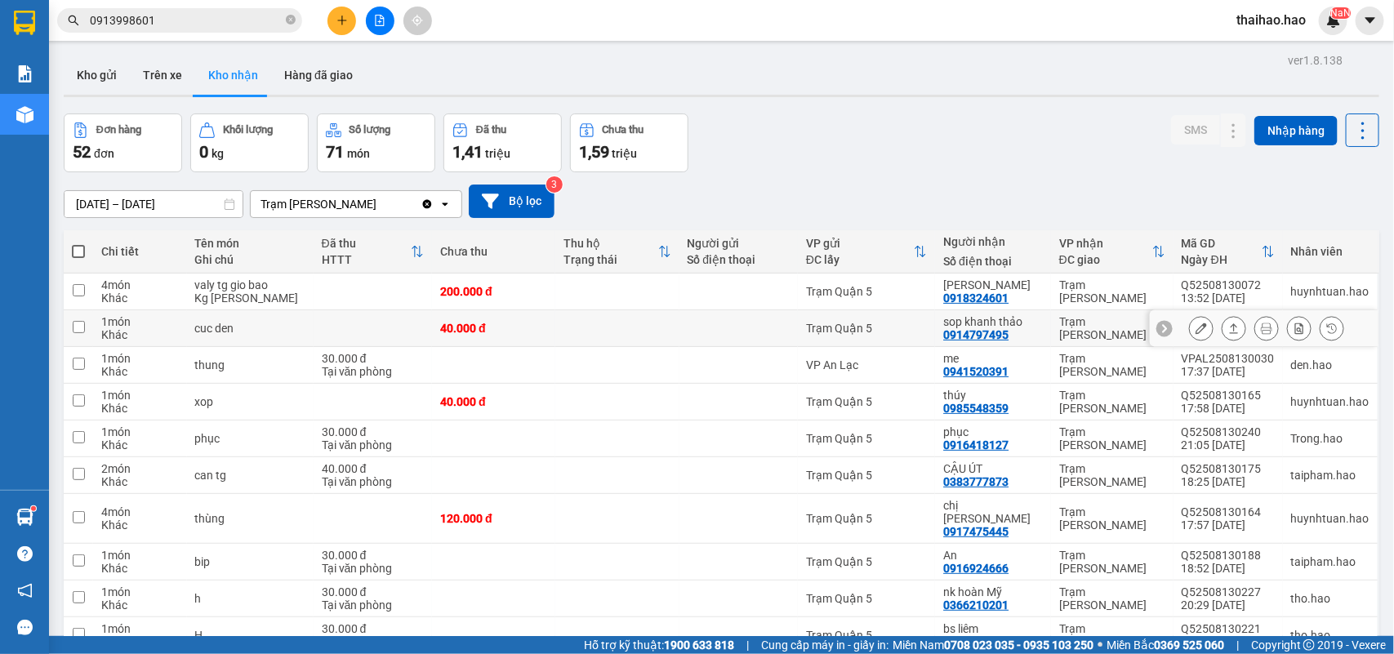
click at [1190, 328] on button at bounding box center [1201, 328] width 23 height 29
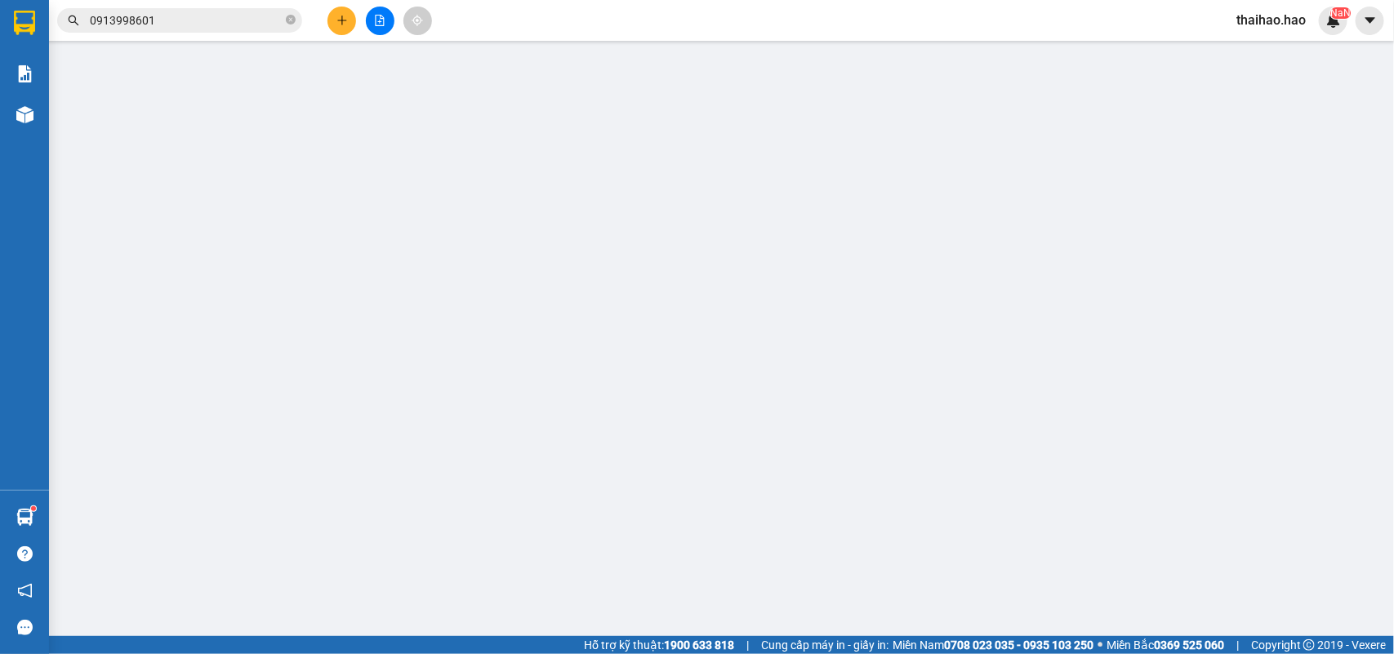
type input "0914797495"
type input "sop khanh thảo"
type input "40.000"
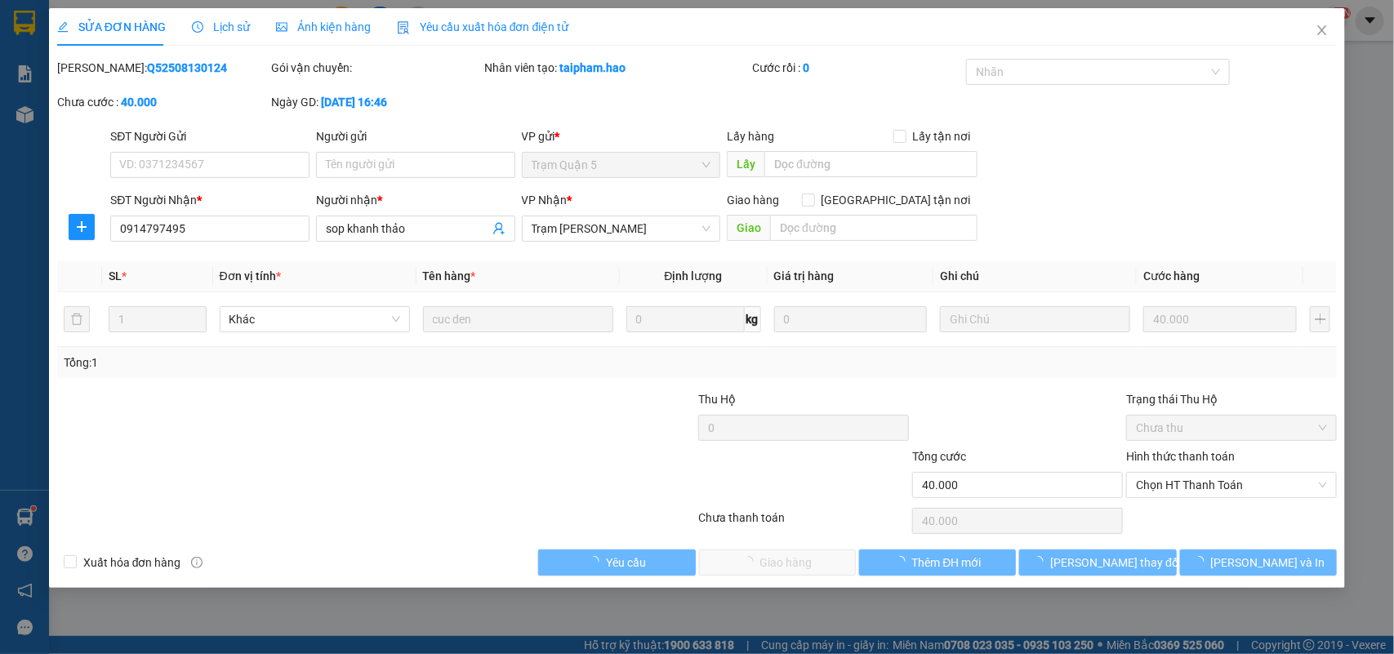
click at [336, 18] on div "Ảnh kiện hàng" at bounding box center [323, 27] width 95 height 18
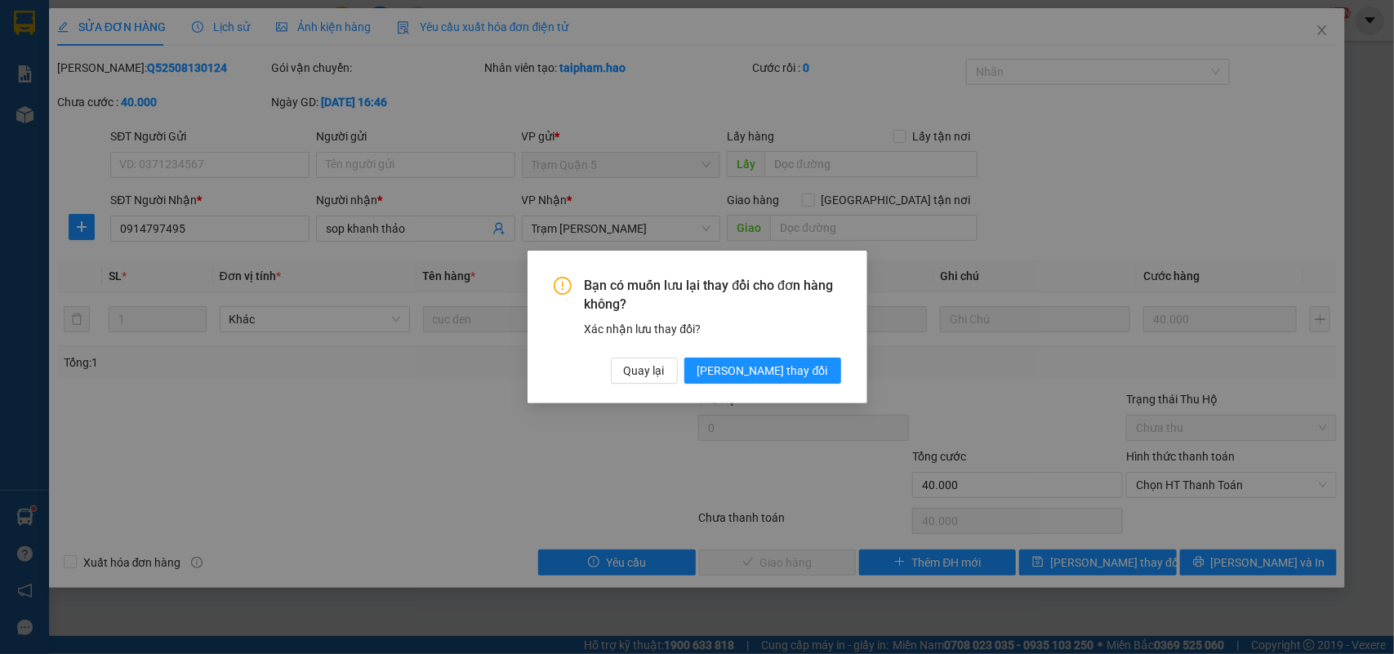
click at [777, 390] on div "Bạn có muốn lưu lại thay đổi cho đơn hàng không? Xác nhận lưu thay đổi? Quay lạ…" at bounding box center [698, 327] width 340 height 153
click at [789, 376] on span "[PERSON_NAME] thay đổi" at bounding box center [762, 371] width 131 height 18
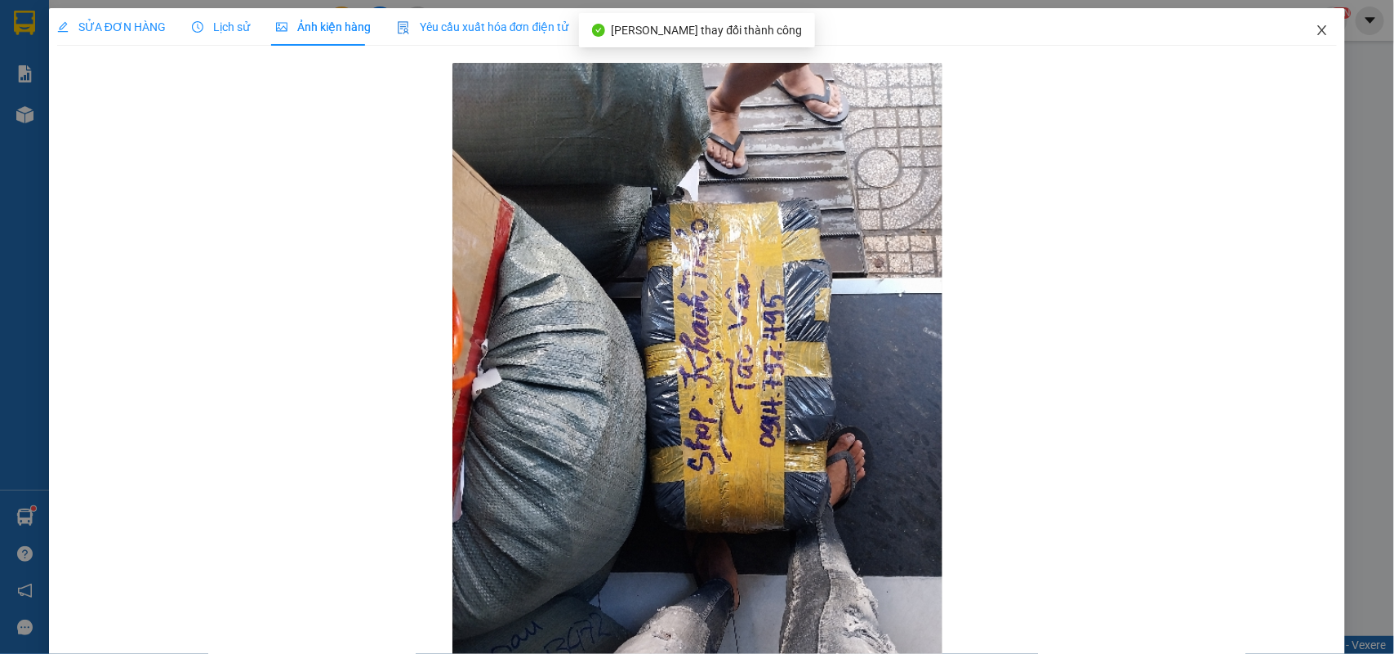
click at [1299, 39] on span "Close" at bounding box center [1322, 31] width 46 height 46
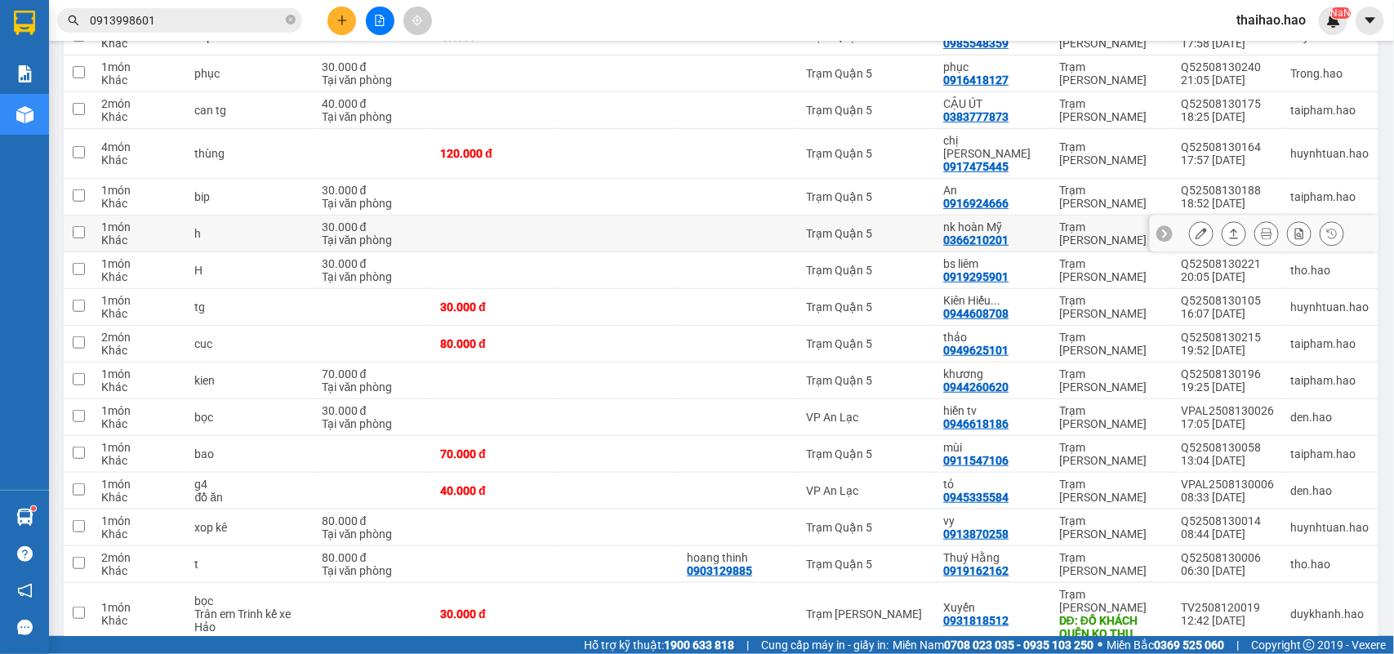
scroll to position [411, 0]
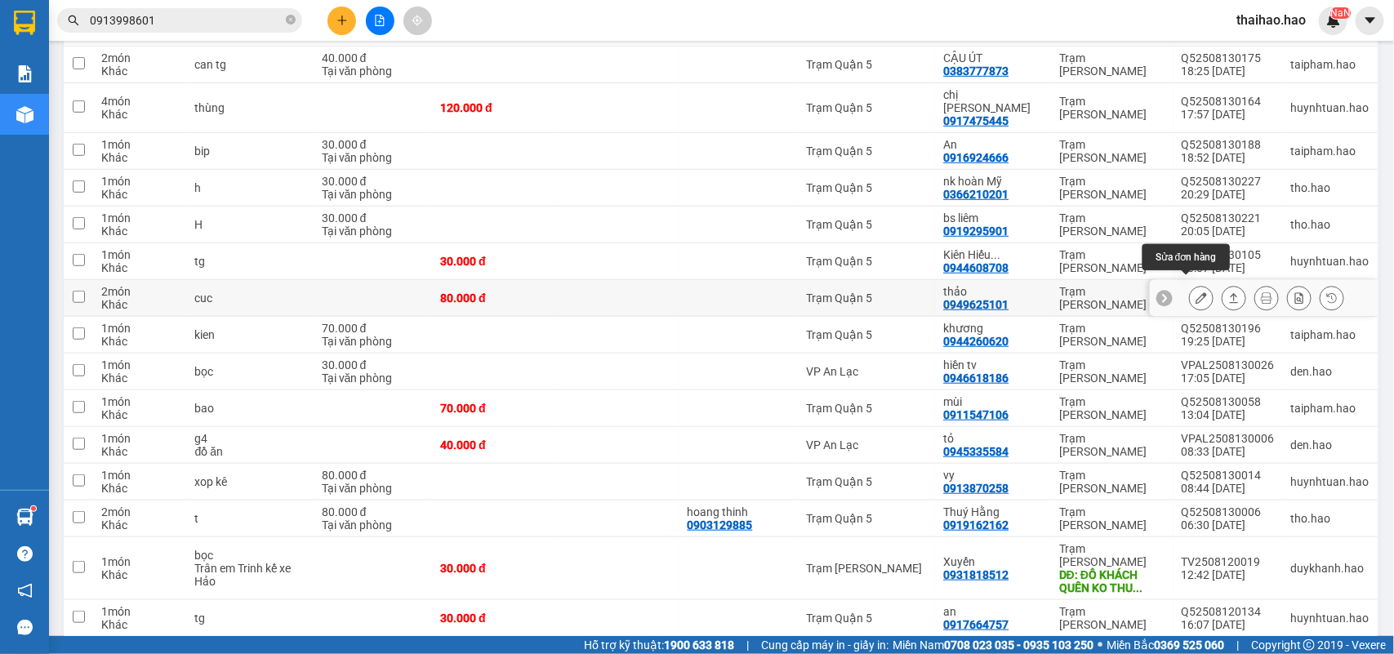
click at [1191, 284] on button at bounding box center [1201, 298] width 23 height 29
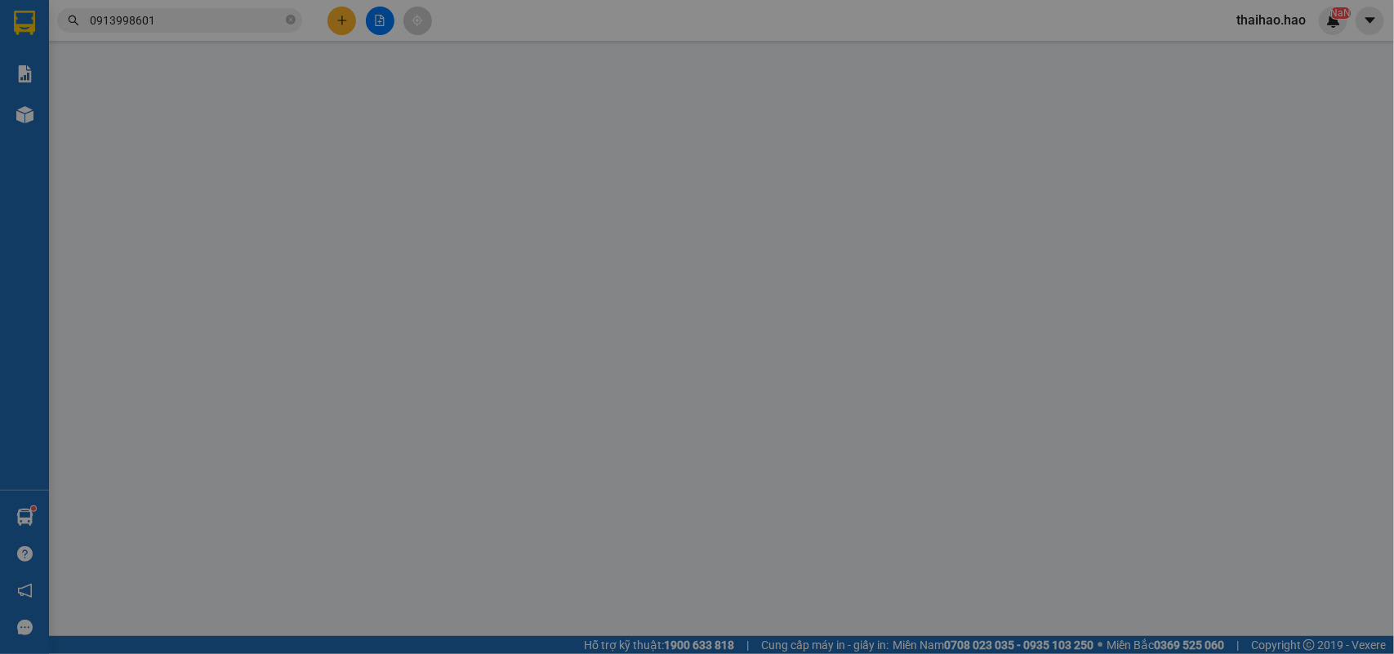
type input "0949625101"
type input "thảo"
type input "80.000"
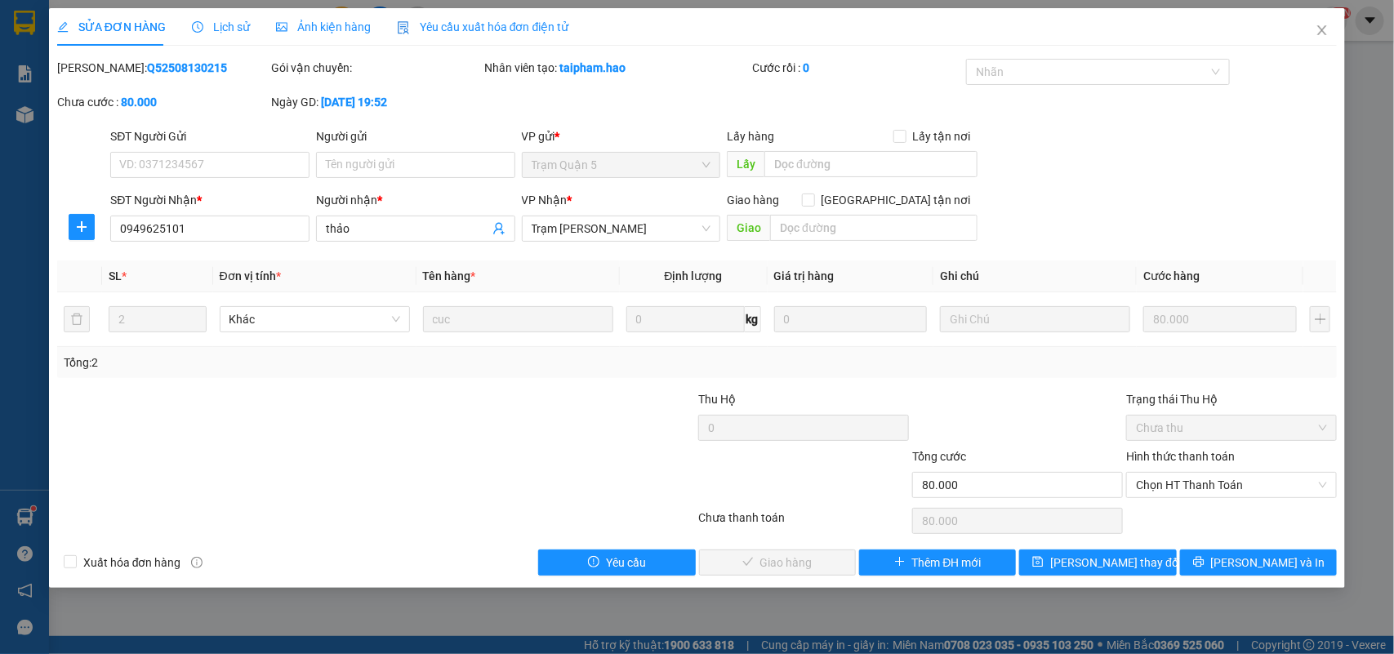
click at [359, 18] on div "Ảnh kiện hàng" at bounding box center [323, 27] width 95 height 18
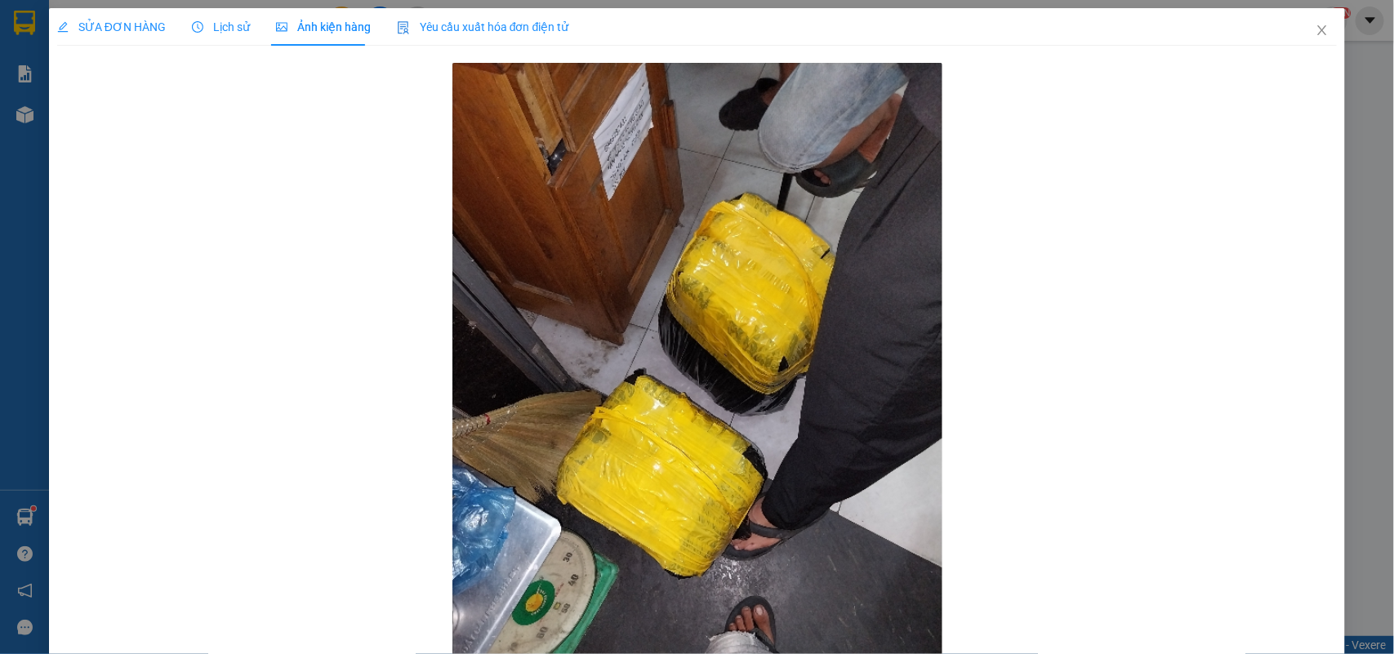
click at [131, 29] on span "SỬA ĐƠN HÀNG" at bounding box center [111, 26] width 109 height 13
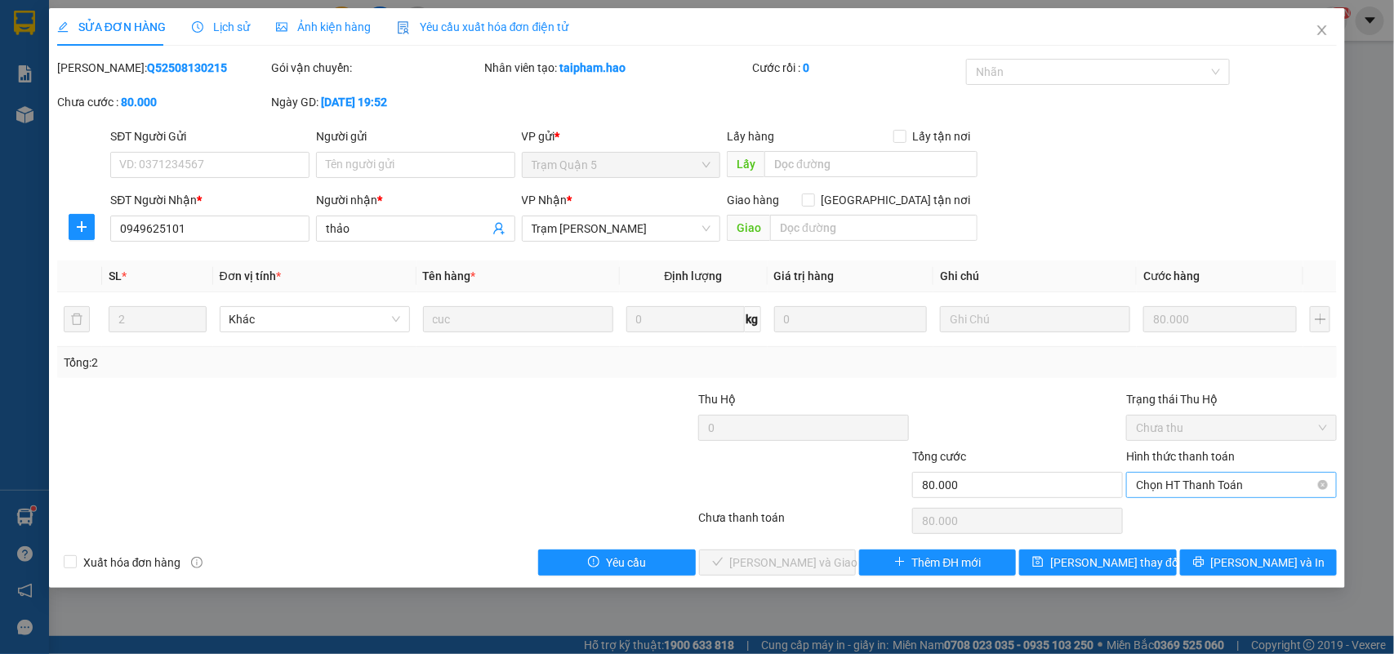
click at [1170, 482] on span "Chọn HT Thanh Toán" at bounding box center [1231, 485] width 191 height 24
drag, startPoint x: 1172, startPoint y: 508, endPoint x: 946, endPoint y: 520, distance: 226.5
click at [1170, 509] on div "Tại văn phòng" at bounding box center [1232, 518] width 211 height 26
type input "0"
click at [807, 569] on span "[PERSON_NAME] và Giao hàng" at bounding box center [808, 563] width 157 height 18
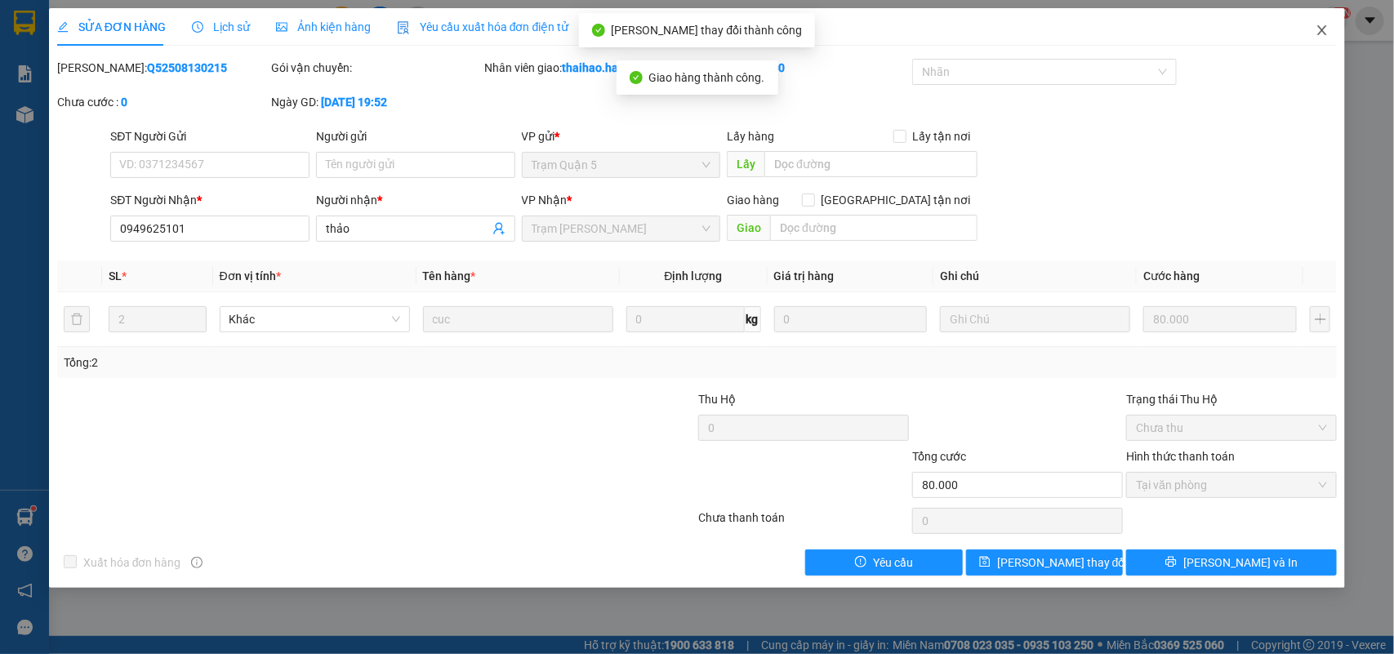
click at [1309, 38] on span "Close" at bounding box center [1322, 31] width 46 height 46
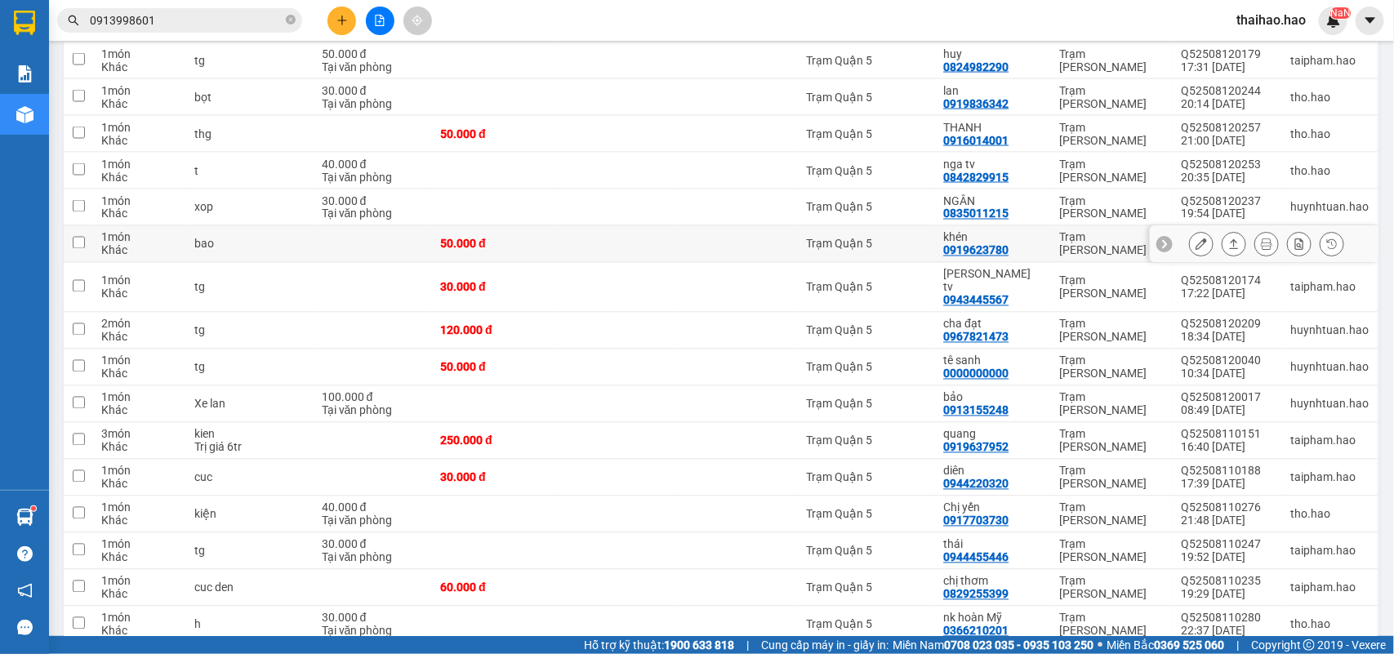
scroll to position [1225, 0]
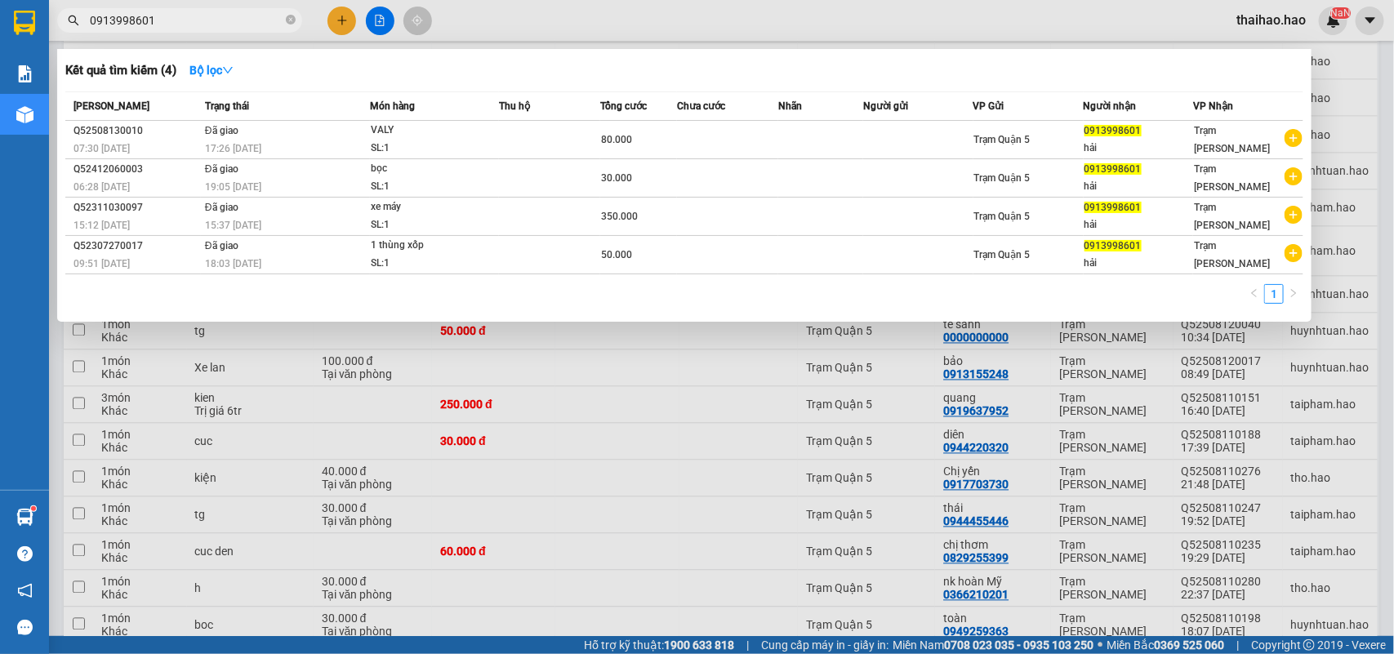
click at [260, 16] on input "0913998601" at bounding box center [186, 20] width 193 height 18
click at [291, 15] on icon "close-circle" at bounding box center [291, 20] width 10 height 10
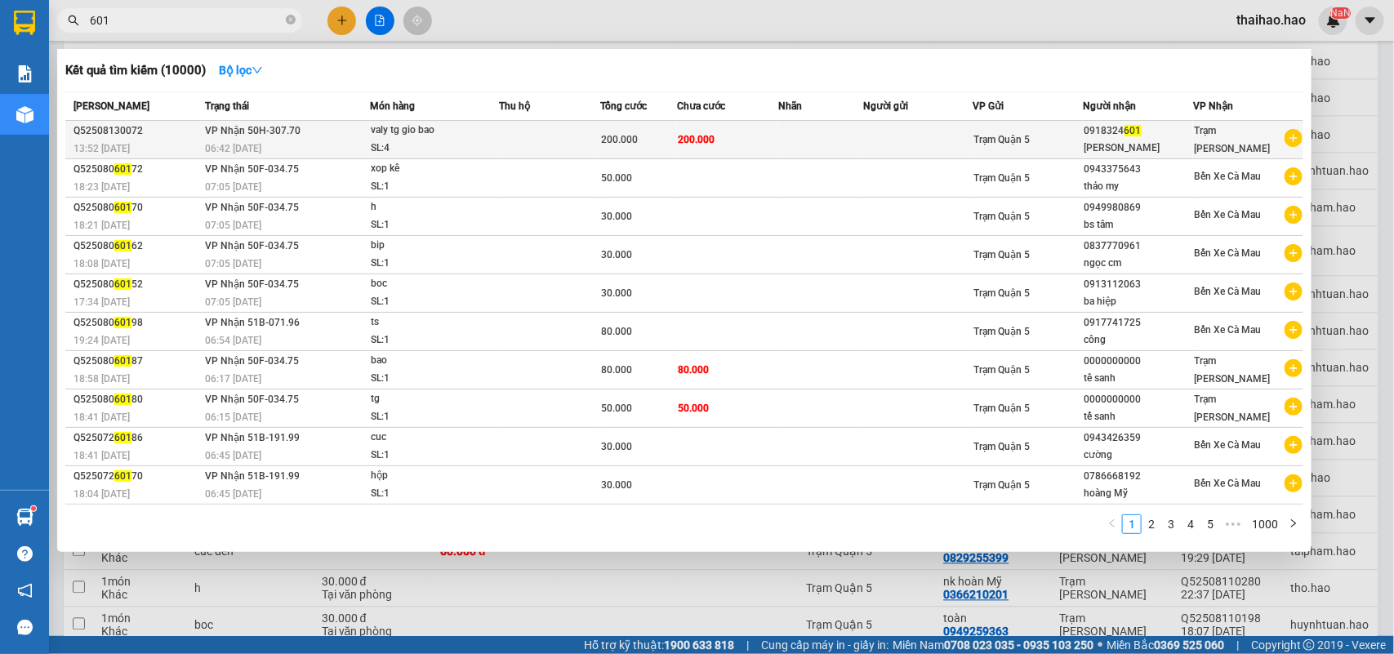
type input "601"
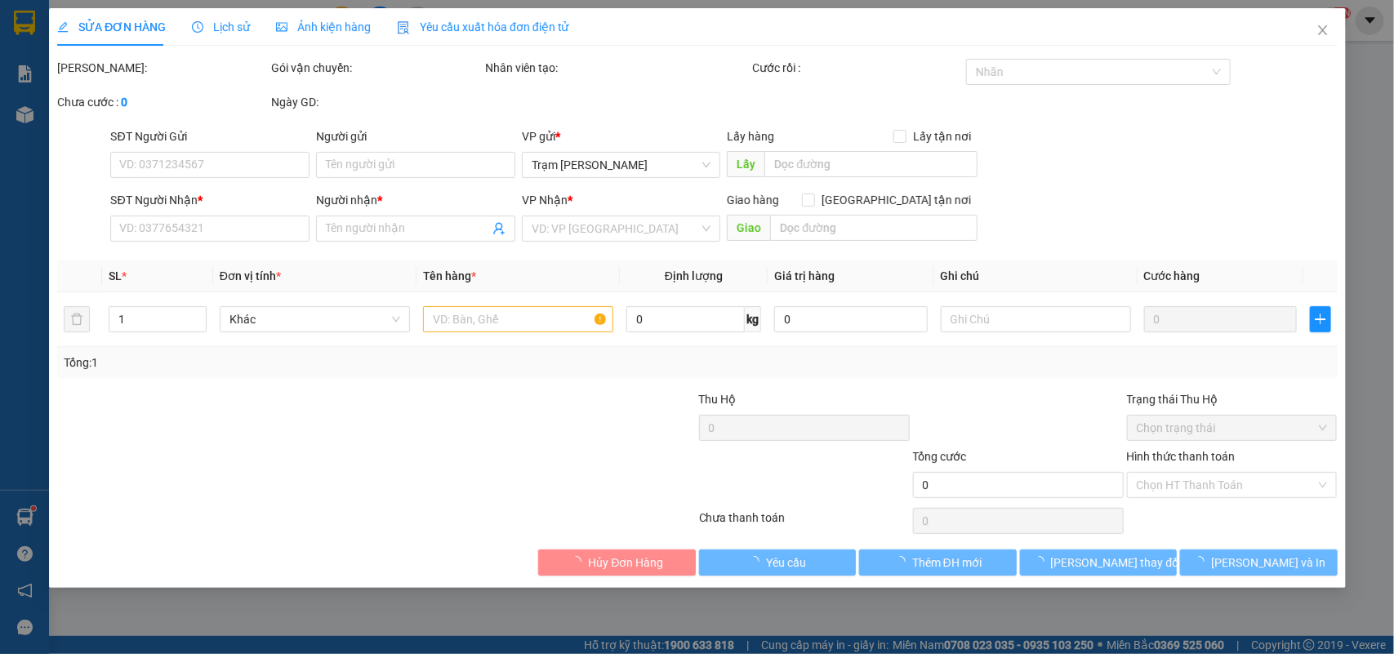
type input "0918324601"
type input "[PERSON_NAME]"
type input "200.000"
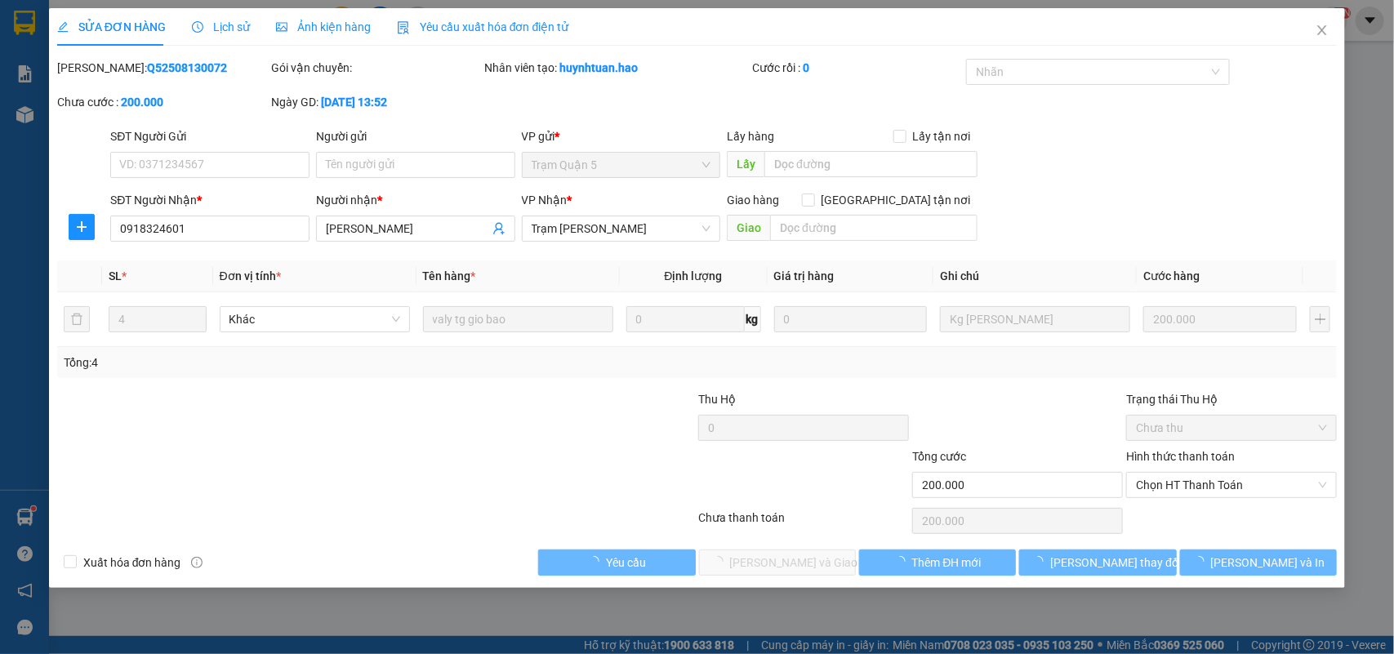
click at [327, 18] on div "Ảnh kiện hàng" at bounding box center [323, 27] width 95 height 18
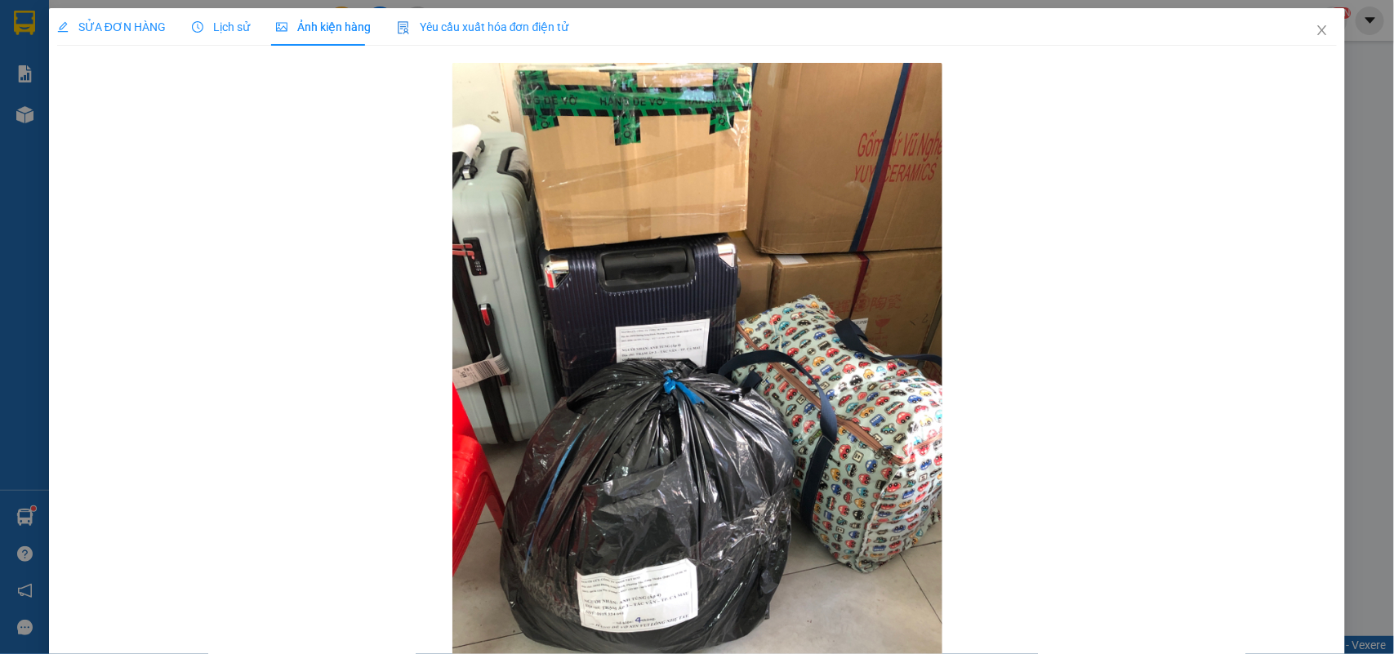
click at [95, 12] on div "SỬA ĐƠN HÀNG" at bounding box center [111, 27] width 109 height 38
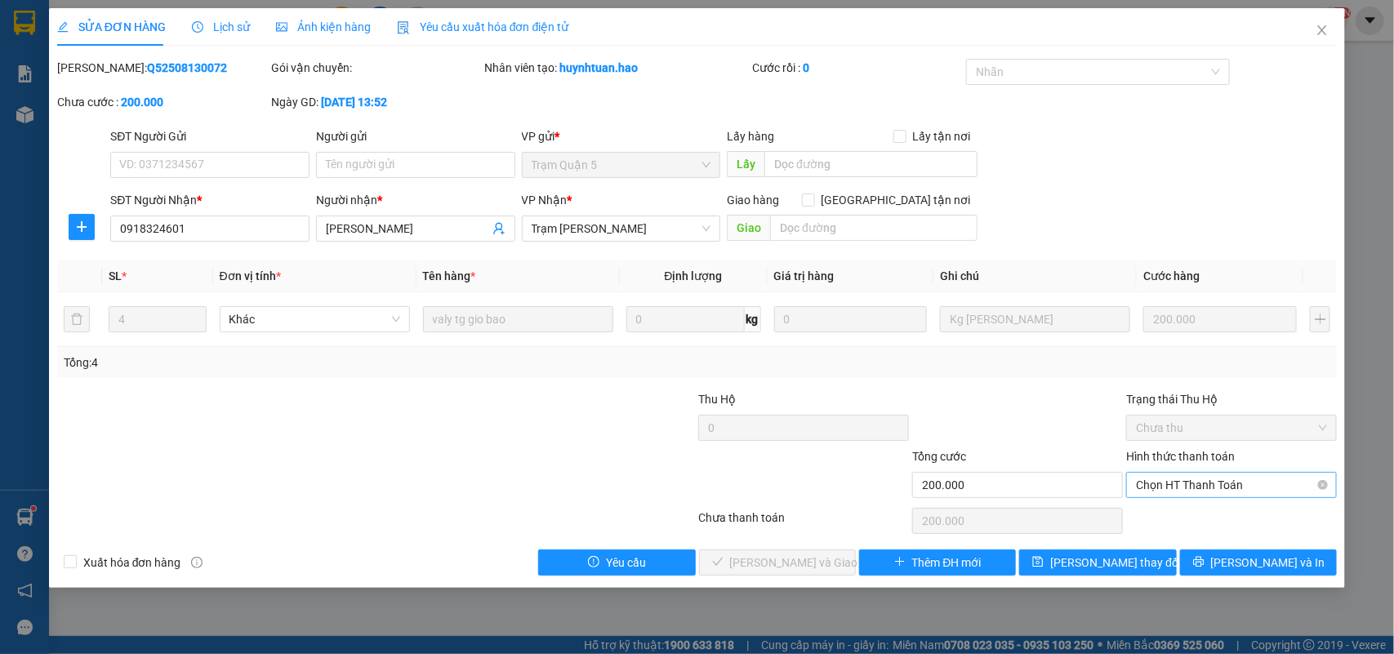
click at [1199, 488] on span "Chọn HT Thanh Toán" at bounding box center [1231, 485] width 191 height 24
drag, startPoint x: 1193, startPoint y: 519, endPoint x: 1071, endPoint y: 536, distance: 122.8
click at [1192, 520] on div "Tại văn phòng" at bounding box center [1232, 519] width 191 height 18
type input "0"
click at [815, 557] on span "[PERSON_NAME] và Giao hàng" at bounding box center [808, 563] width 157 height 18
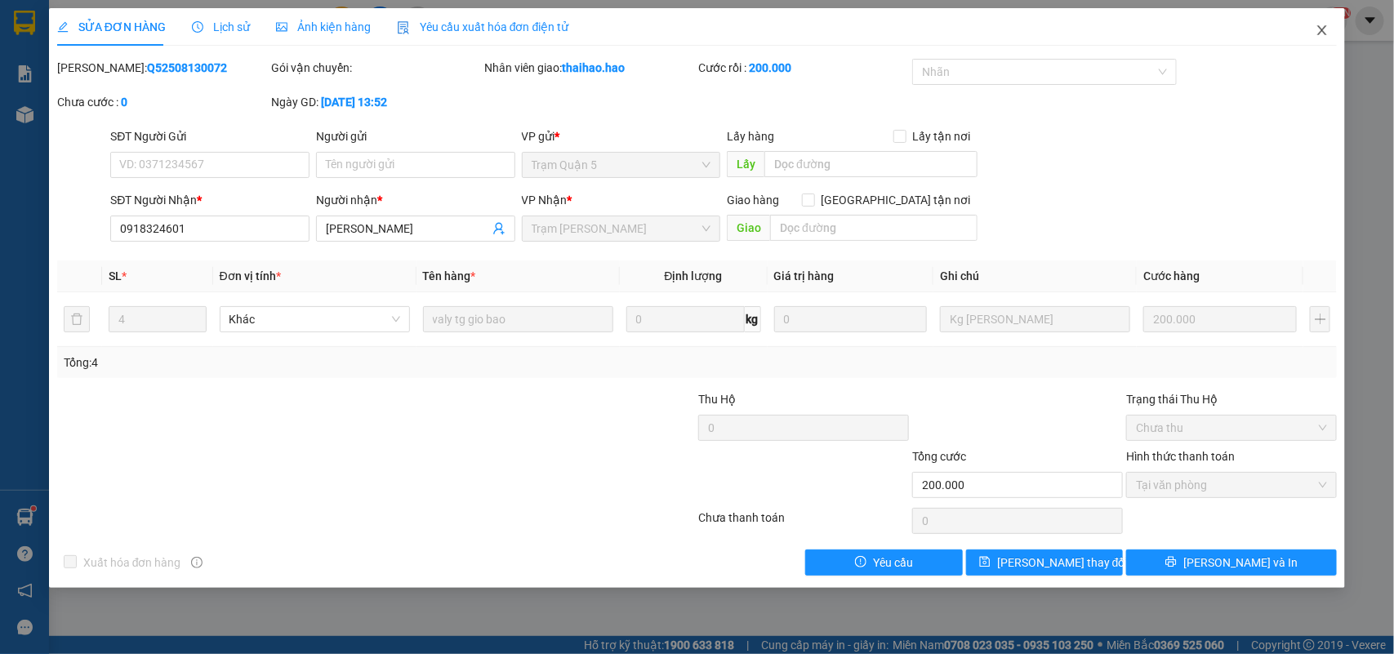
click at [1339, 29] on span "Close" at bounding box center [1322, 31] width 46 height 46
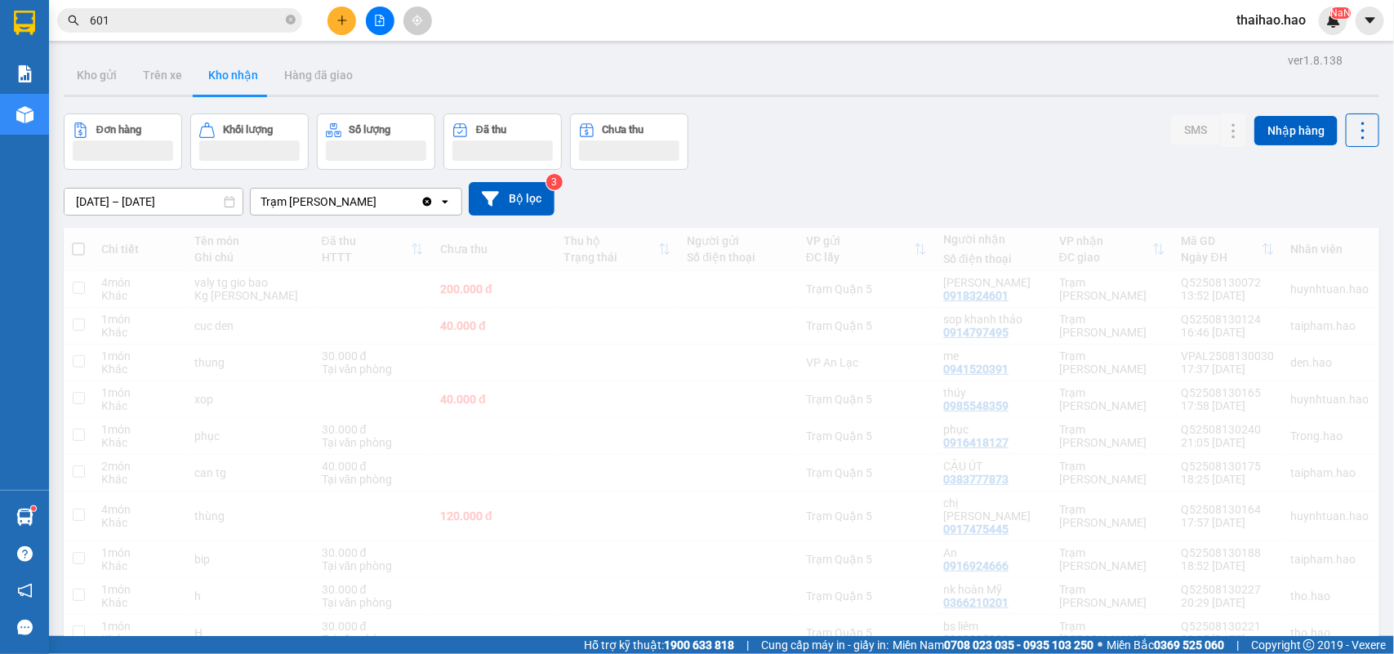
click at [290, 19] on icon "close-circle" at bounding box center [291, 20] width 10 height 10
click at [287, 20] on span at bounding box center [291, 20] width 10 height 18
click at [266, 23] on input "text" at bounding box center [186, 20] width 193 height 18
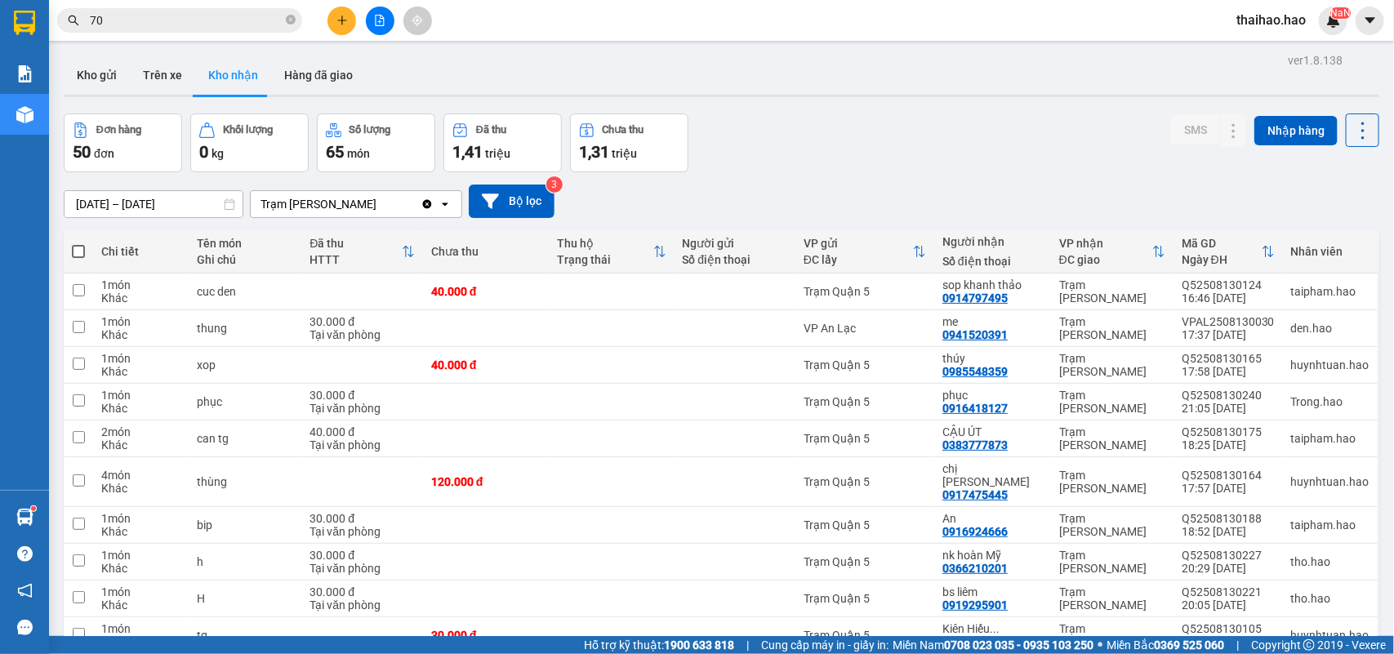
type input "706"
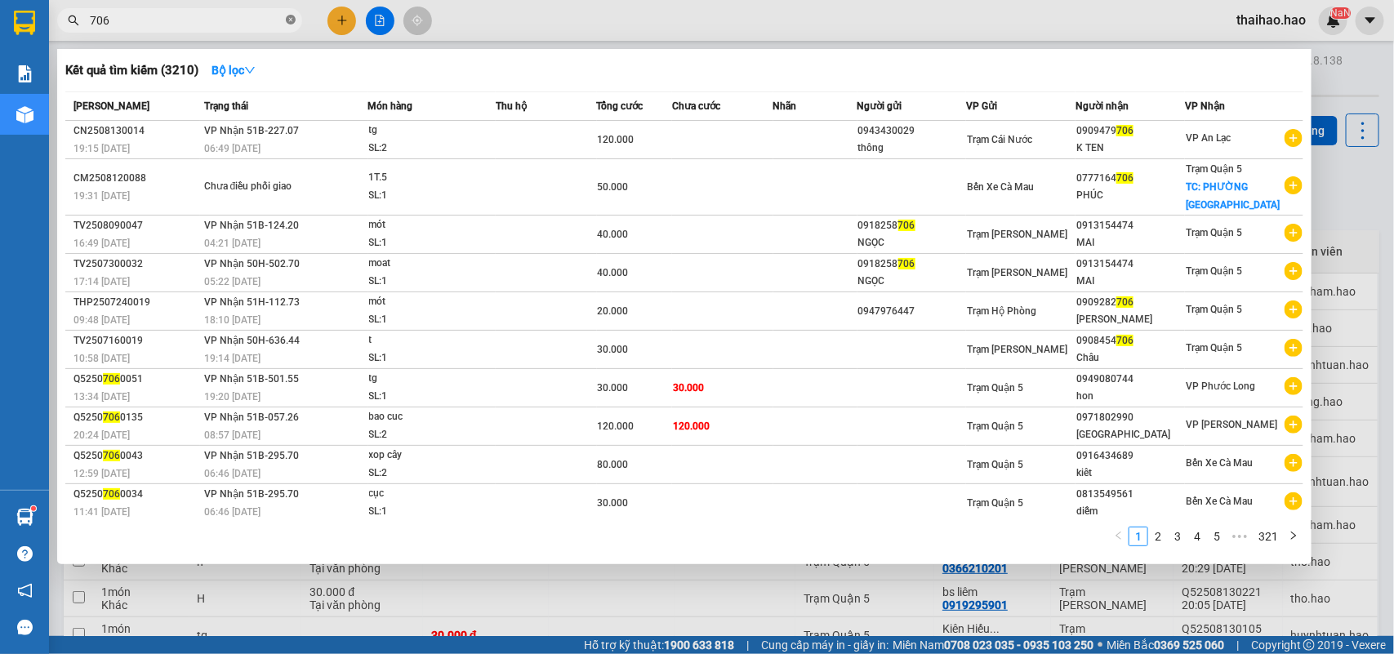
click at [291, 15] on icon "close-circle" at bounding box center [291, 20] width 10 height 10
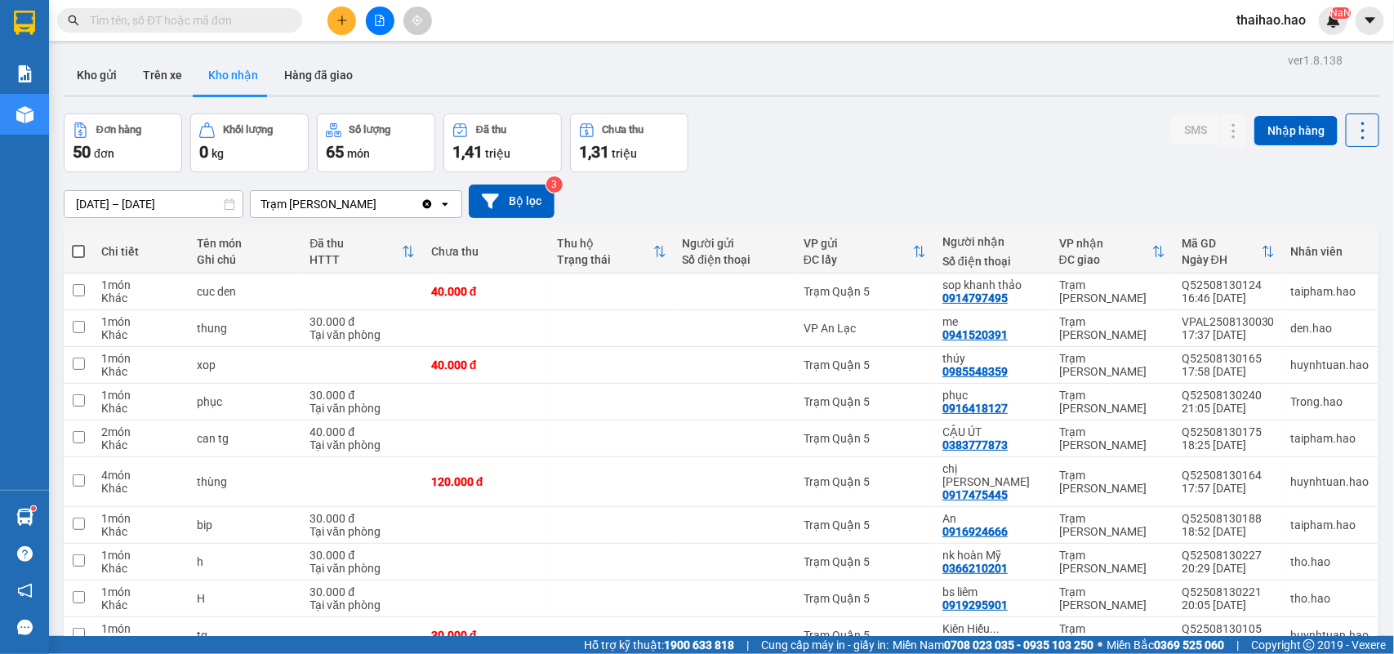
click at [267, 17] on input "text" at bounding box center [186, 20] width 193 height 18
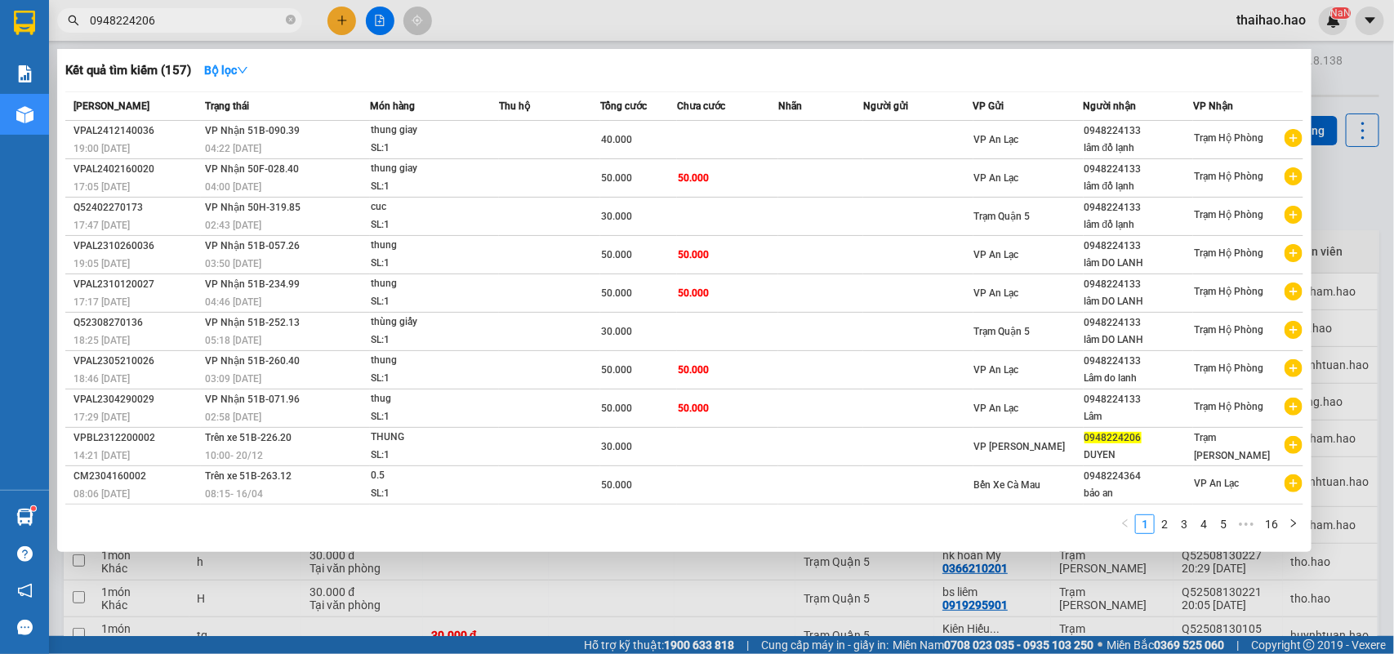
type input "0948224206"
